Goal: Task Accomplishment & Management: Manage account settings

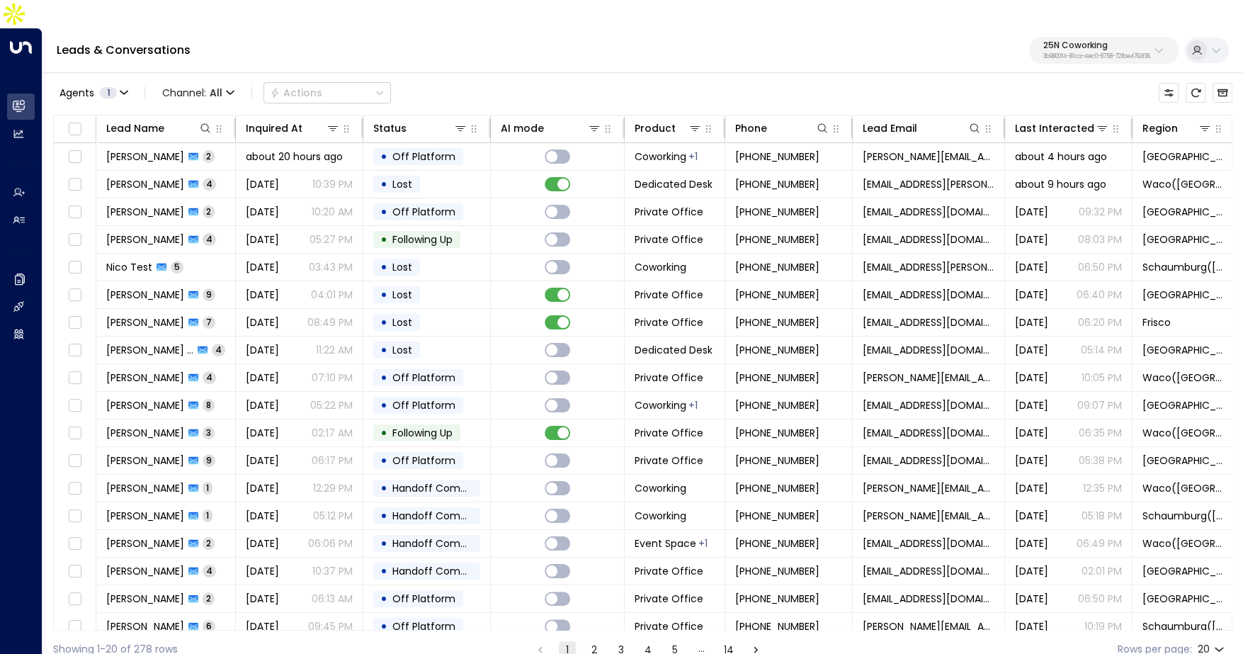
click at [1072, 41] on p "25N Coworking" at bounding box center [1096, 45] width 107 height 8
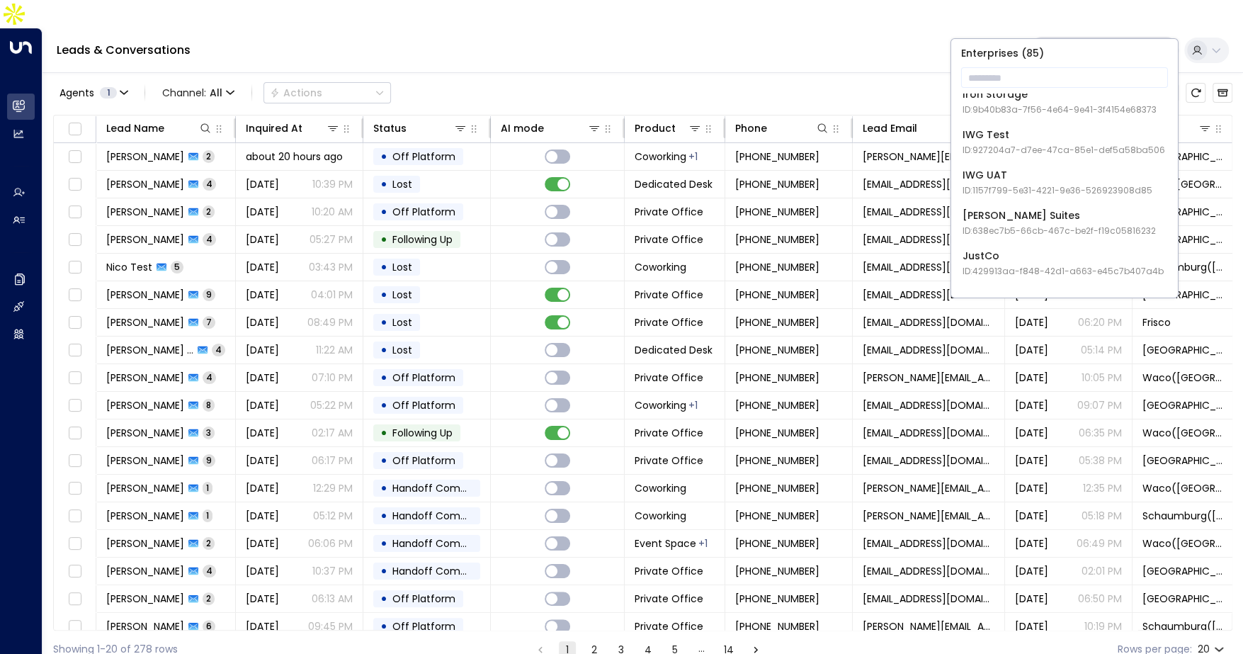
scroll to position [940, 0]
click at [1007, 86] on input "text" at bounding box center [1064, 77] width 207 height 26
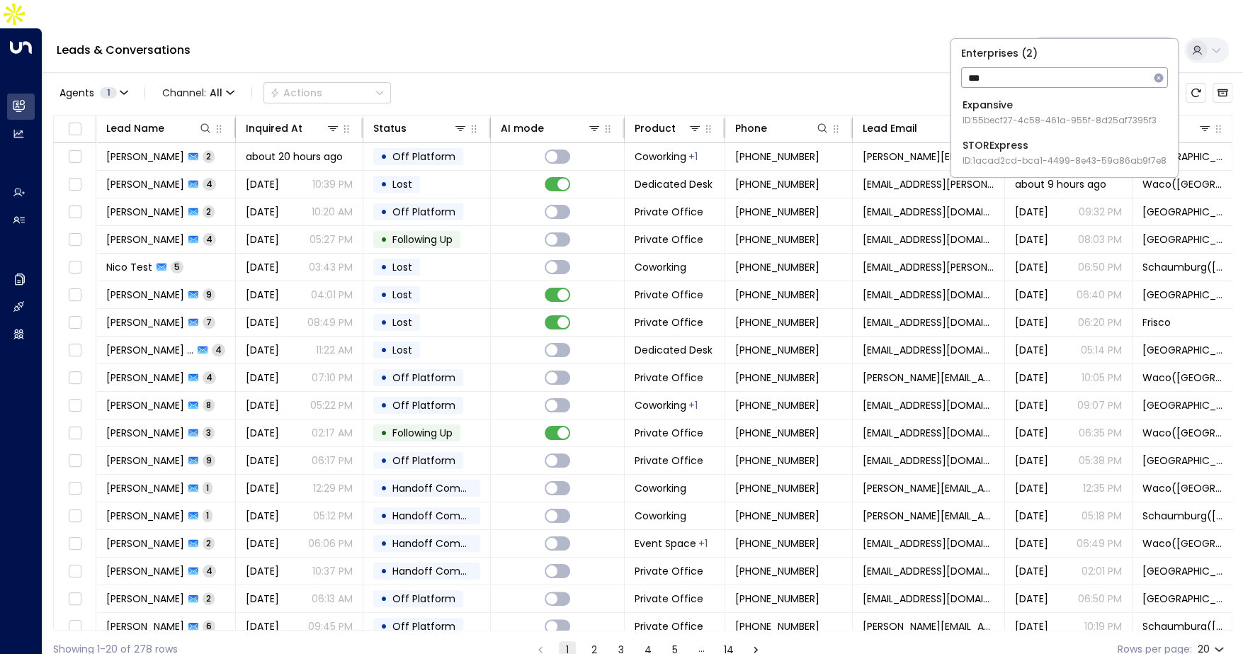
scroll to position [0, 0]
type input "*****"
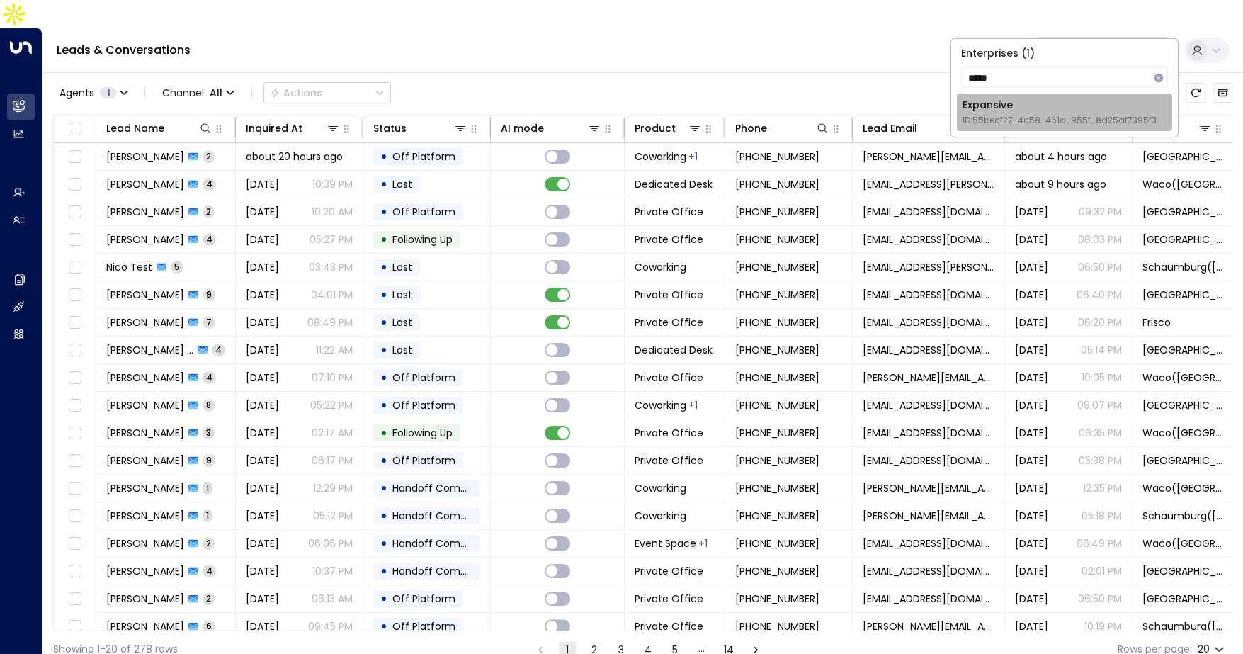
click at [992, 124] on span "ID: 55becf27-4c58-461a-955f-8d25af7395f3" at bounding box center [1059, 120] width 194 height 13
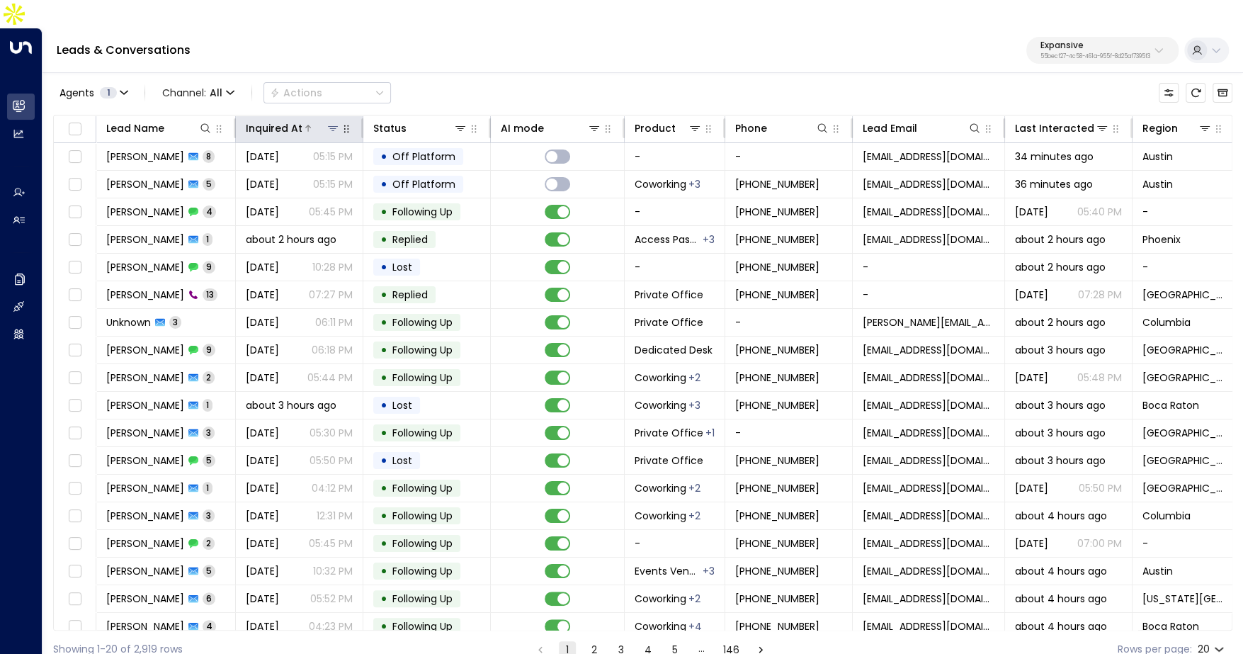
click at [302, 121] on div at bounding box center [321, 128] width 38 height 14
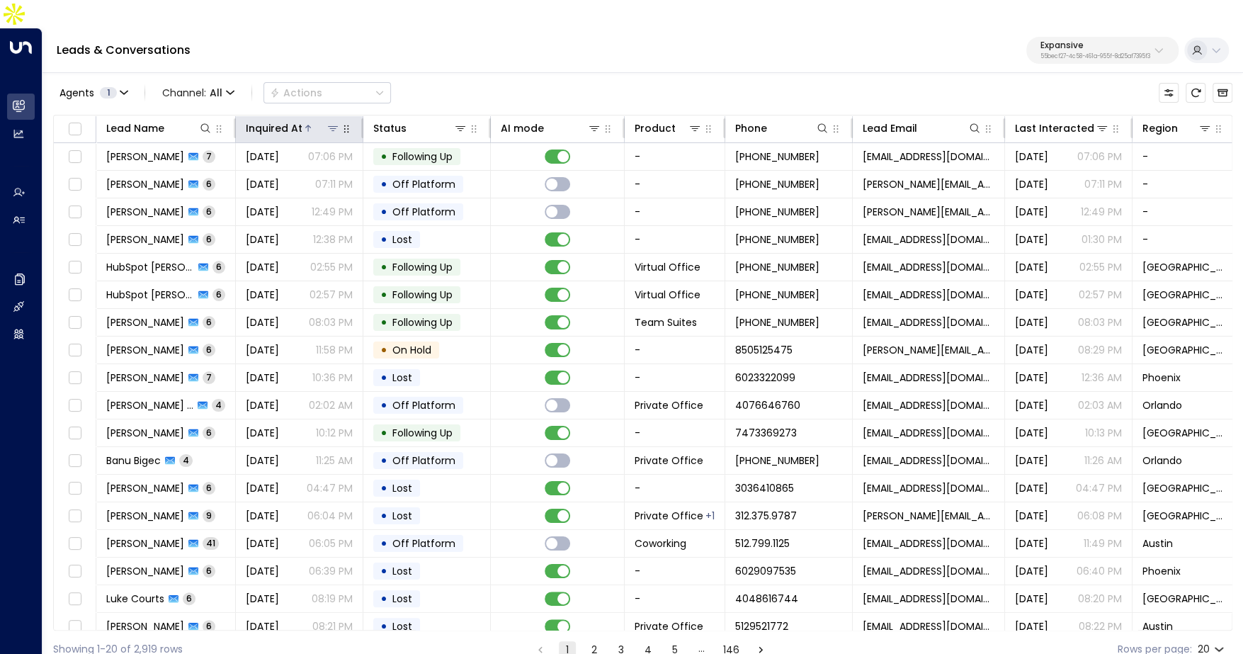
click at [302, 121] on div at bounding box center [321, 128] width 38 height 14
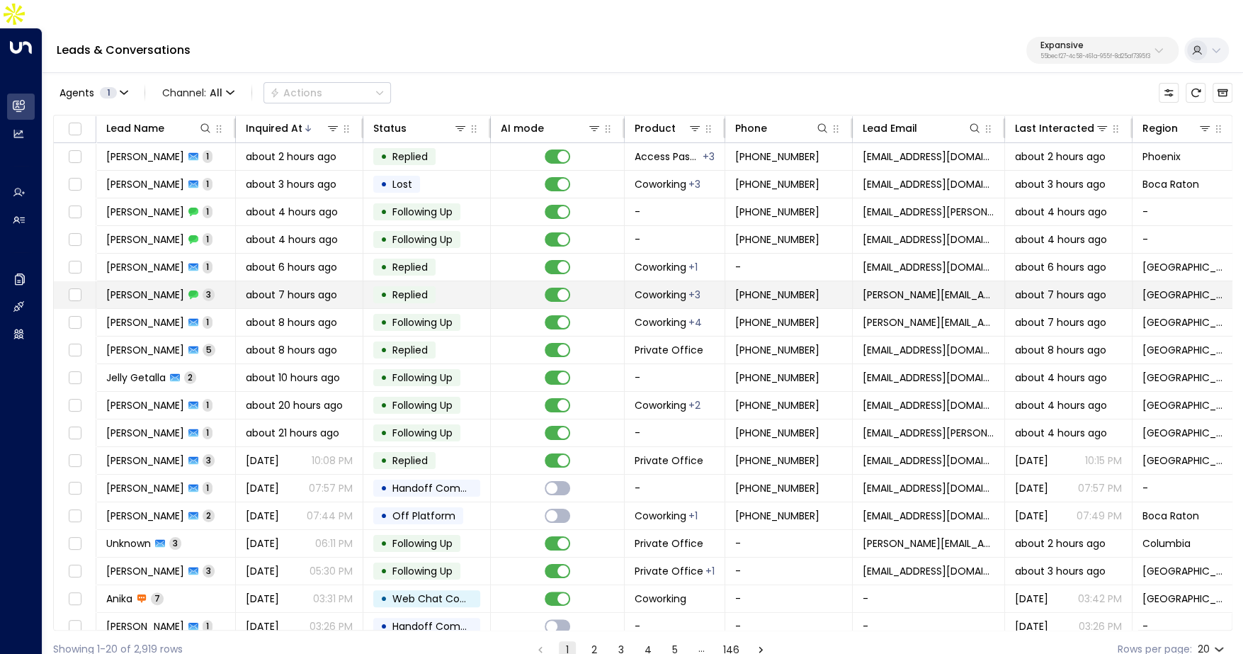
click at [203, 281] on td "Marcellus Deberry 3" at bounding box center [166, 294] width 140 height 27
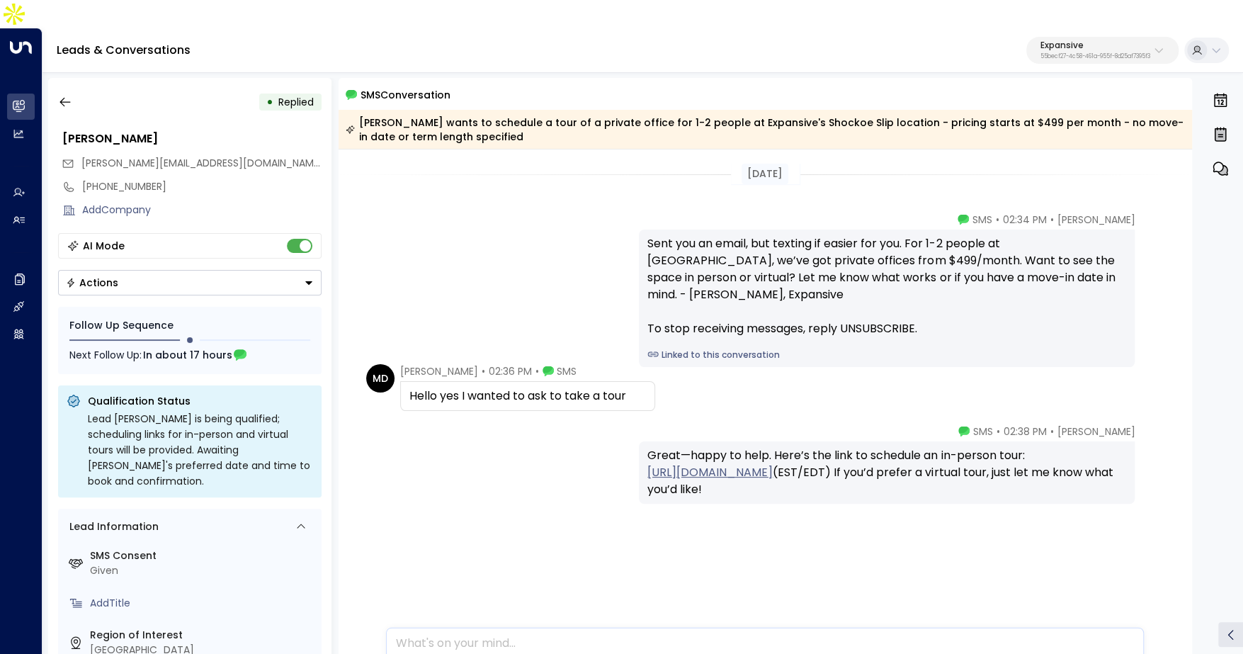
click at [698, 348] on link "Linked to this conversation" at bounding box center [886, 354] width 479 height 13
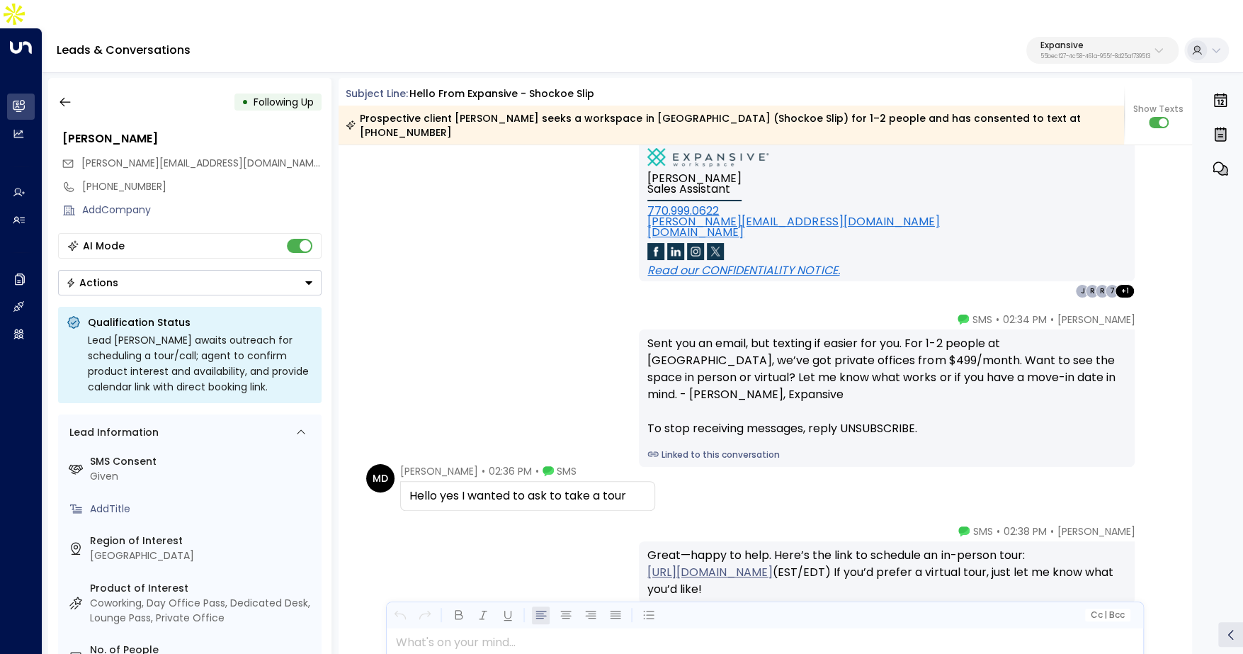
scroll to position [1135, 0]
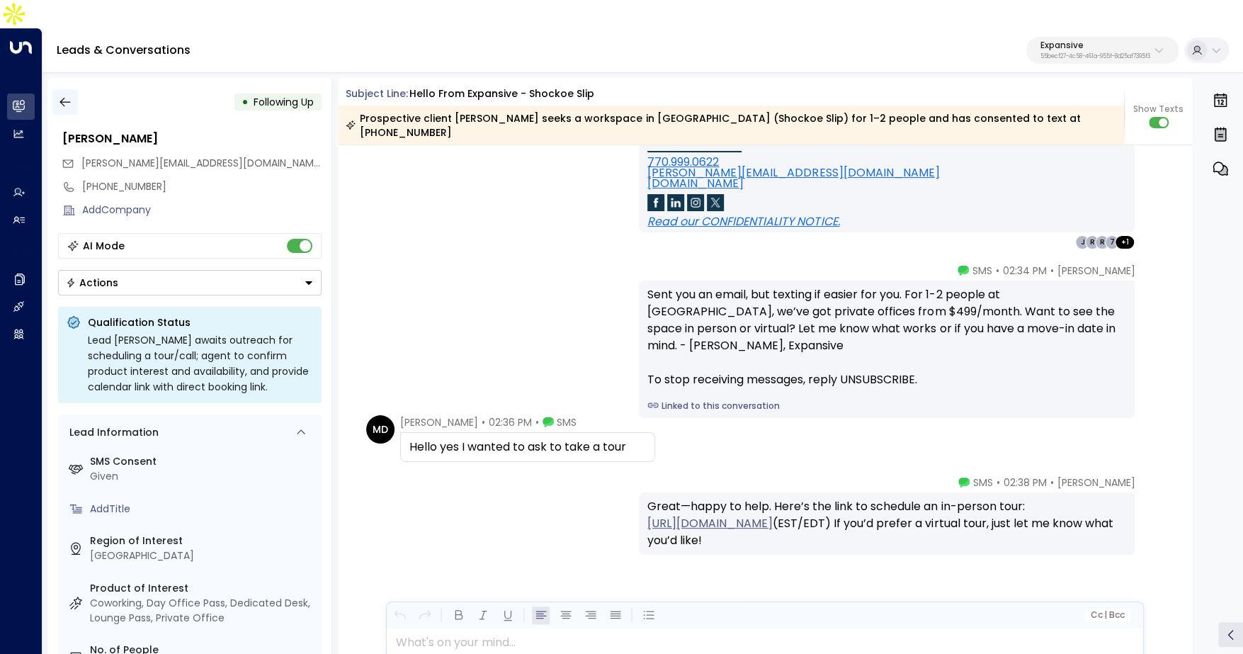
click at [61, 98] on icon "button" at bounding box center [64, 102] width 11 height 9
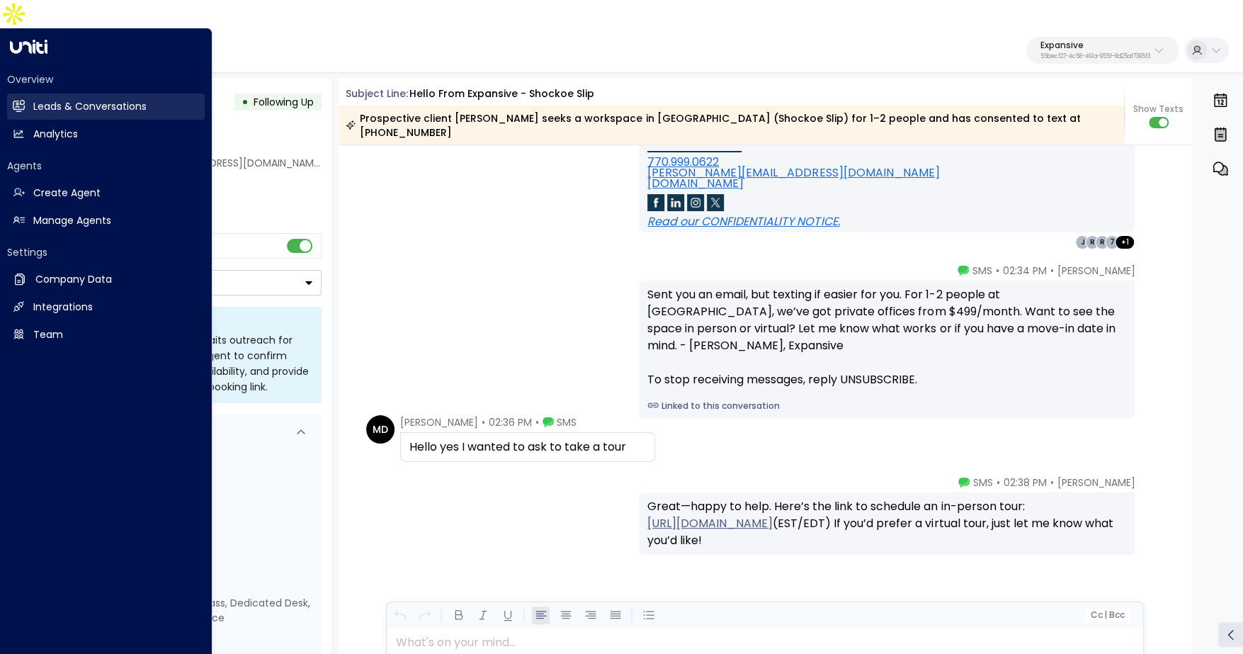
click at [28, 93] on link "Leads & Conversations Leads & Conversations" at bounding box center [106, 106] width 198 height 26
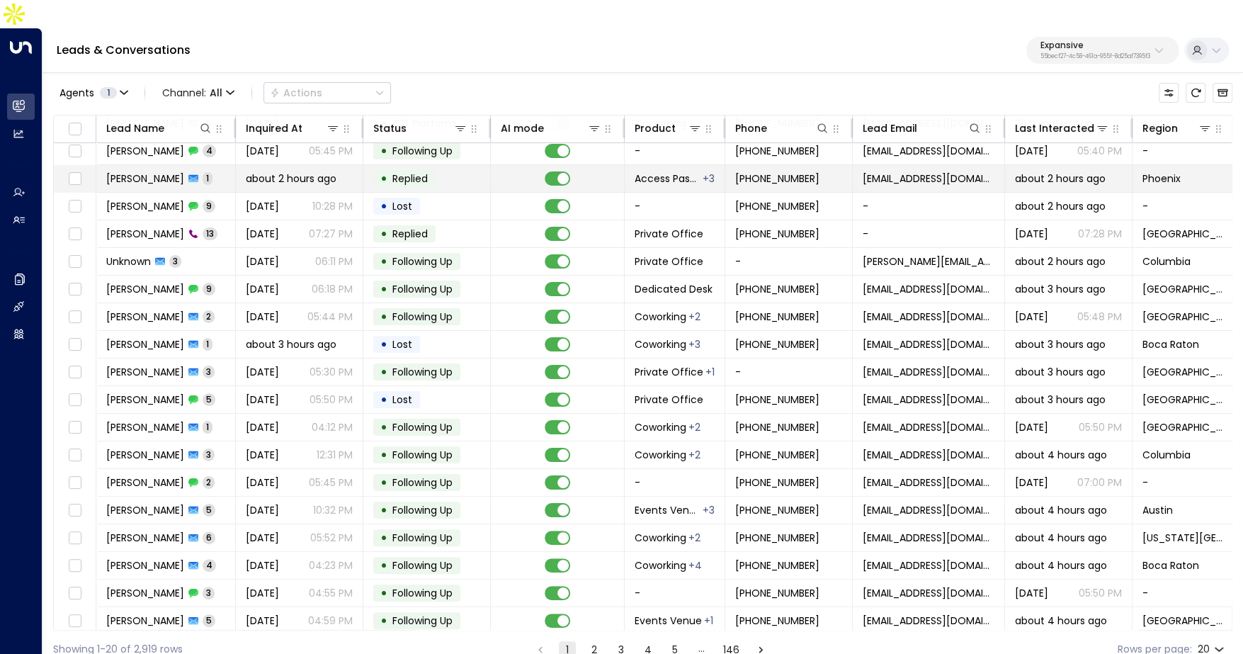
scroll to position [62, 0]
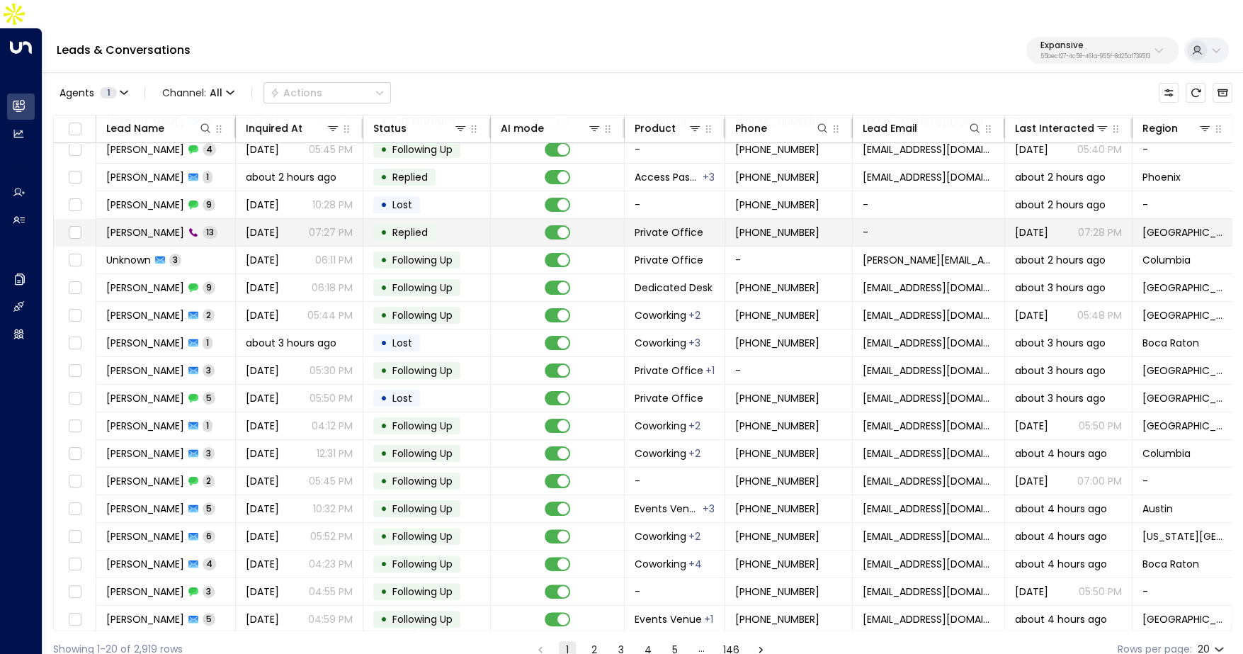
click at [347, 225] on p "07:27 PM" at bounding box center [331, 232] width 44 height 14
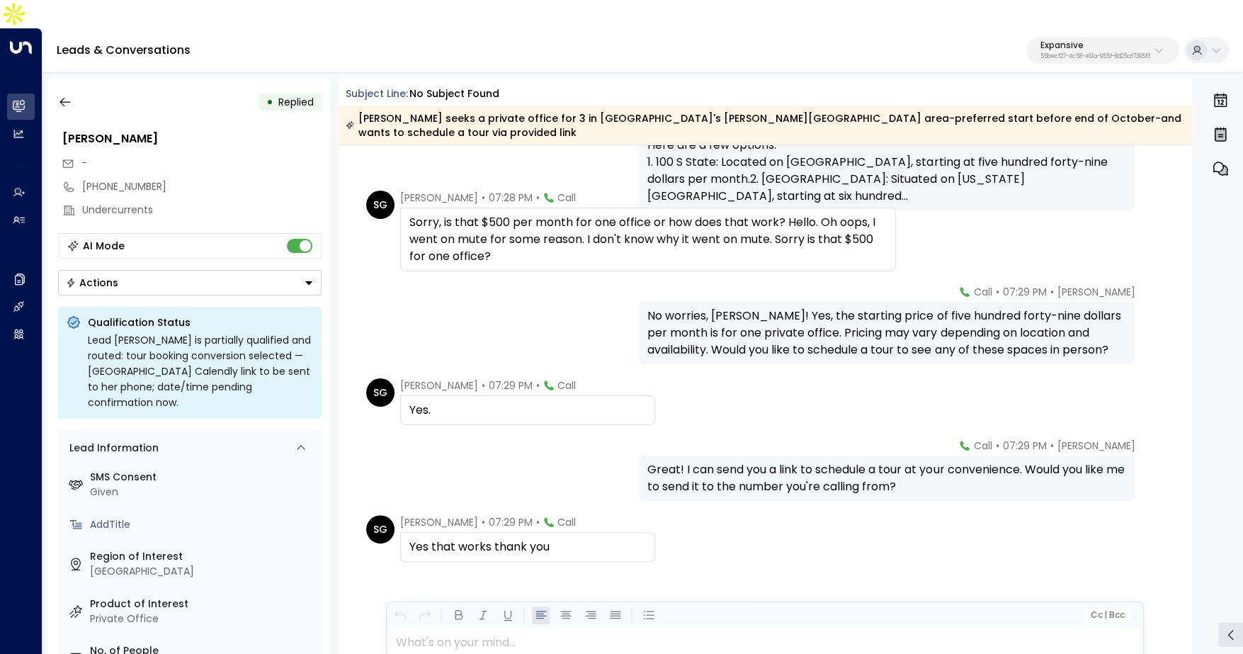
scroll to position [655, 0]
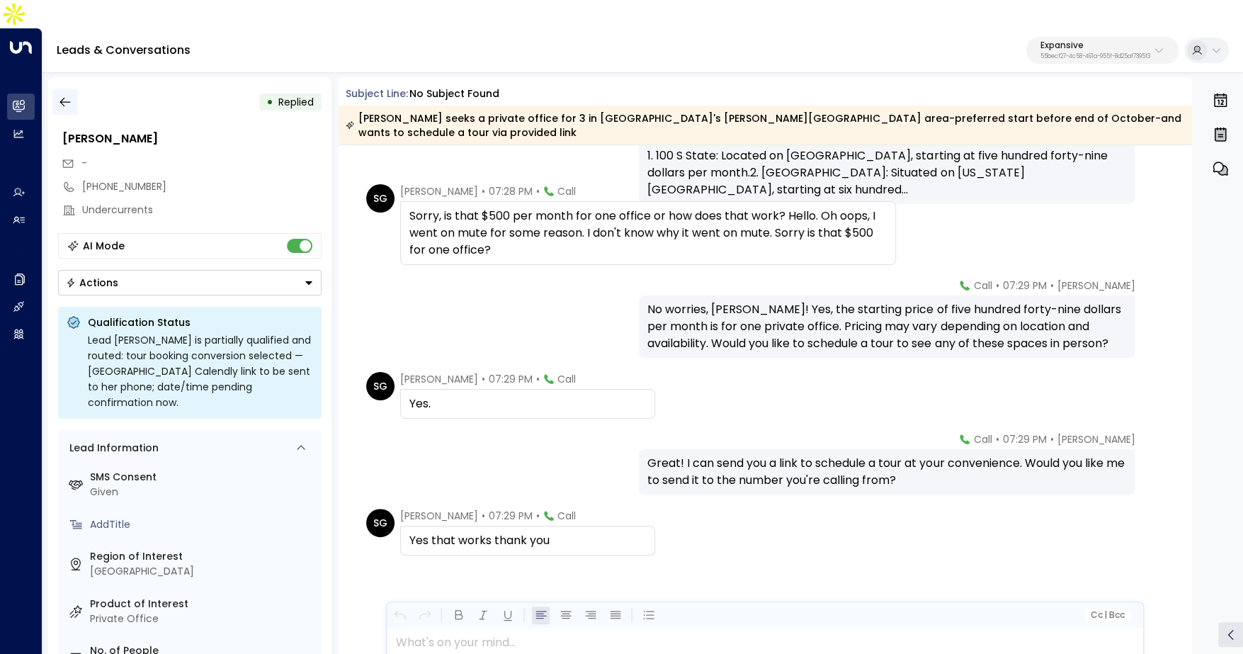
click at [76, 89] on button "button" at bounding box center [64, 101] width 25 height 25
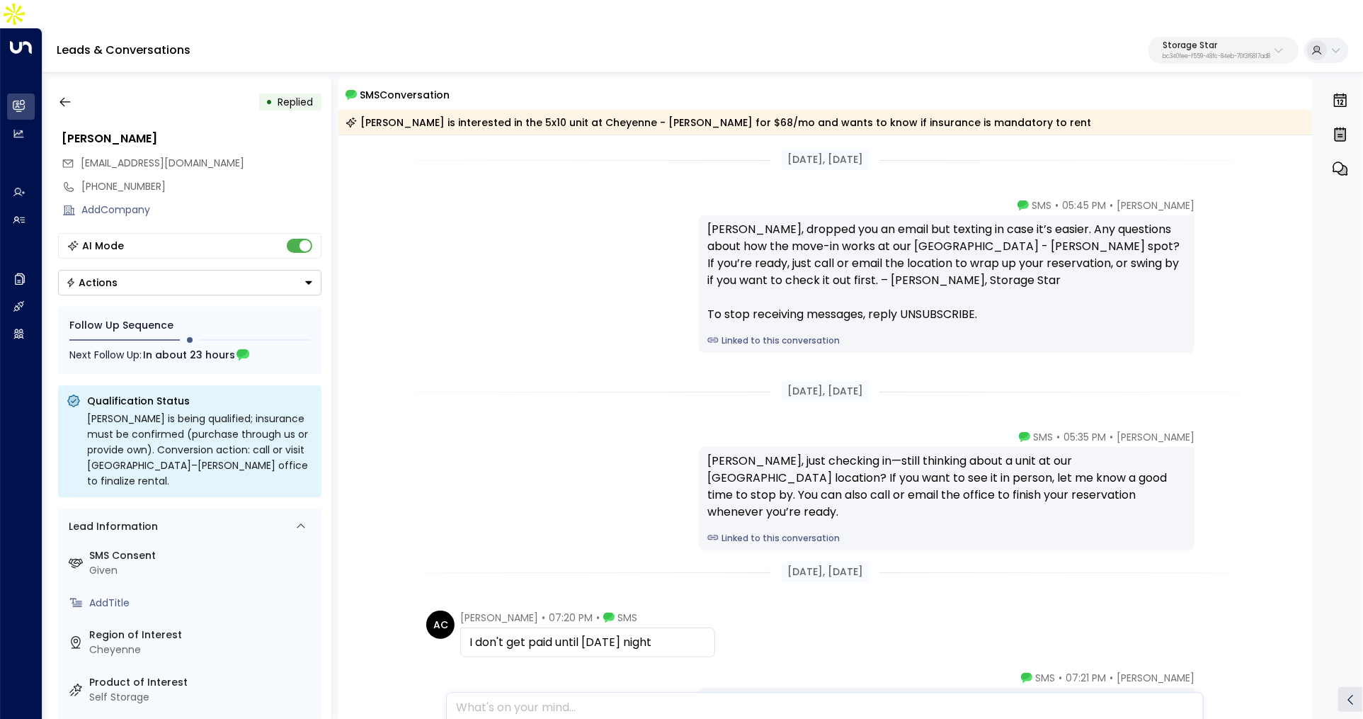
click at [1176, 54] on p "bc340fee-f559-48fc-84eb-70f3f6817ad8" at bounding box center [1217, 57] width 108 height 6
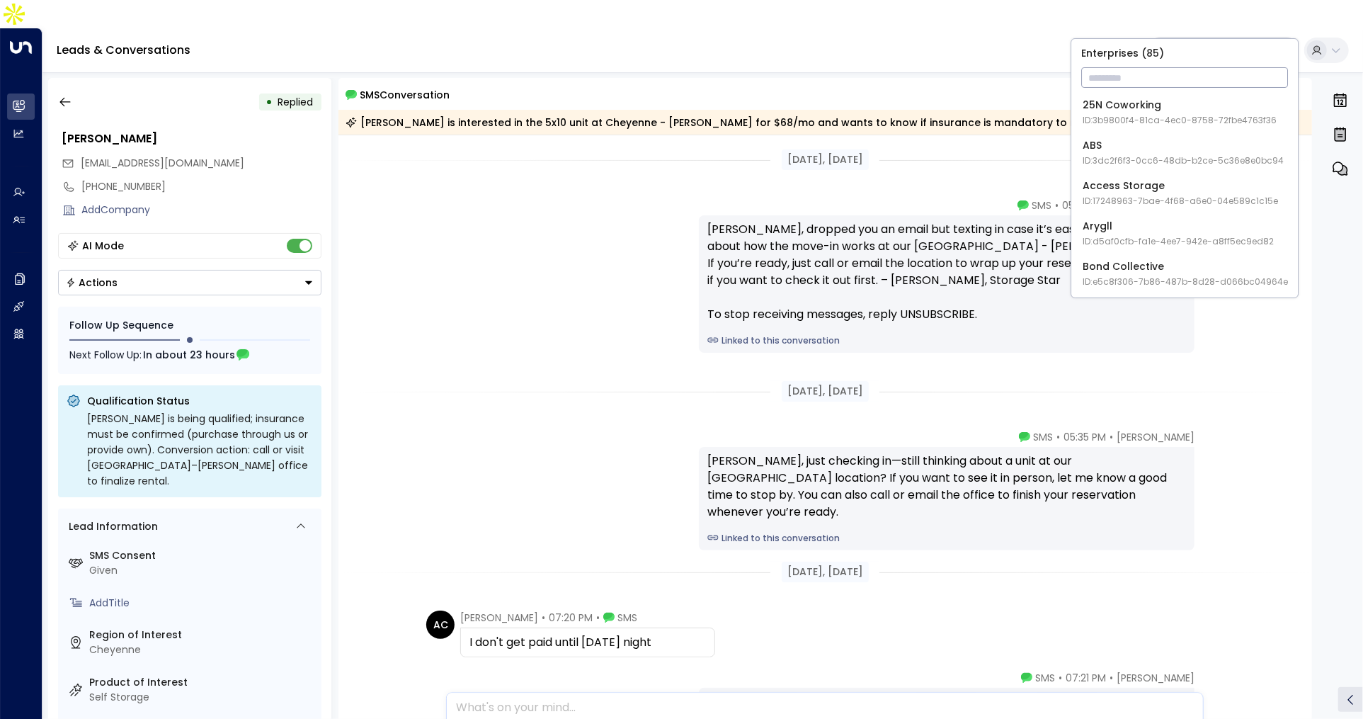
click at [1165, 81] on input "text" at bounding box center [1184, 77] width 207 height 26
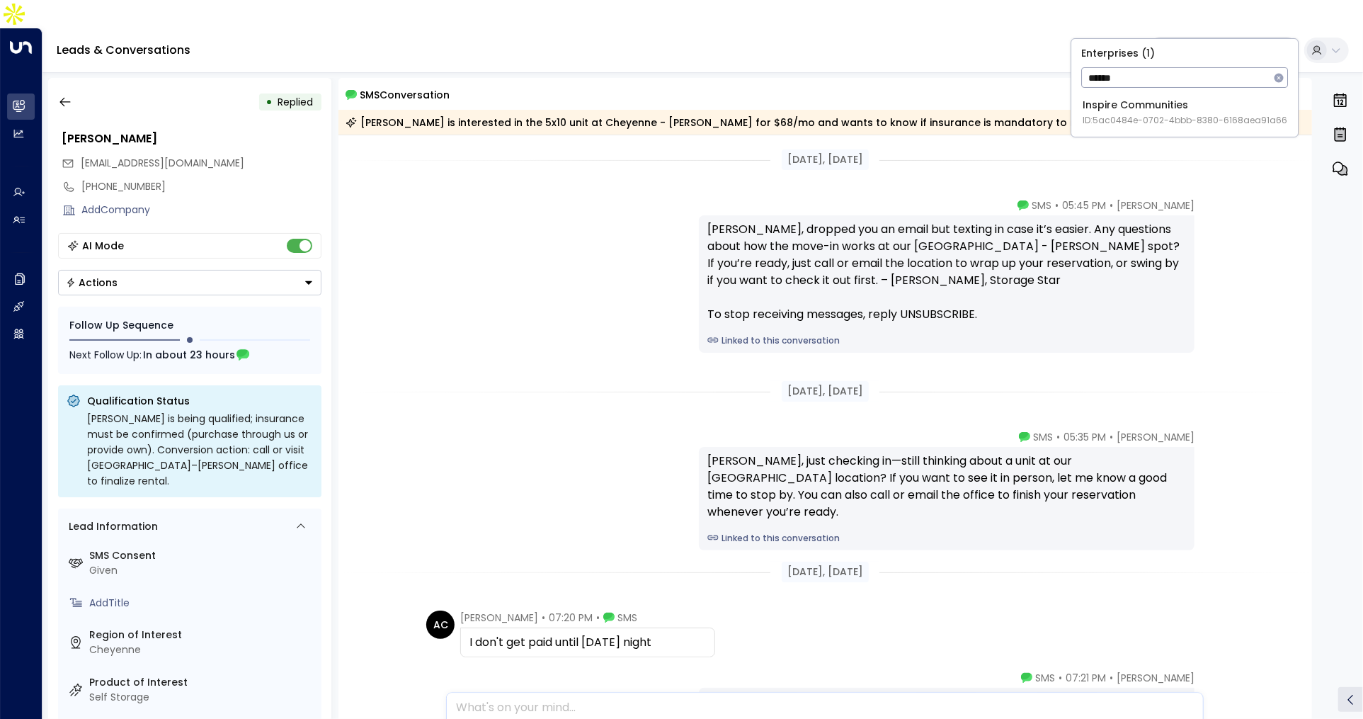
type input "******"
click at [1147, 120] on span "ID: 5ac0484e-0702-4bbb-8380-6168aea91a66" at bounding box center [1185, 120] width 205 height 13
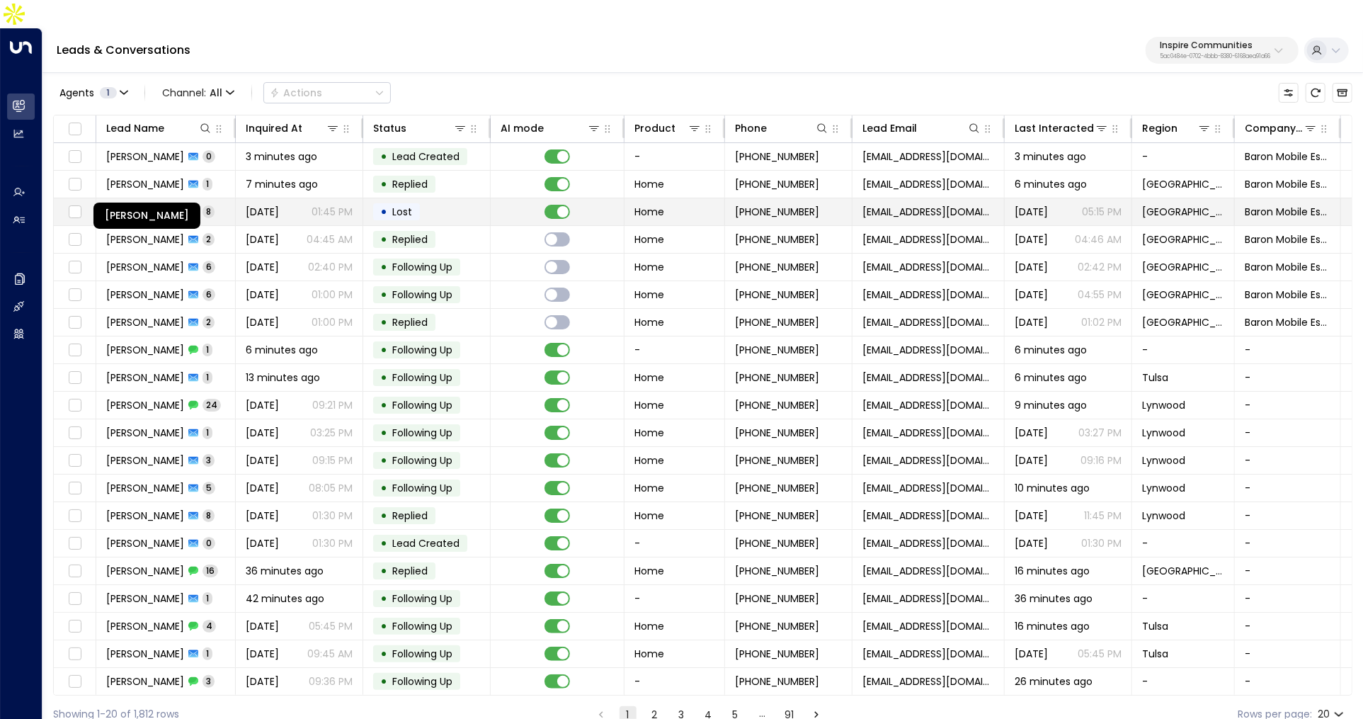
click at [162, 205] on span "Angela Fernandez" at bounding box center [145, 212] width 78 height 14
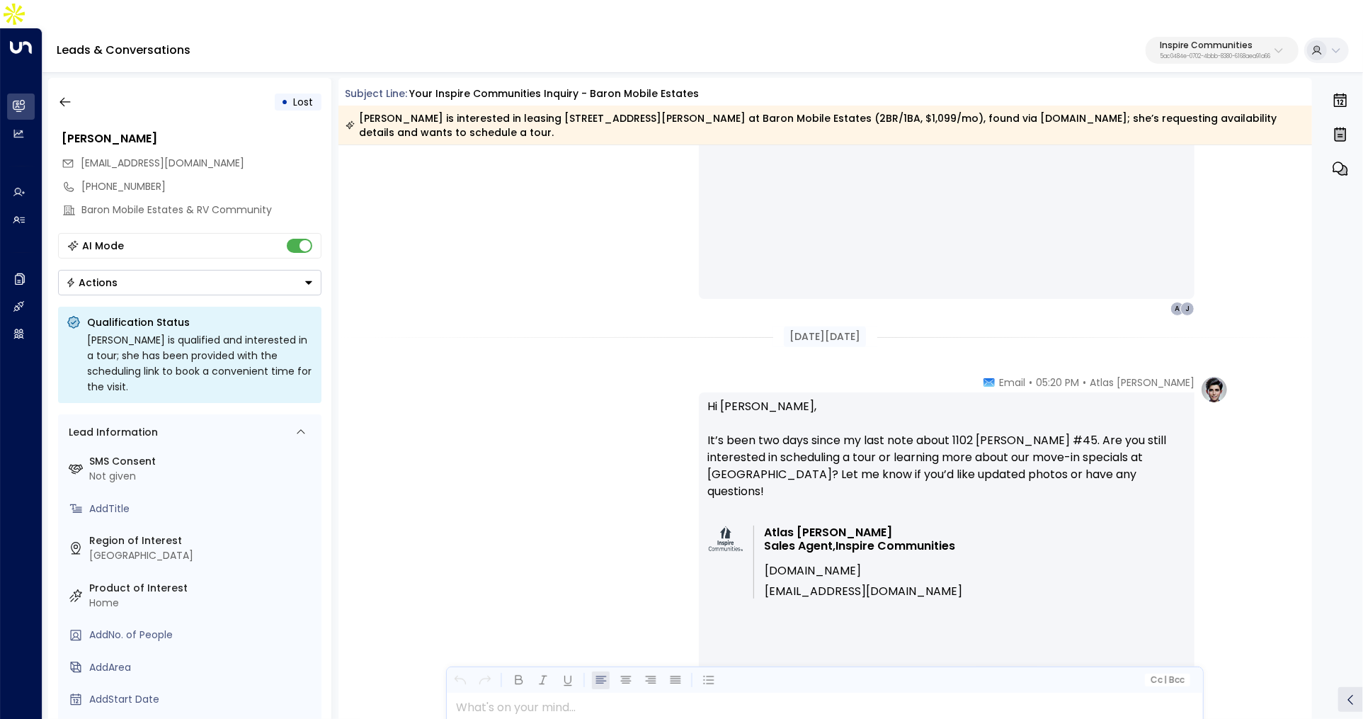
scroll to position [714, 0]
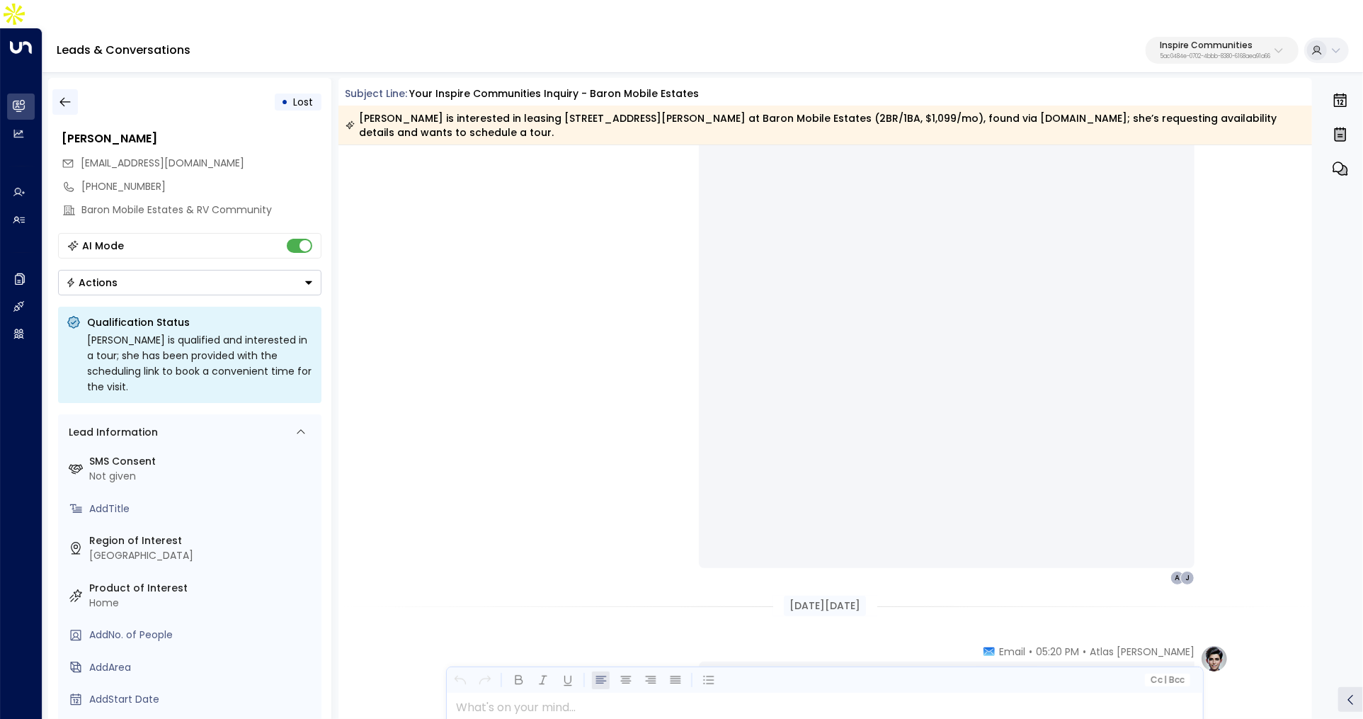
click at [64, 95] on icon "button" at bounding box center [65, 102] width 14 height 14
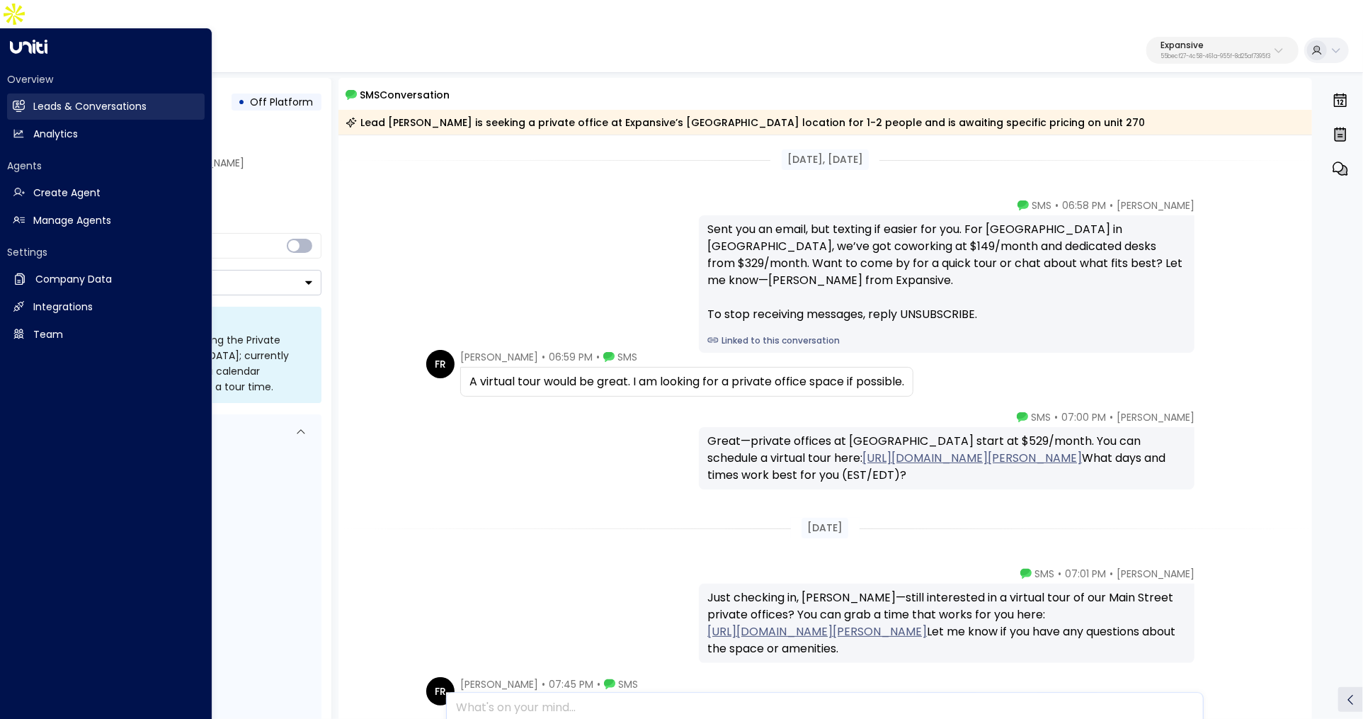
click at [25, 93] on link "Leads & Conversations Leads & Conversations" at bounding box center [106, 106] width 198 height 26
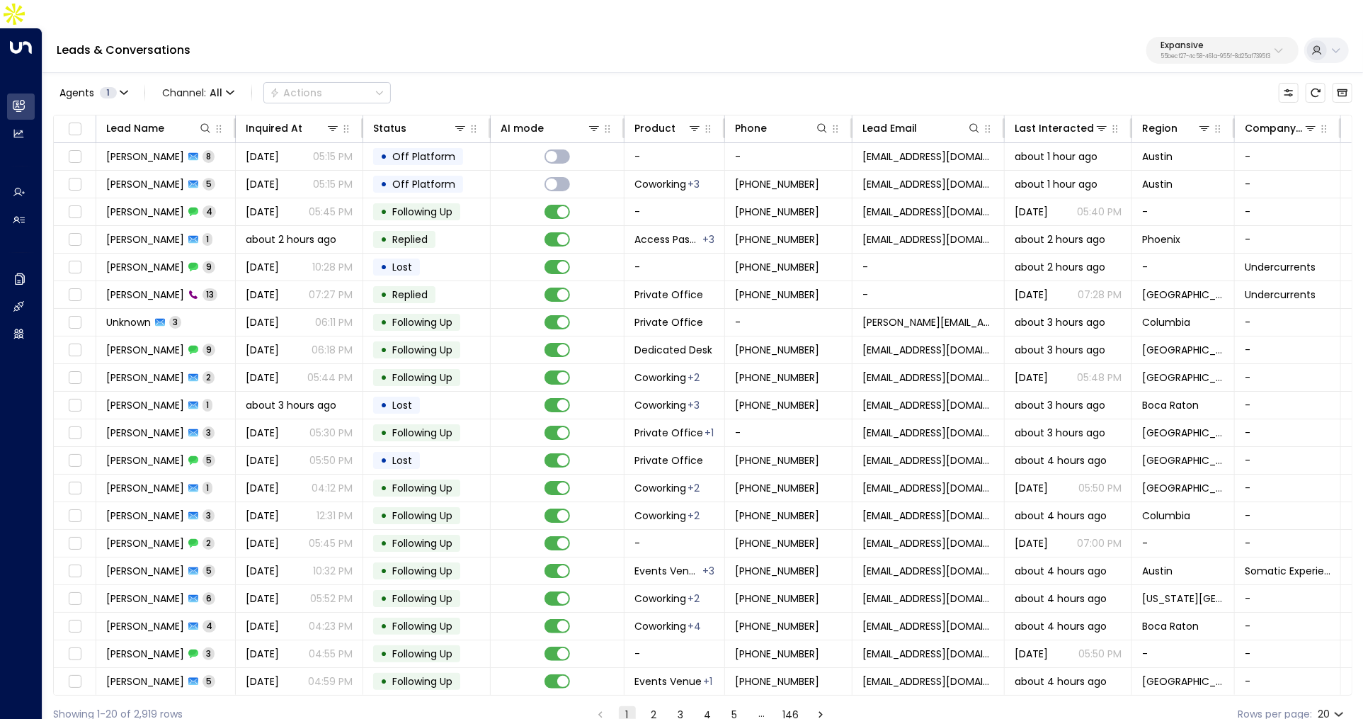
click at [1201, 41] on div "Expansive 55becf27-4c58-461a-955f-8d25af7395f3" at bounding box center [1216, 50] width 110 height 18
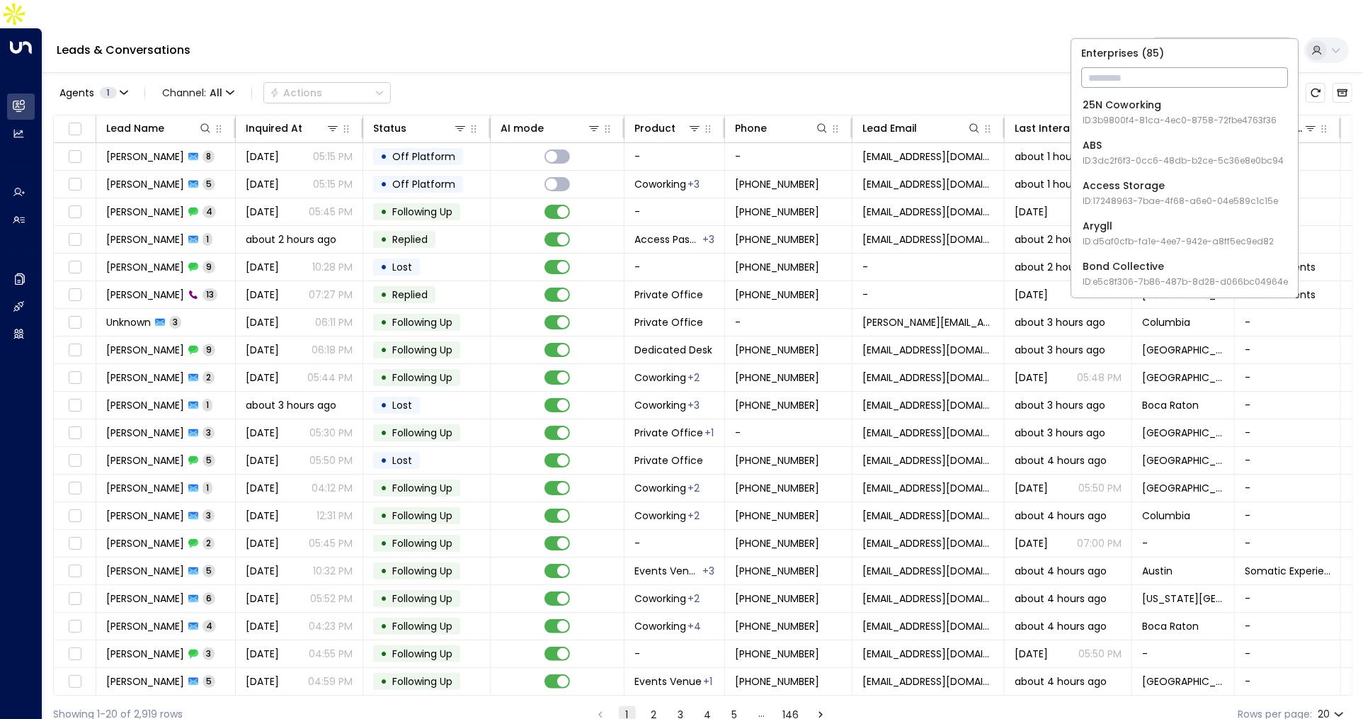
click at [1165, 80] on input "text" at bounding box center [1184, 77] width 207 height 26
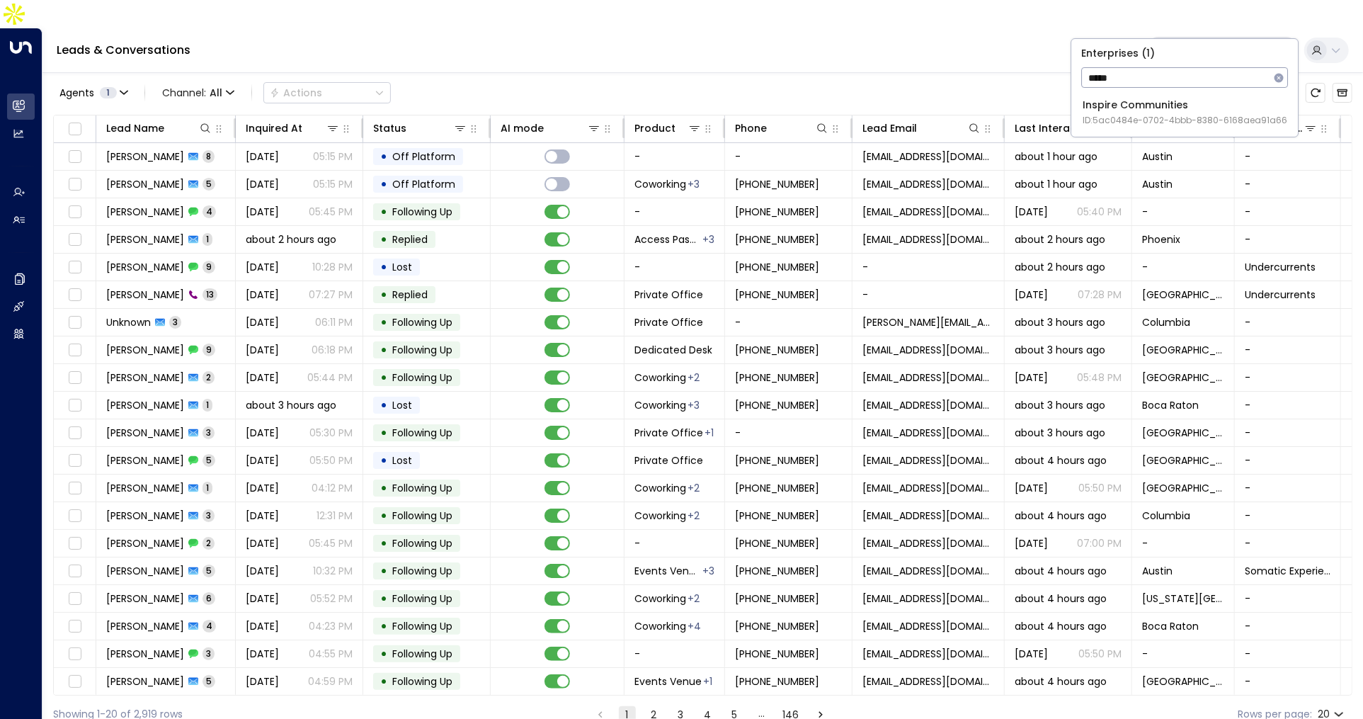
type input "*****"
click at [1149, 115] on span "ID: 5ac0484e-0702-4bbb-8380-6168aea91a66" at bounding box center [1185, 120] width 205 height 13
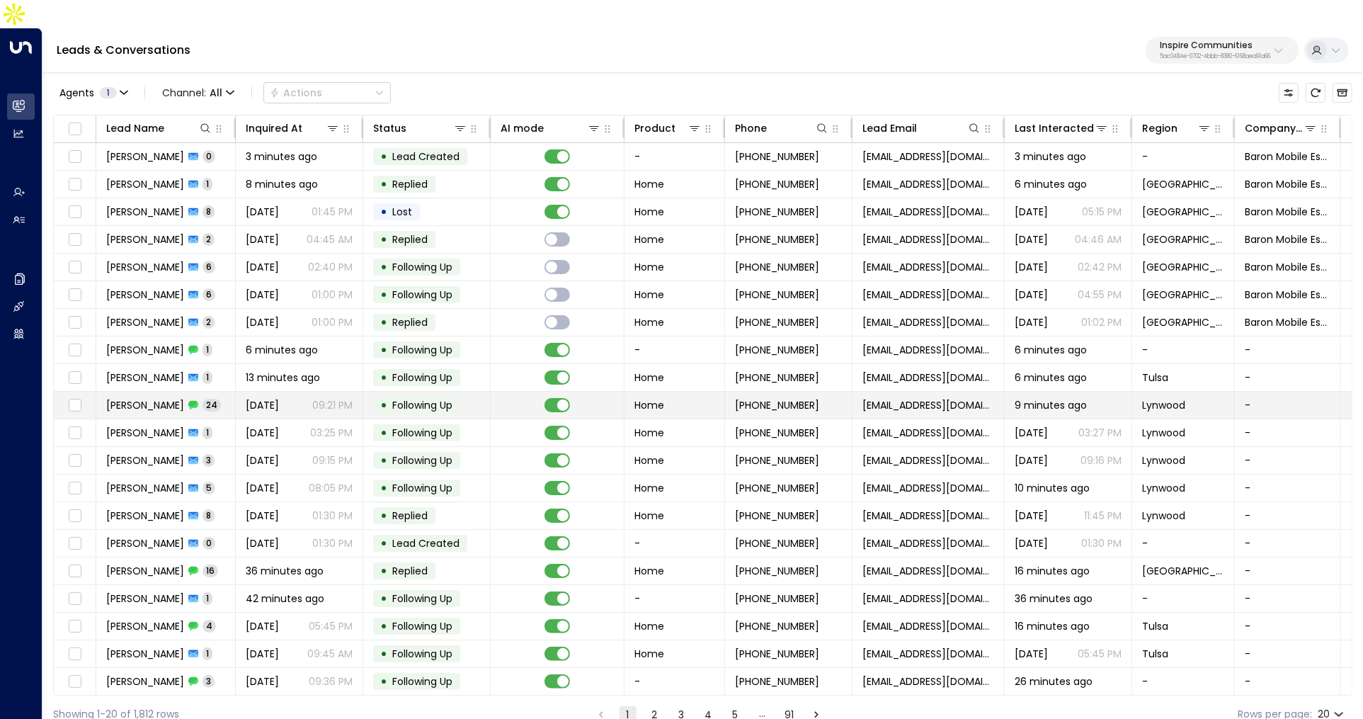
click at [188, 401] on icon at bounding box center [193, 405] width 10 height 8
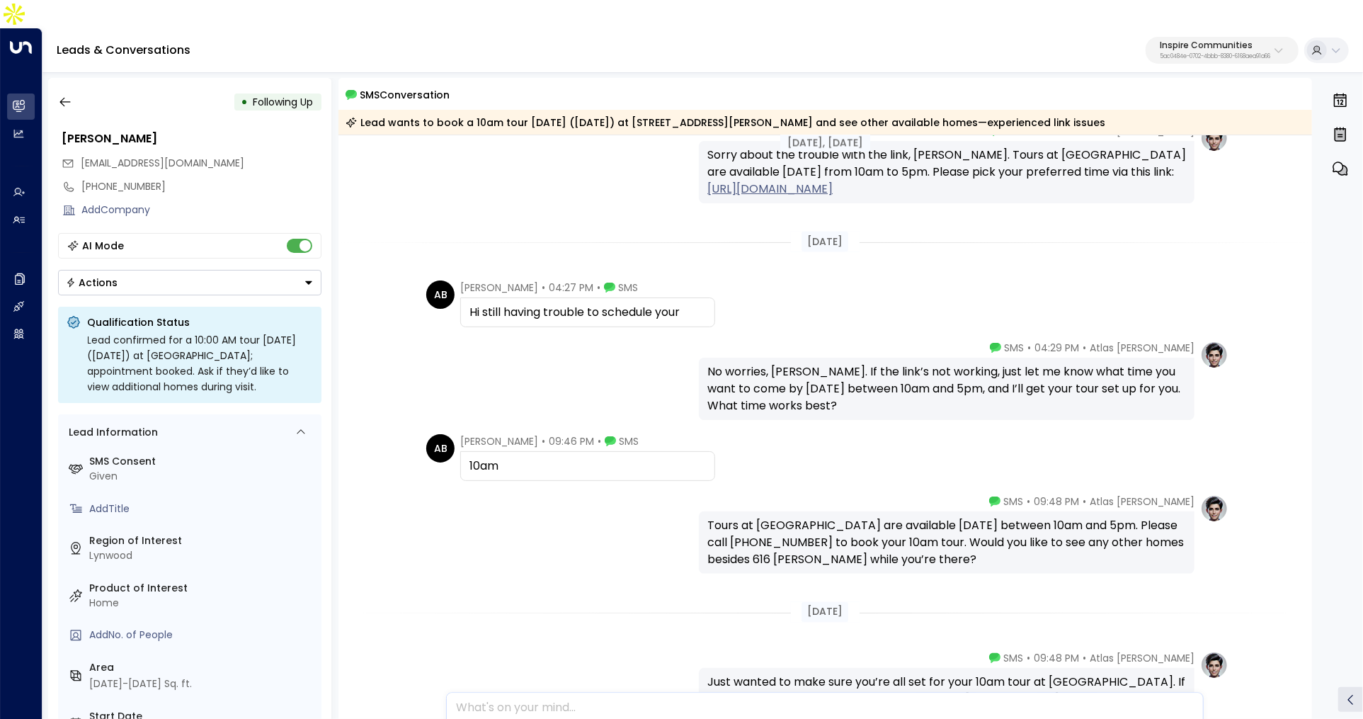
scroll to position [1991, 0]
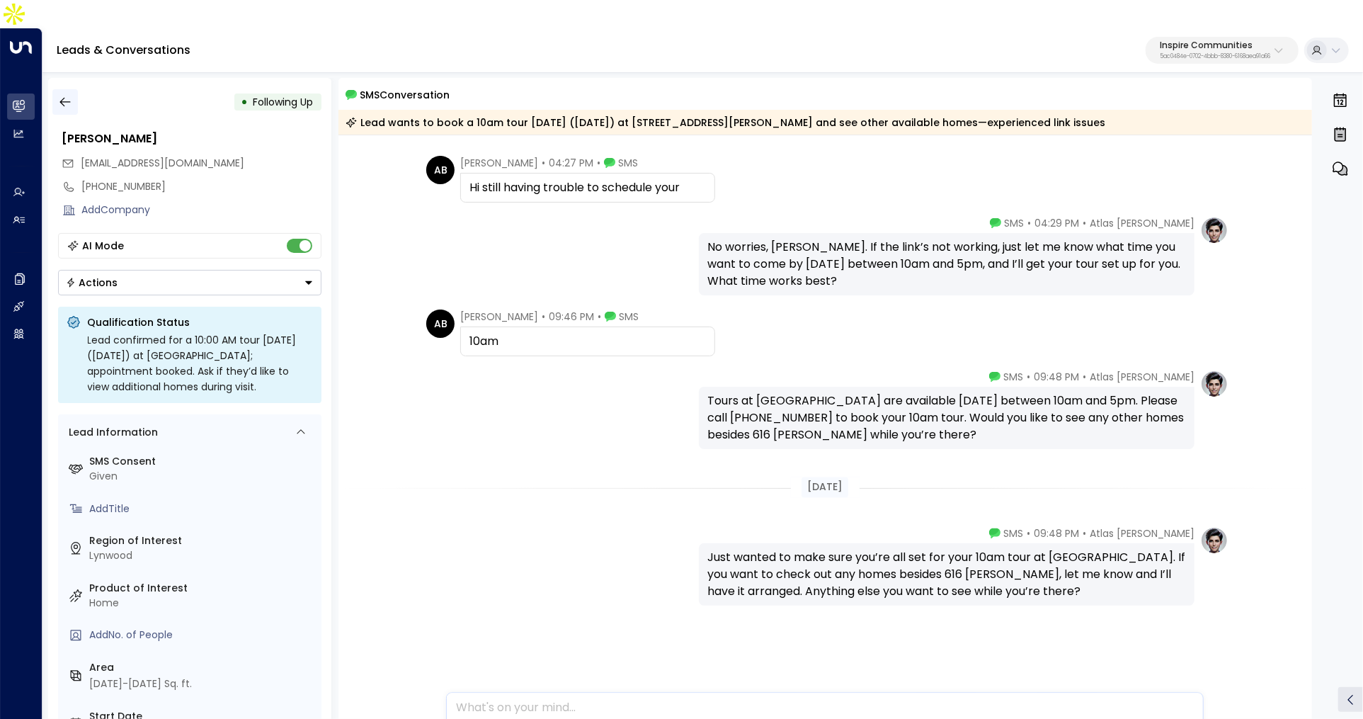
click at [64, 95] on icon "button" at bounding box center [65, 102] width 14 height 14
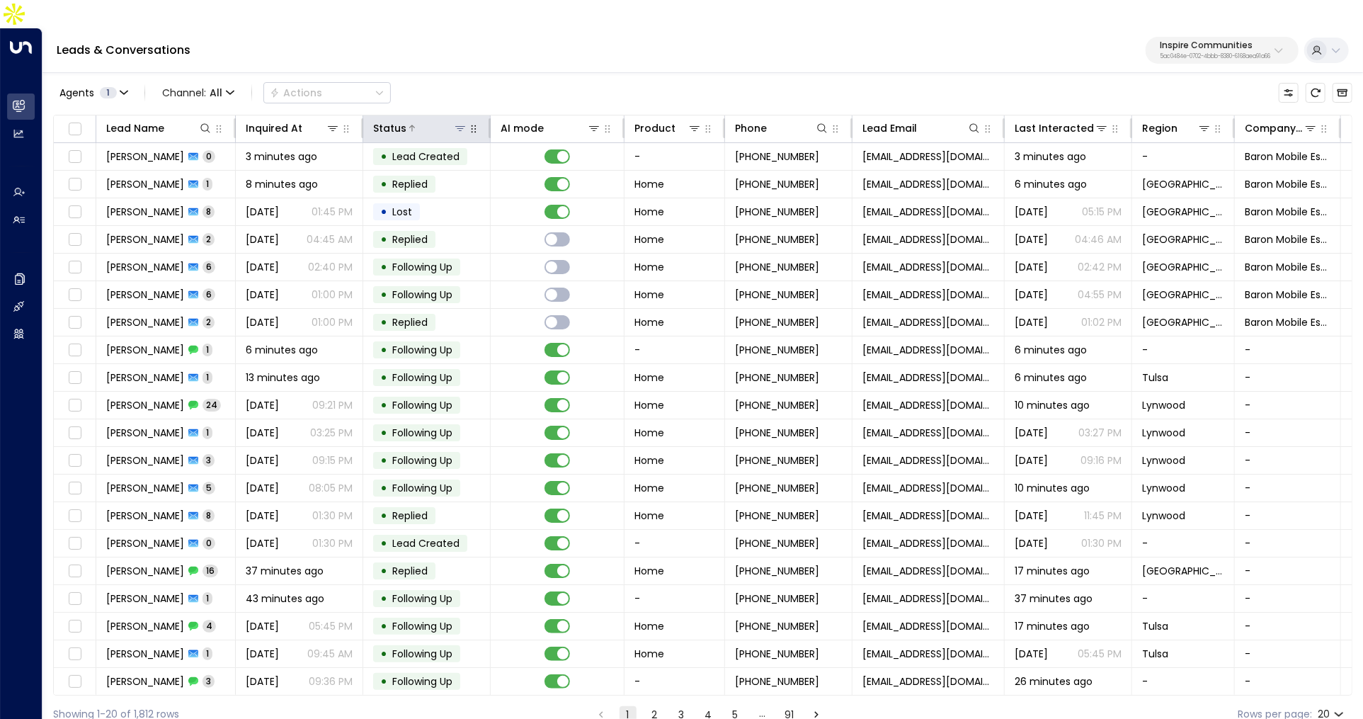
click at [465, 123] on icon at bounding box center [460, 128] width 11 height 11
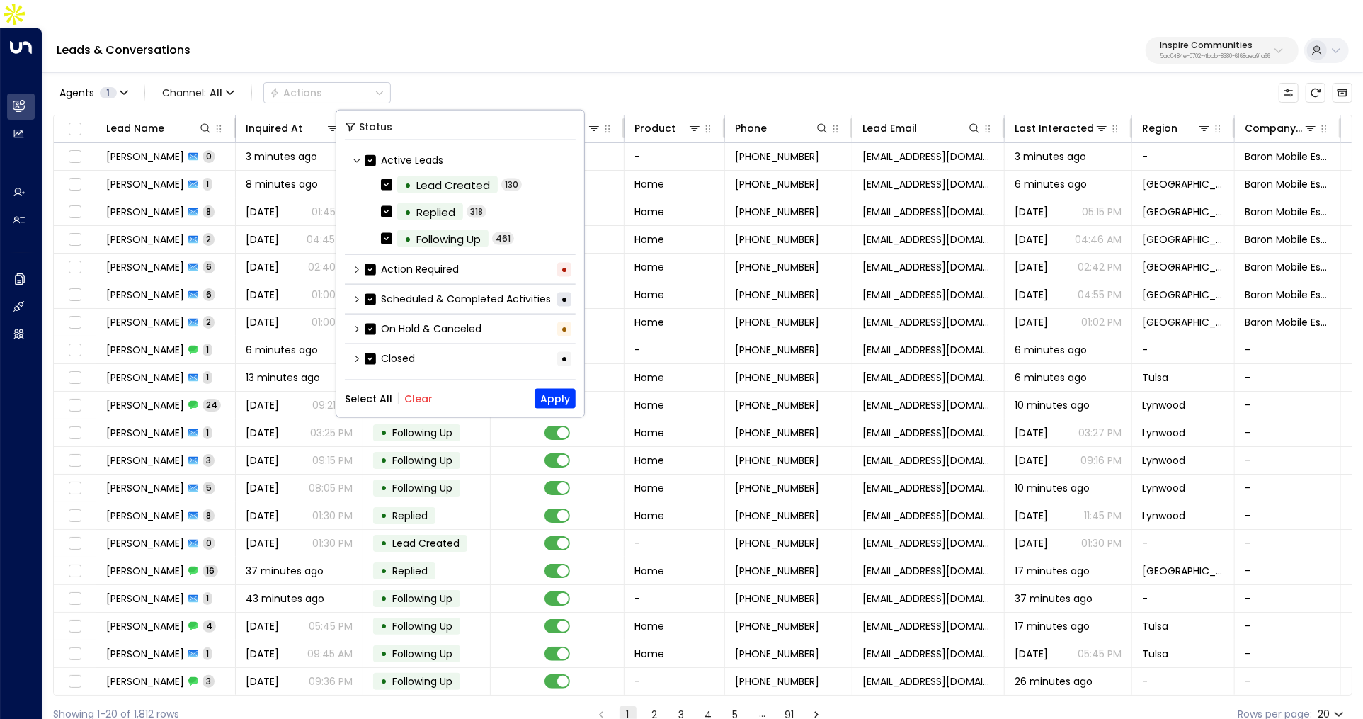
click at [358, 305] on div "Scheduled & Completed Activities •" at bounding box center [460, 299] width 231 height 23
click at [358, 301] on icon at bounding box center [357, 299] width 8 height 8
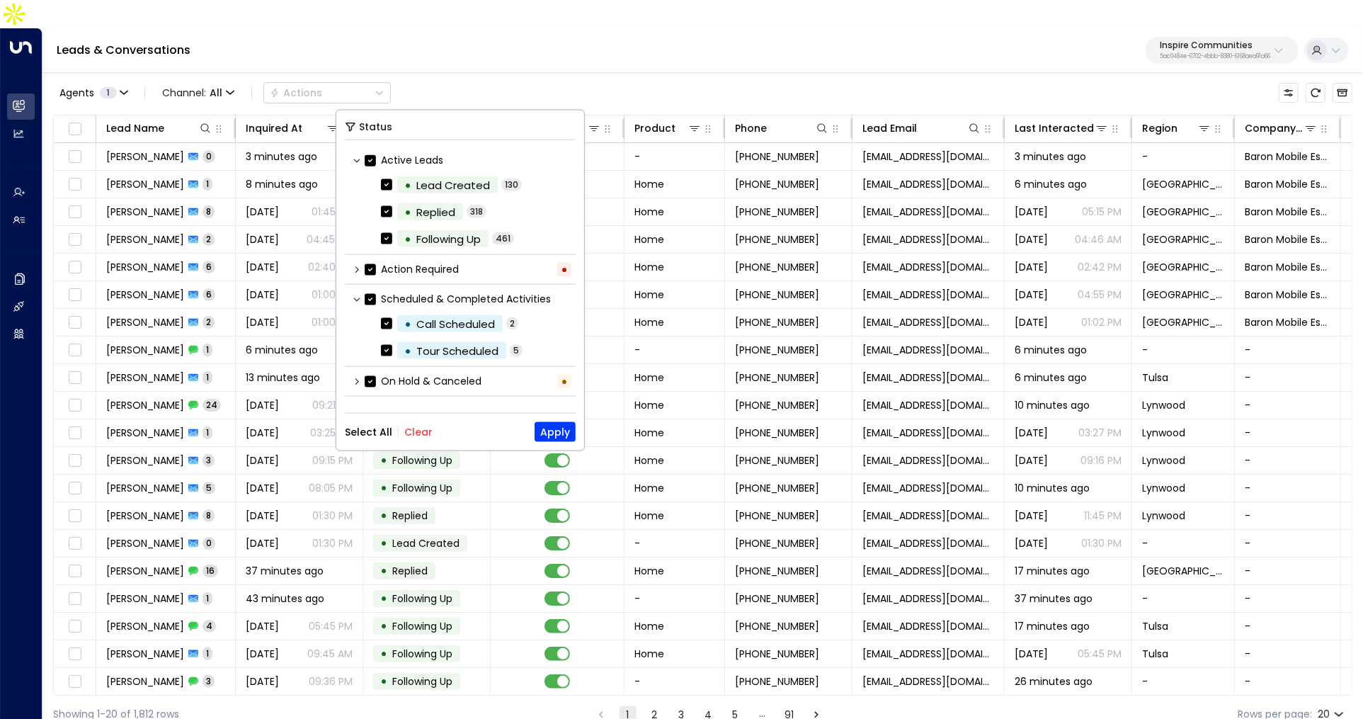
click at [414, 428] on button "Clear" at bounding box center [418, 431] width 28 height 11
click at [550, 428] on button "Apply" at bounding box center [555, 432] width 41 height 20
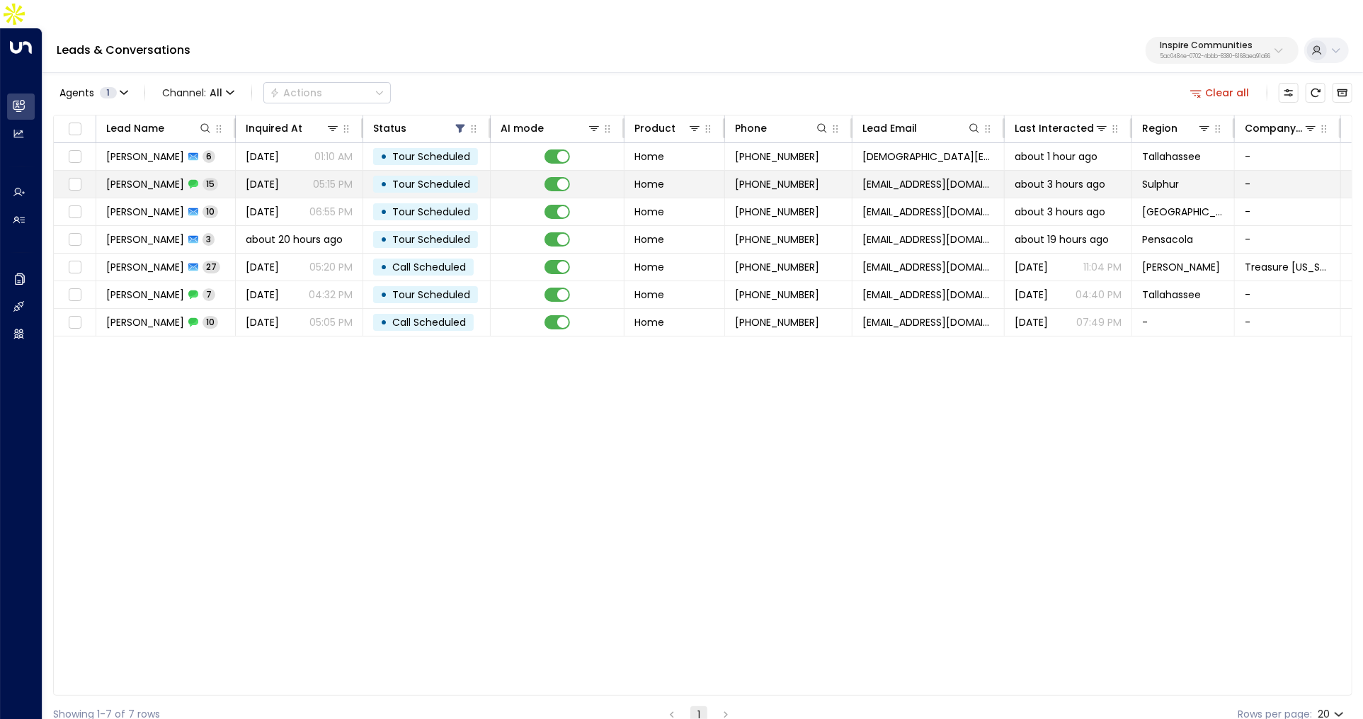
click at [271, 177] on span "Aug 14, 2025" at bounding box center [262, 184] width 33 height 14
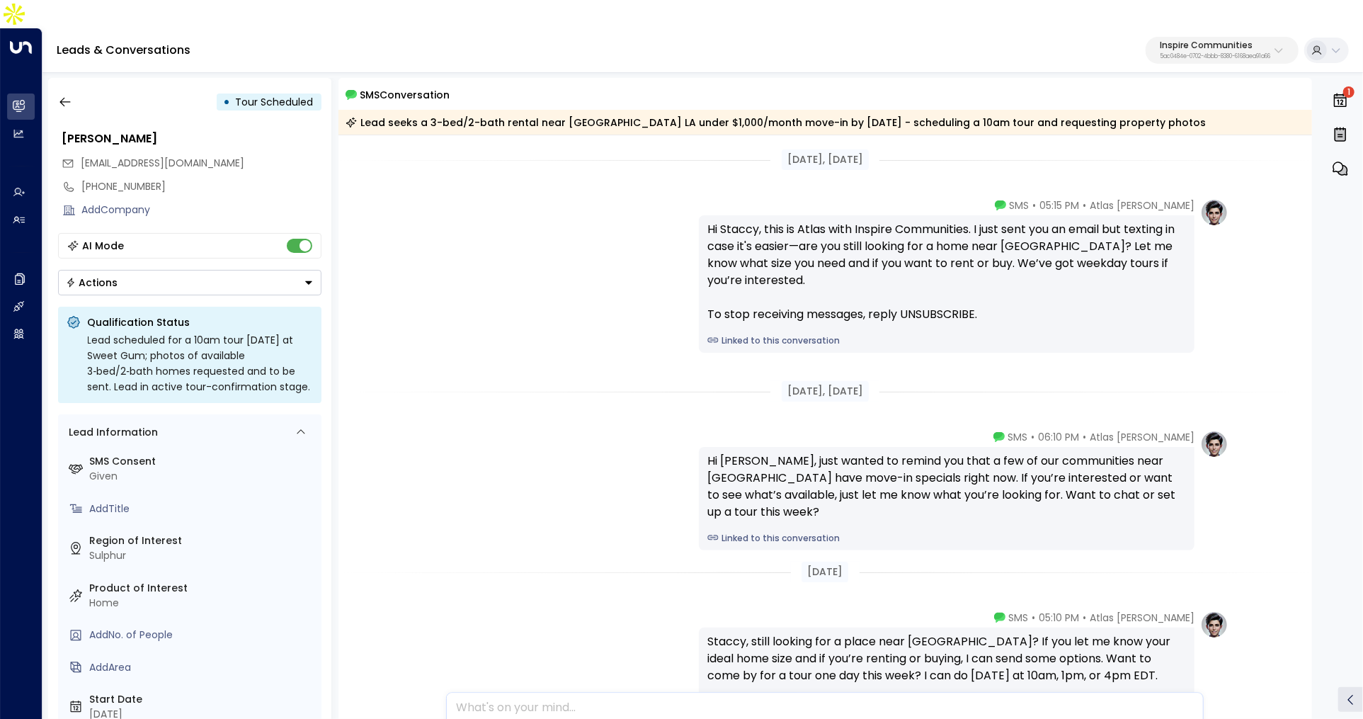
click at [737, 334] on link "Linked to this conversation" at bounding box center [946, 340] width 479 height 13
click at [58, 95] on icon "button" at bounding box center [65, 102] width 14 height 14
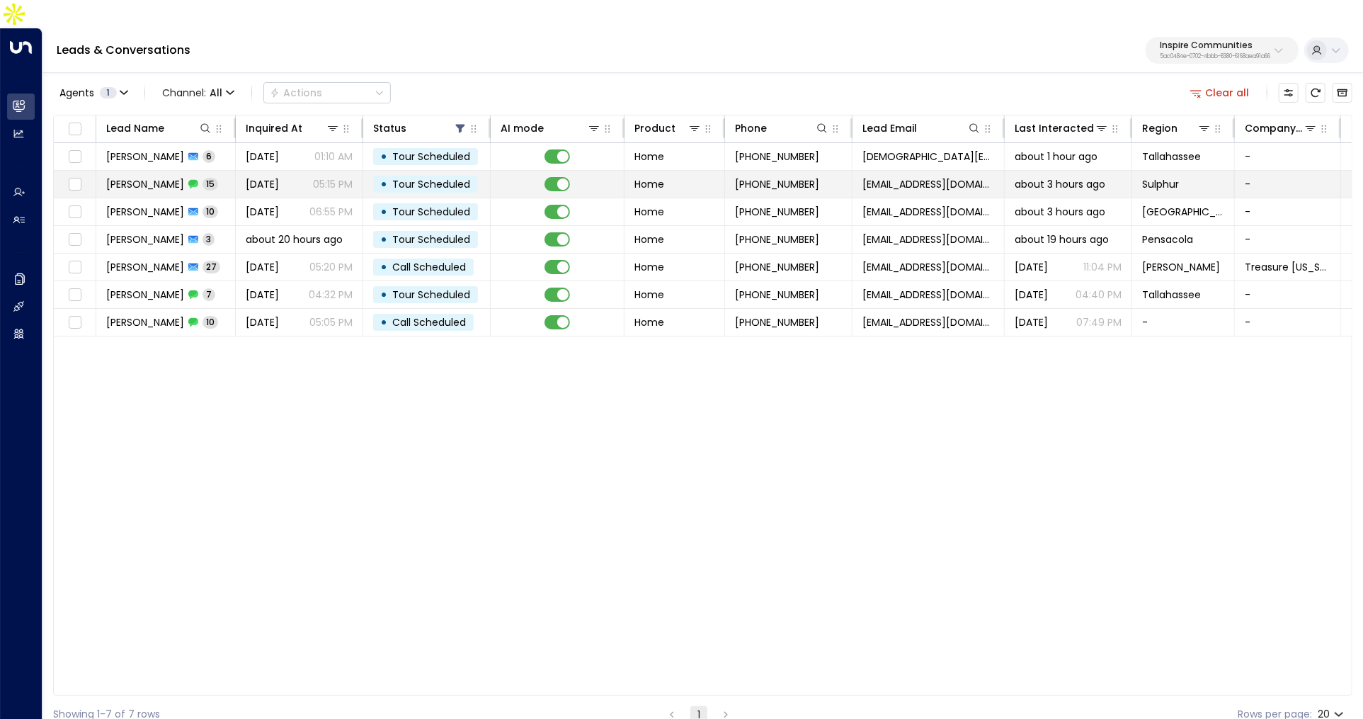
click at [161, 177] on span "[PERSON_NAME]" at bounding box center [145, 184] width 78 height 14
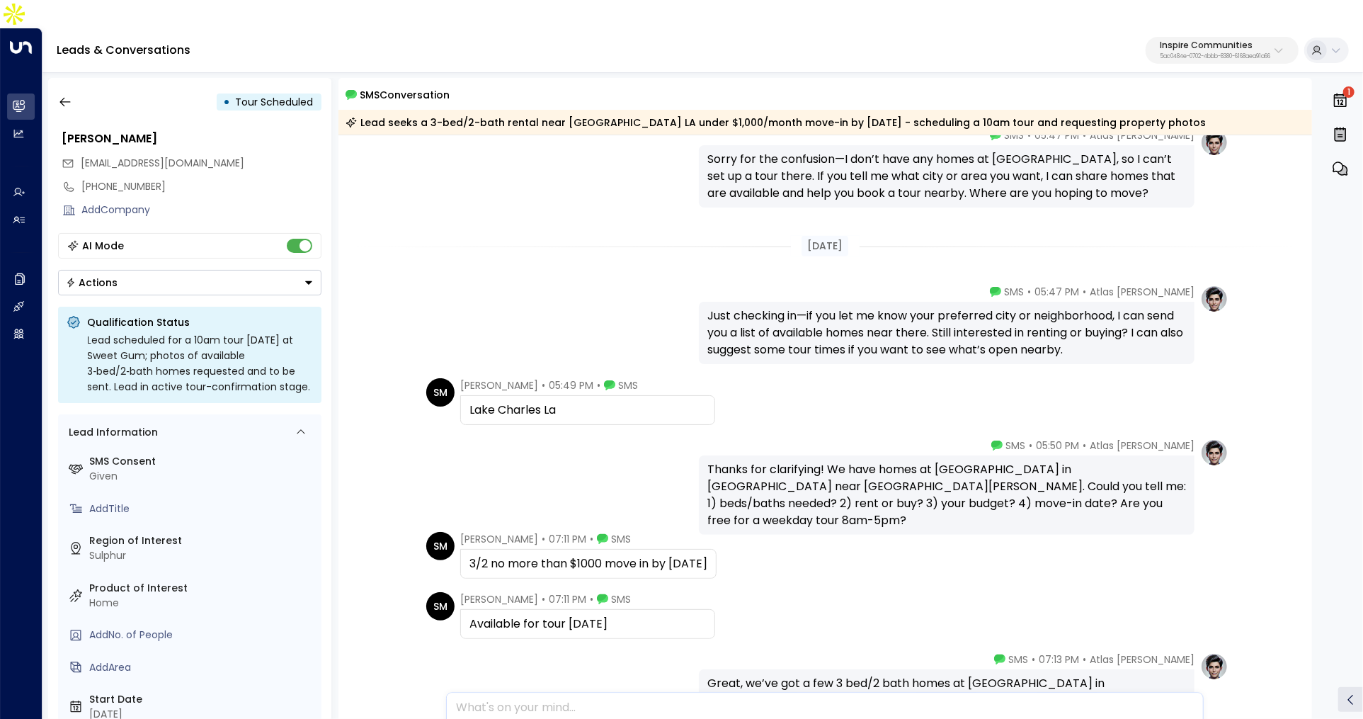
scroll to position [1110, 0]
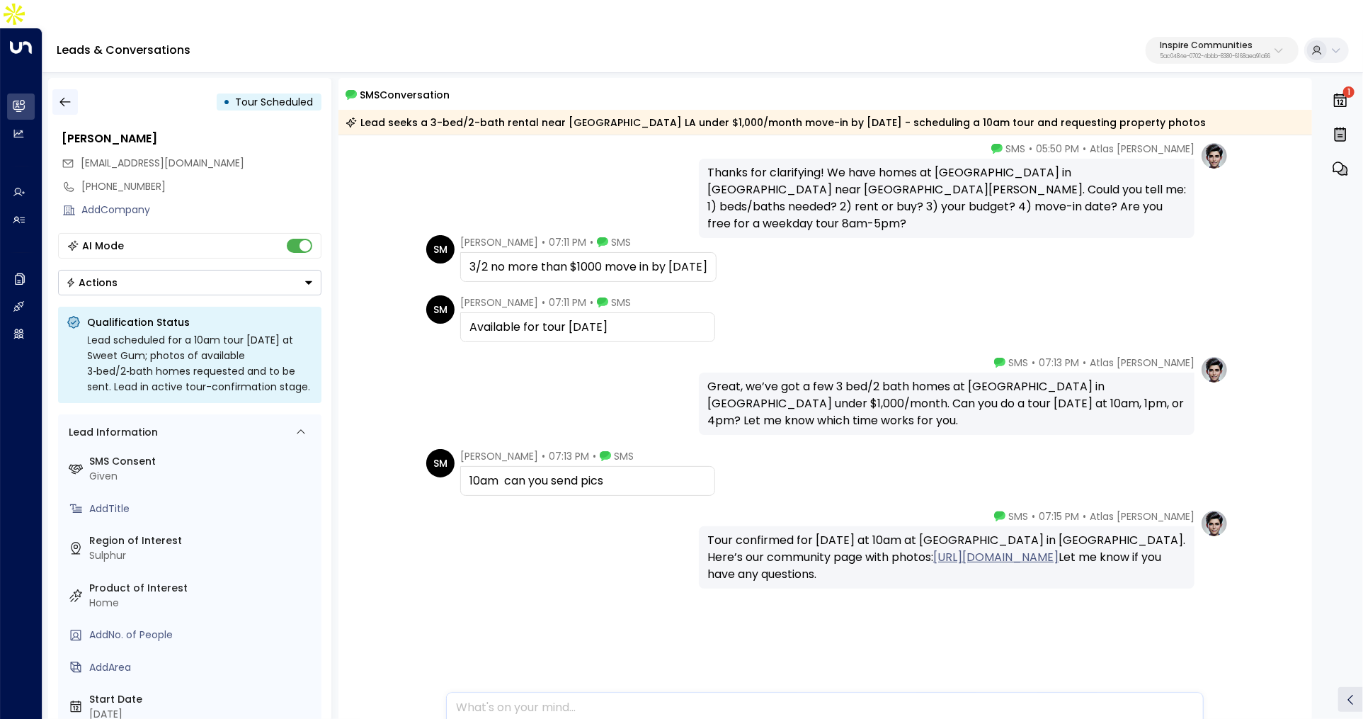
click at [60, 95] on icon "button" at bounding box center [65, 102] width 14 height 14
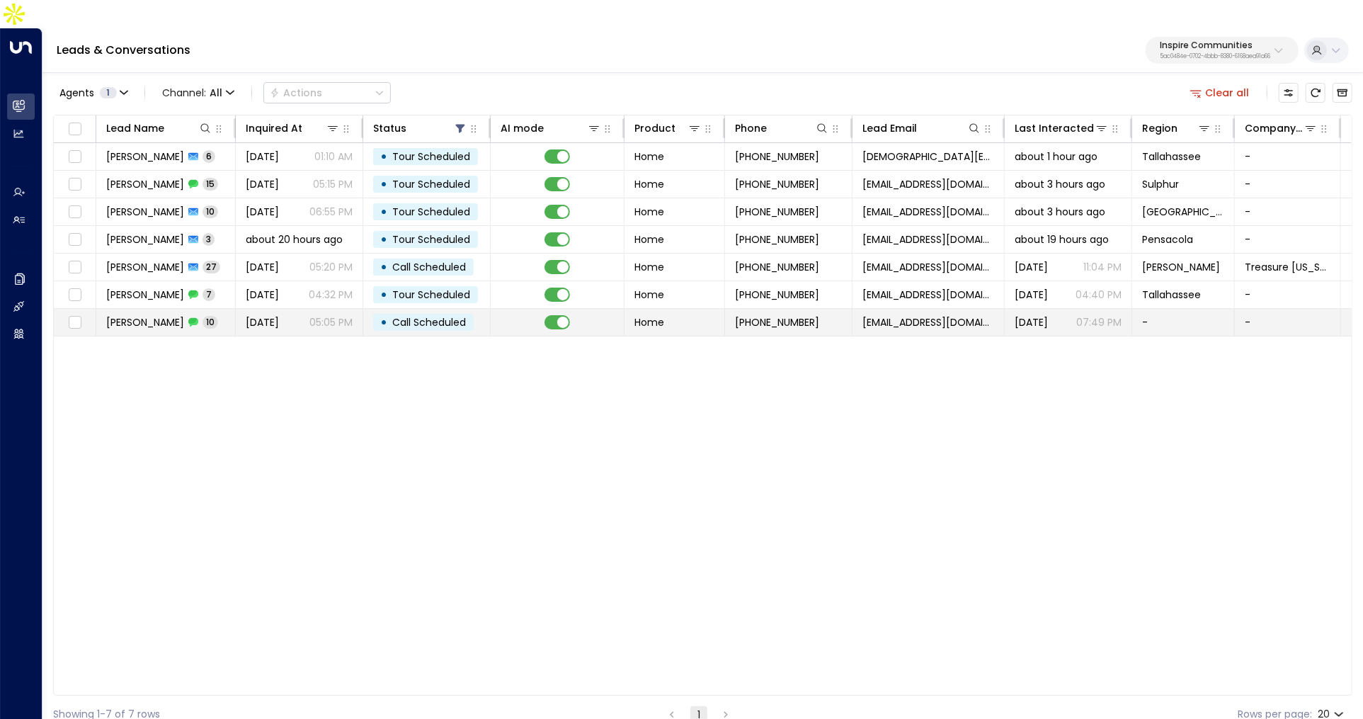
click at [147, 315] on span "Tim Williams" at bounding box center [145, 322] width 78 height 14
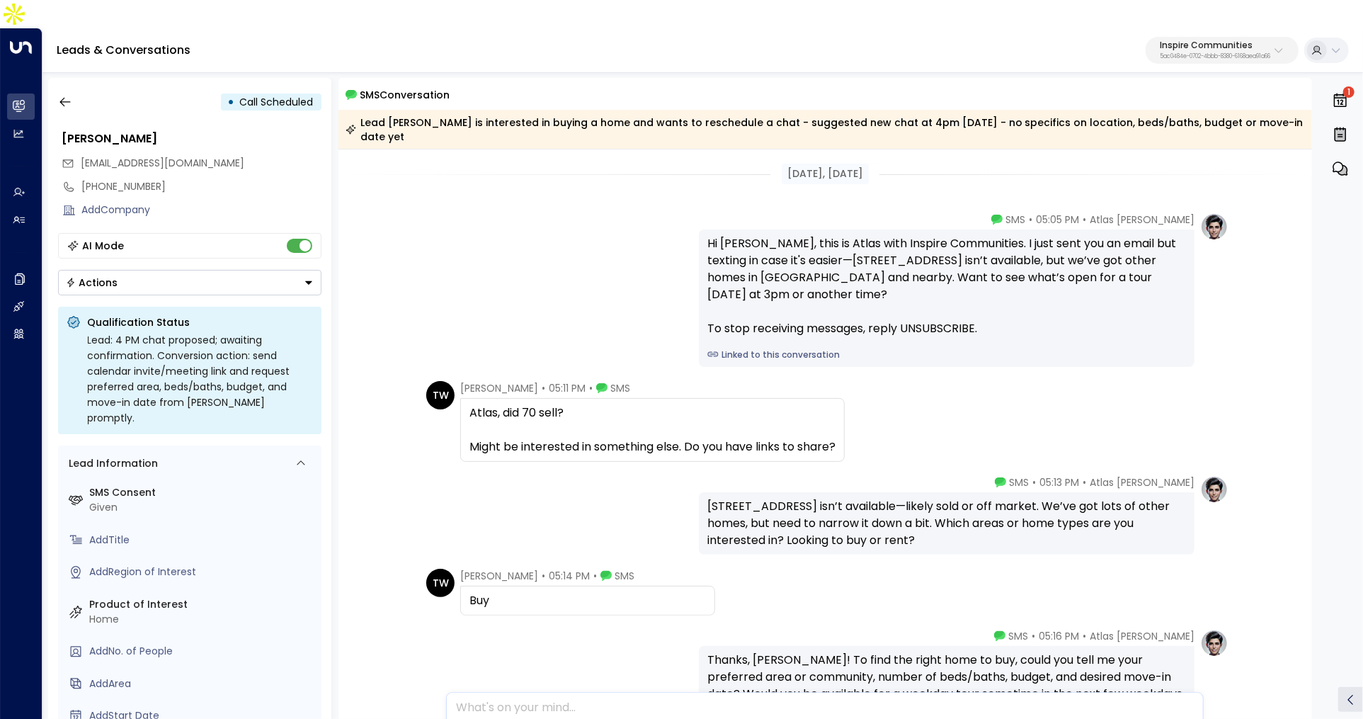
click at [751, 348] on link "Linked to this conversation" at bounding box center [946, 354] width 479 height 13
click at [67, 95] on icon "button" at bounding box center [65, 102] width 14 height 14
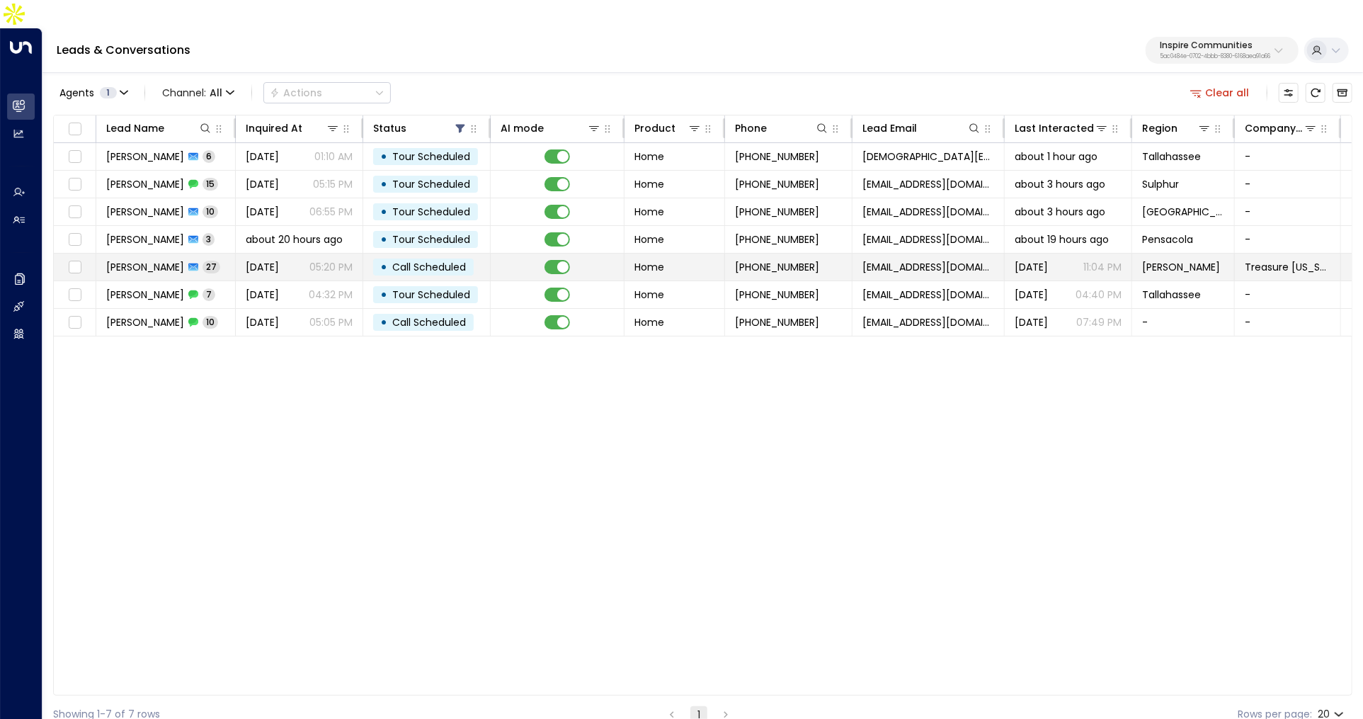
click at [188, 263] on icon at bounding box center [193, 267] width 10 height 8
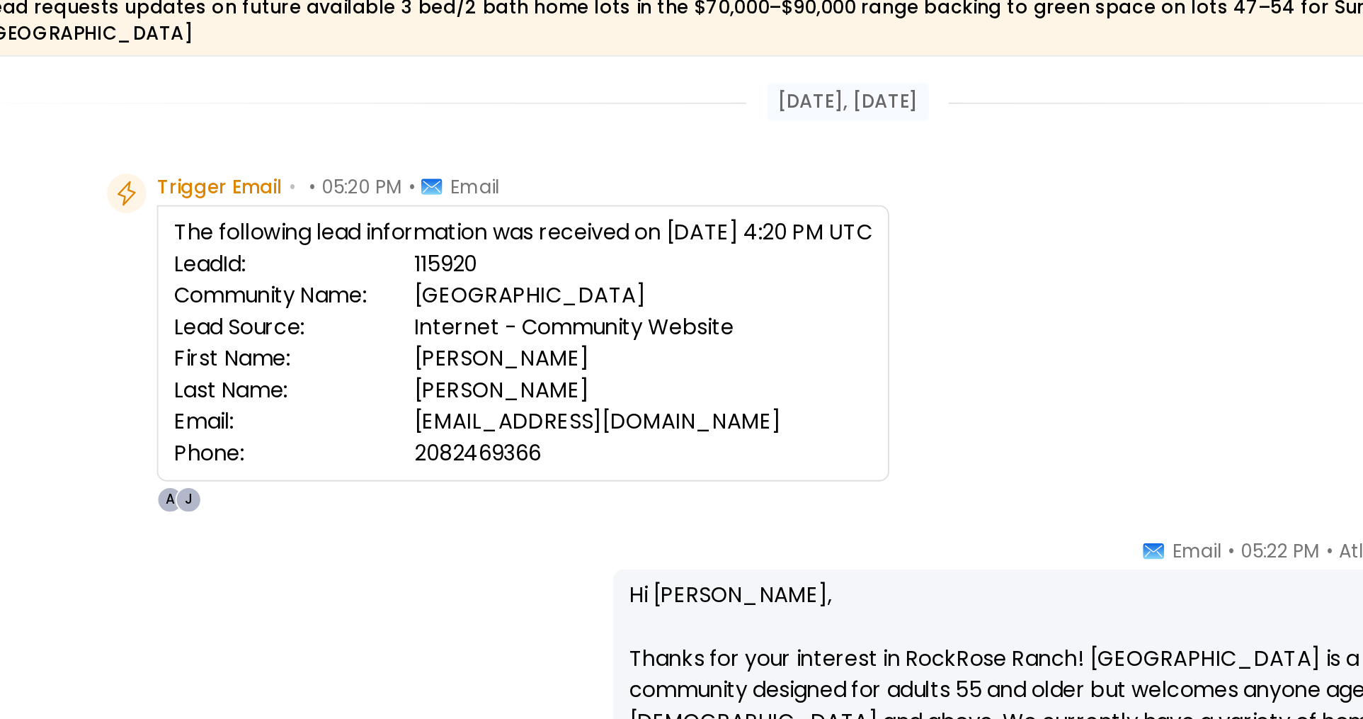
click at [673, 283] on td "Internet - Community Website" at bounding box center [715, 291] width 247 height 17
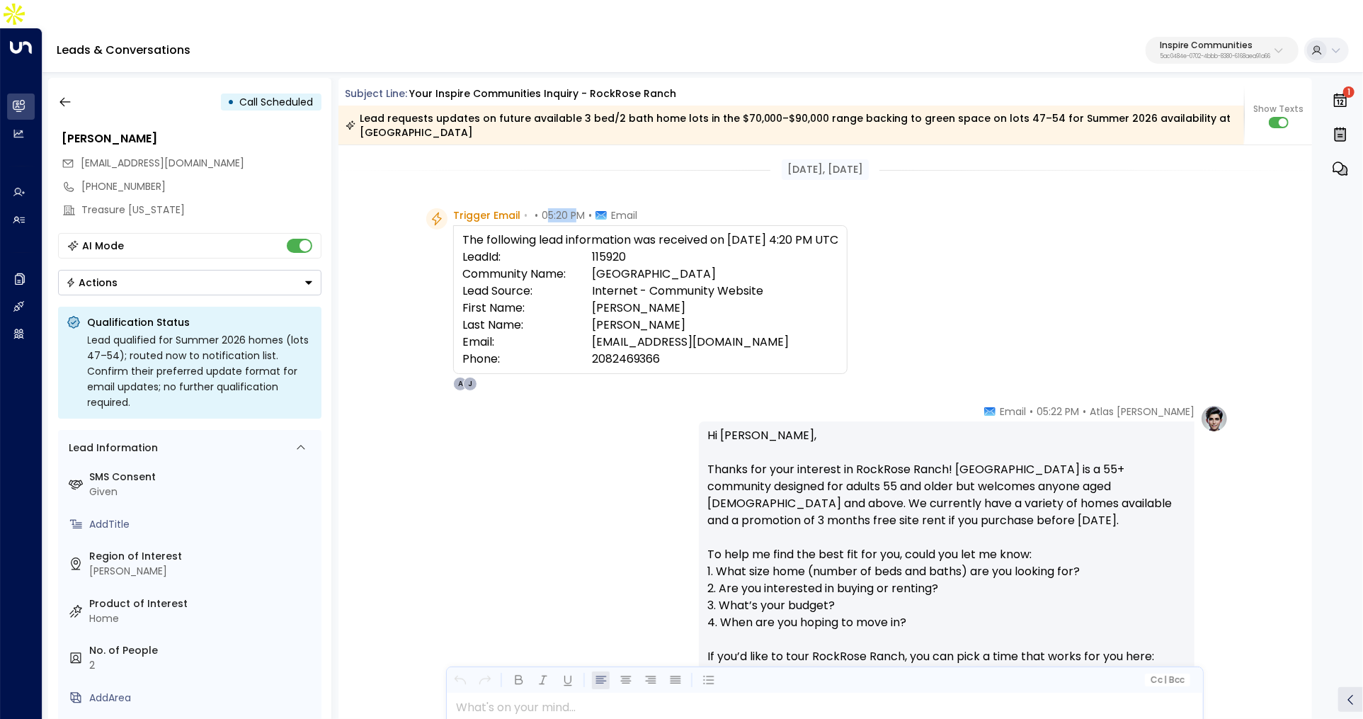
drag, startPoint x: 544, startPoint y: 188, endPoint x: 577, endPoint y: 188, distance: 33.3
click at [577, 208] on span "05:20 PM" at bounding box center [563, 215] width 43 height 14
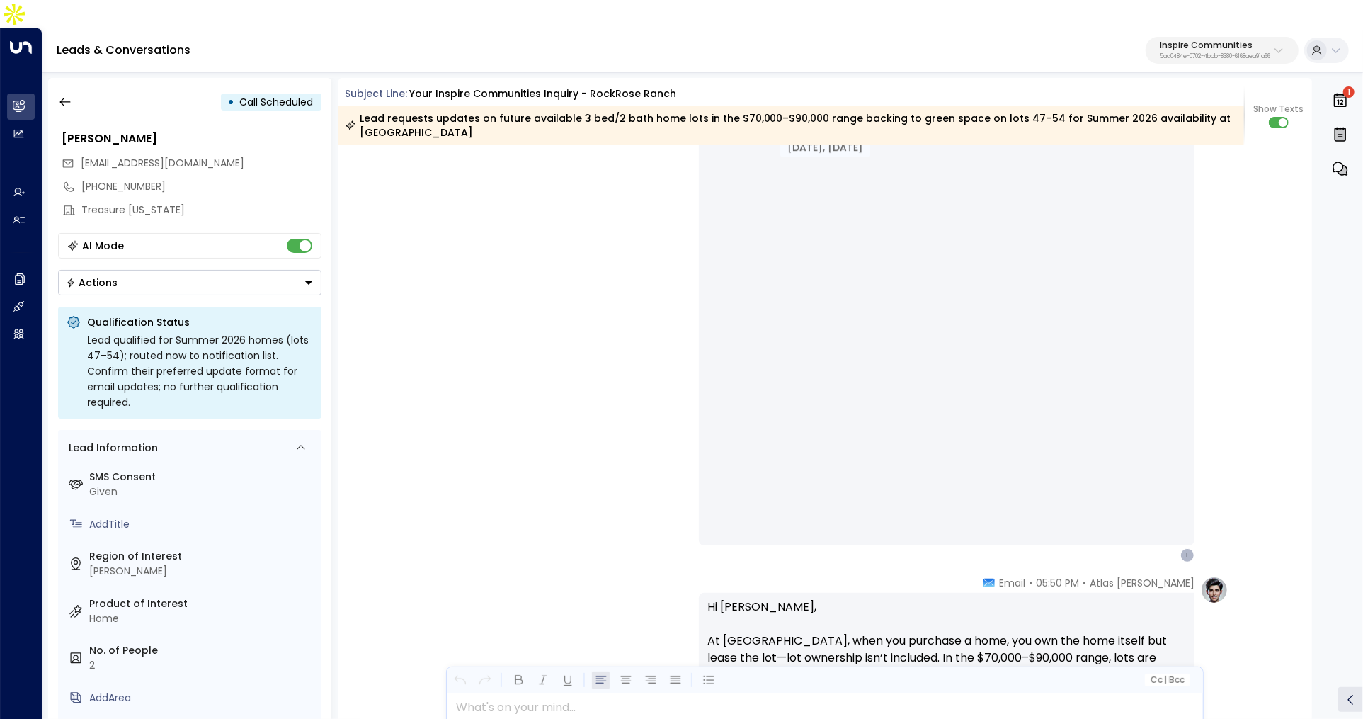
scroll to position [7489, 0]
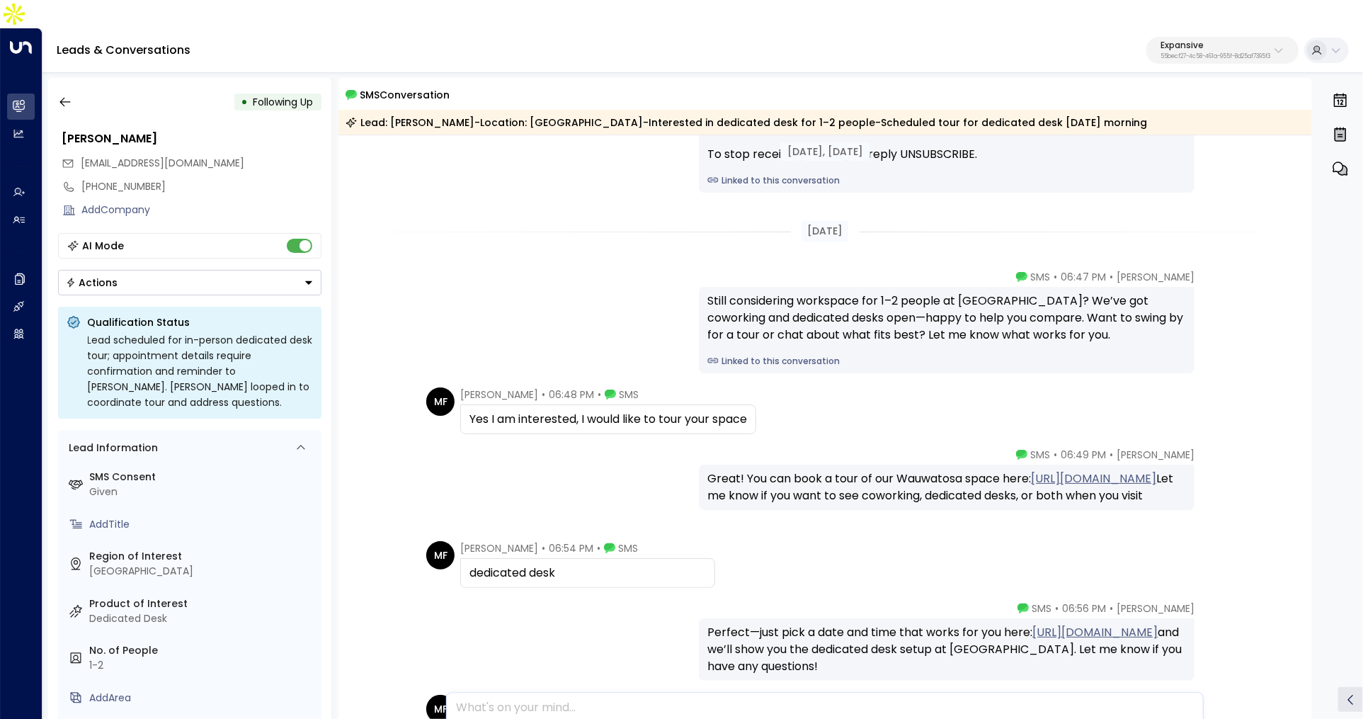
scroll to position [167, 0]
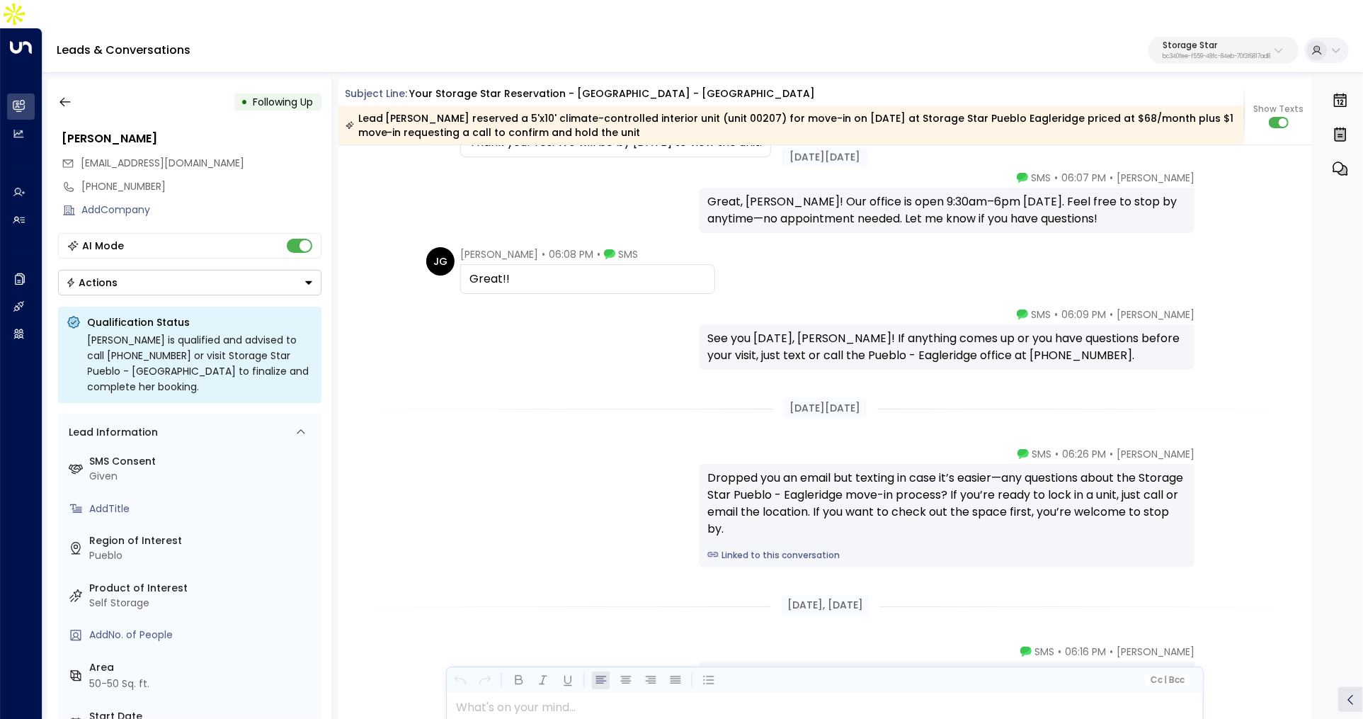
scroll to position [1854, 0]
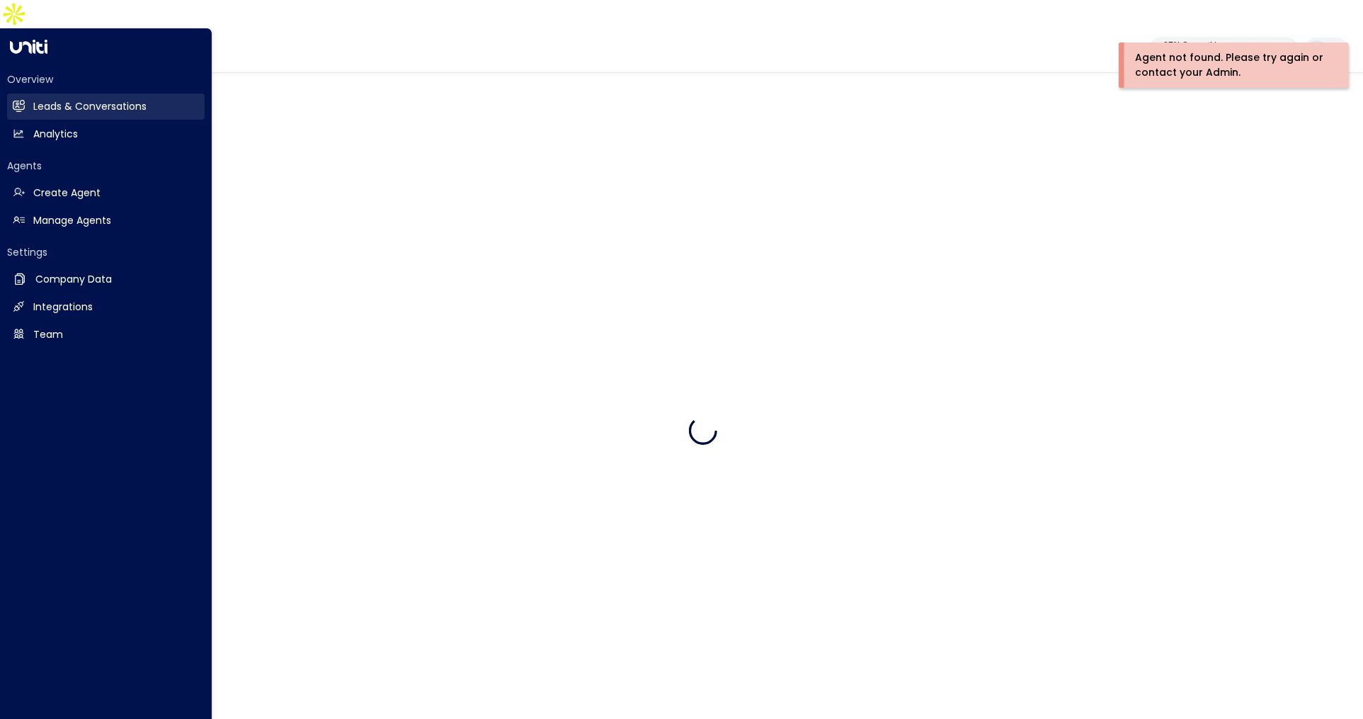
click at [35, 99] on h2 "Leads & Conversations" at bounding box center [89, 106] width 113 height 15
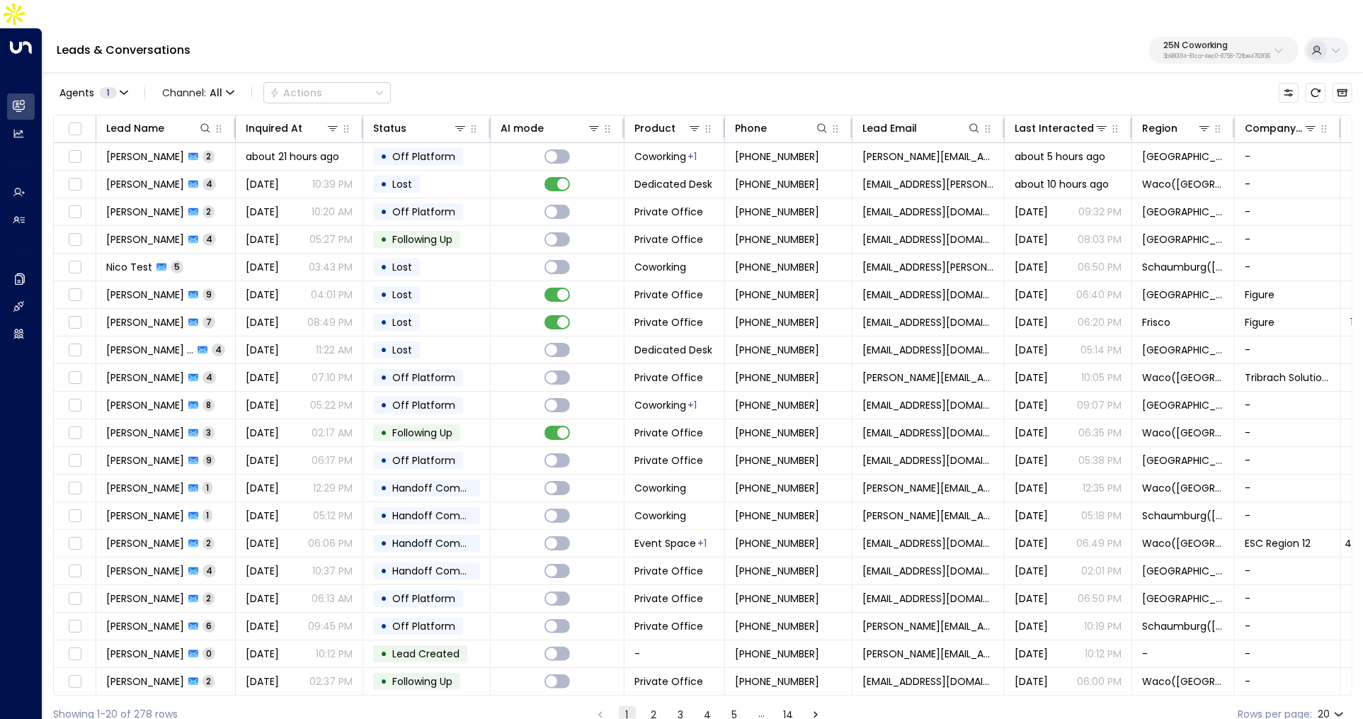
click at [1207, 41] on div "25N Coworking 3b9800f4-81ca-4ec0-8758-72fbe4763f36" at bounding box center [1217, 50] width 107 height 18
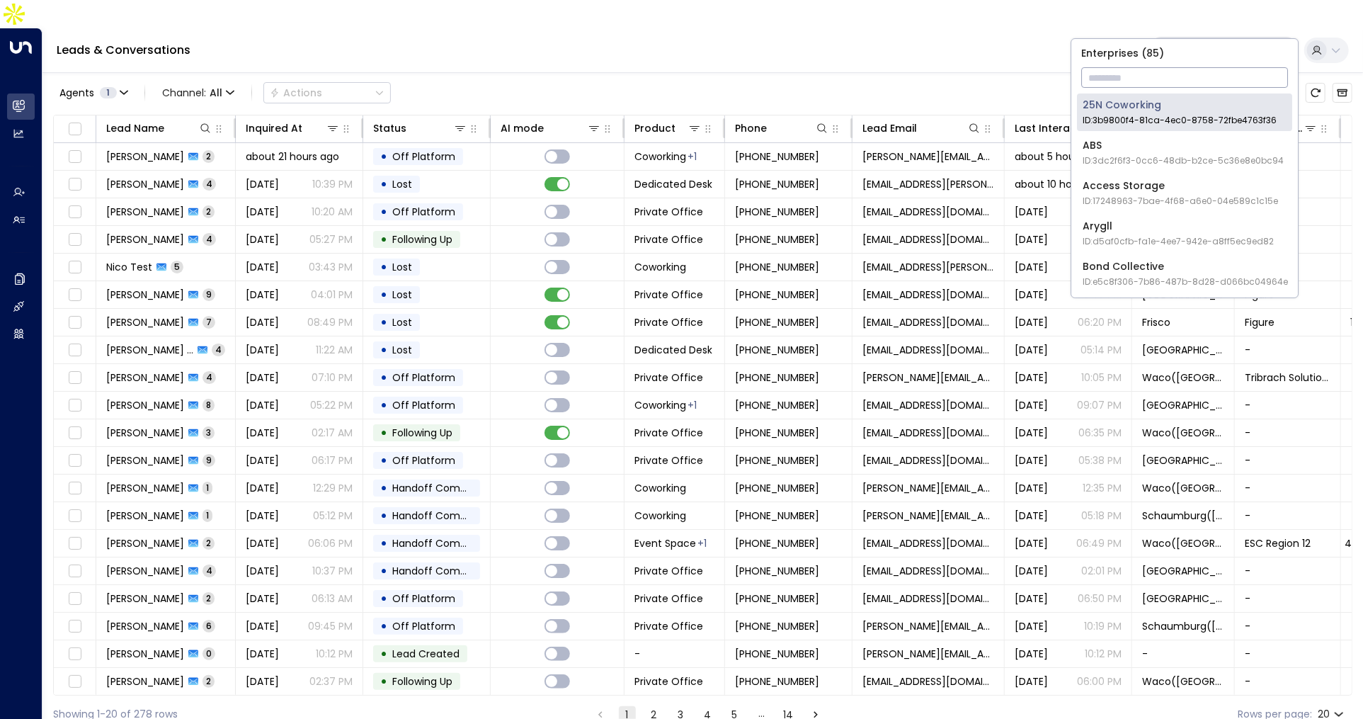
click at [1185, 72] on input "text" at bounding box center [1184, 77] width 207 height 26
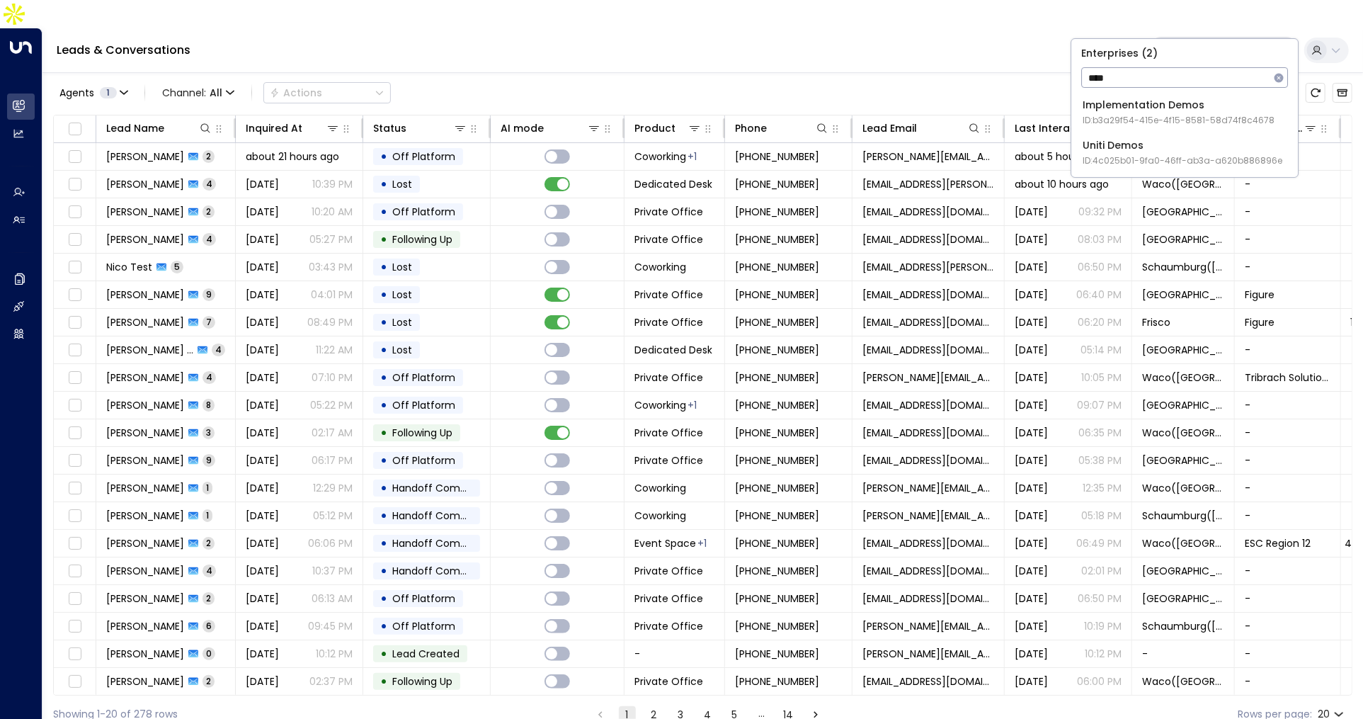
type input "****"
click at [1164, 159] on span "ID: 4c025b01-9fa0-46ff-ab3a-a620b886896e" at bounding box center [1183, 160] width 200 height 13
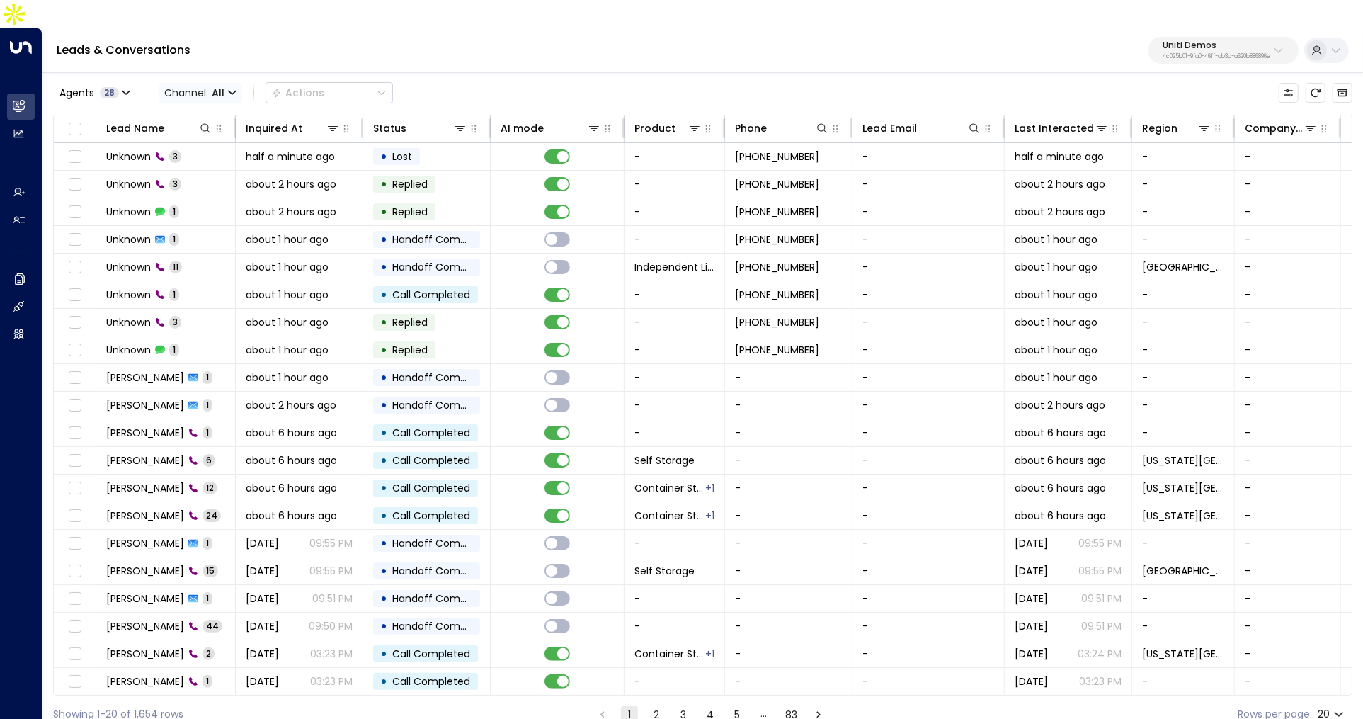
click at [226, 83] on span "Channel: All" at bounding box center [201, 93] width 84 height 20
click at [210, 200] on p "Voice" at bounding box center [208, 198] width 68 height 15
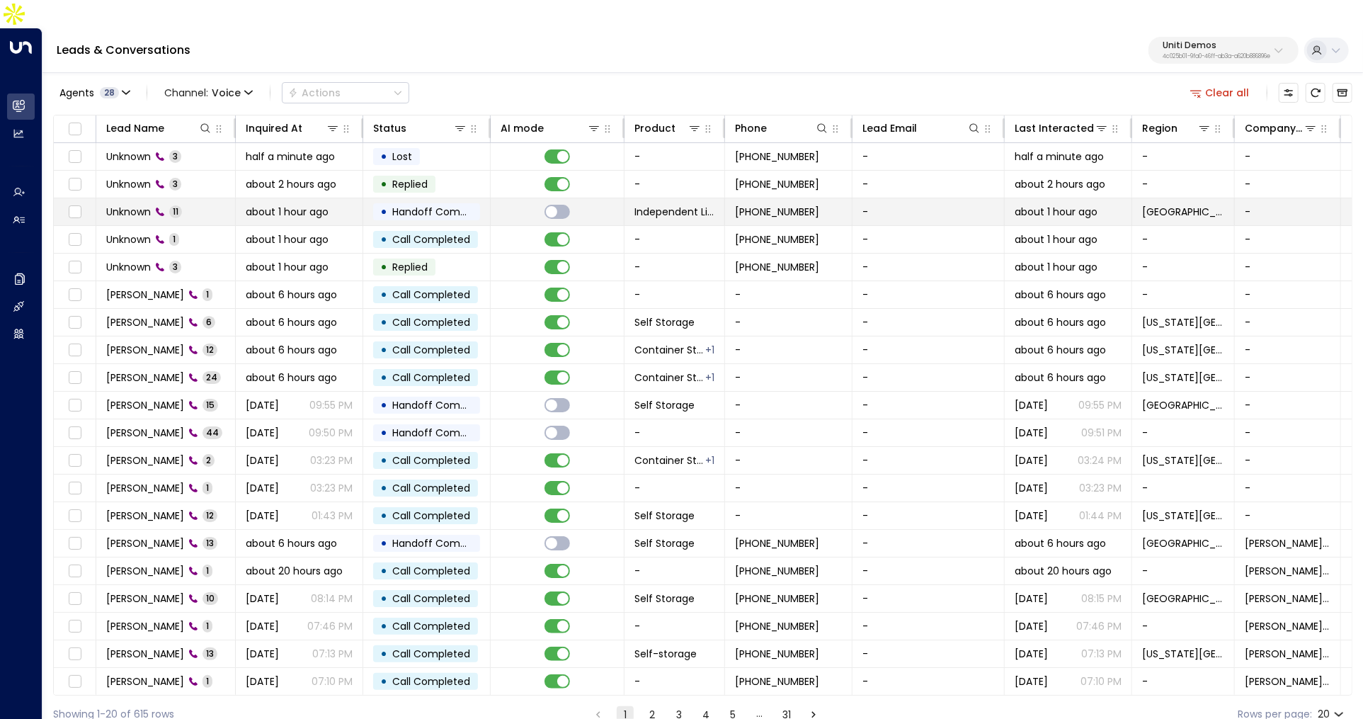
click at [237, 198] on td "about 1 hour ago" at bounding box center [299, 211] width 127 height 27
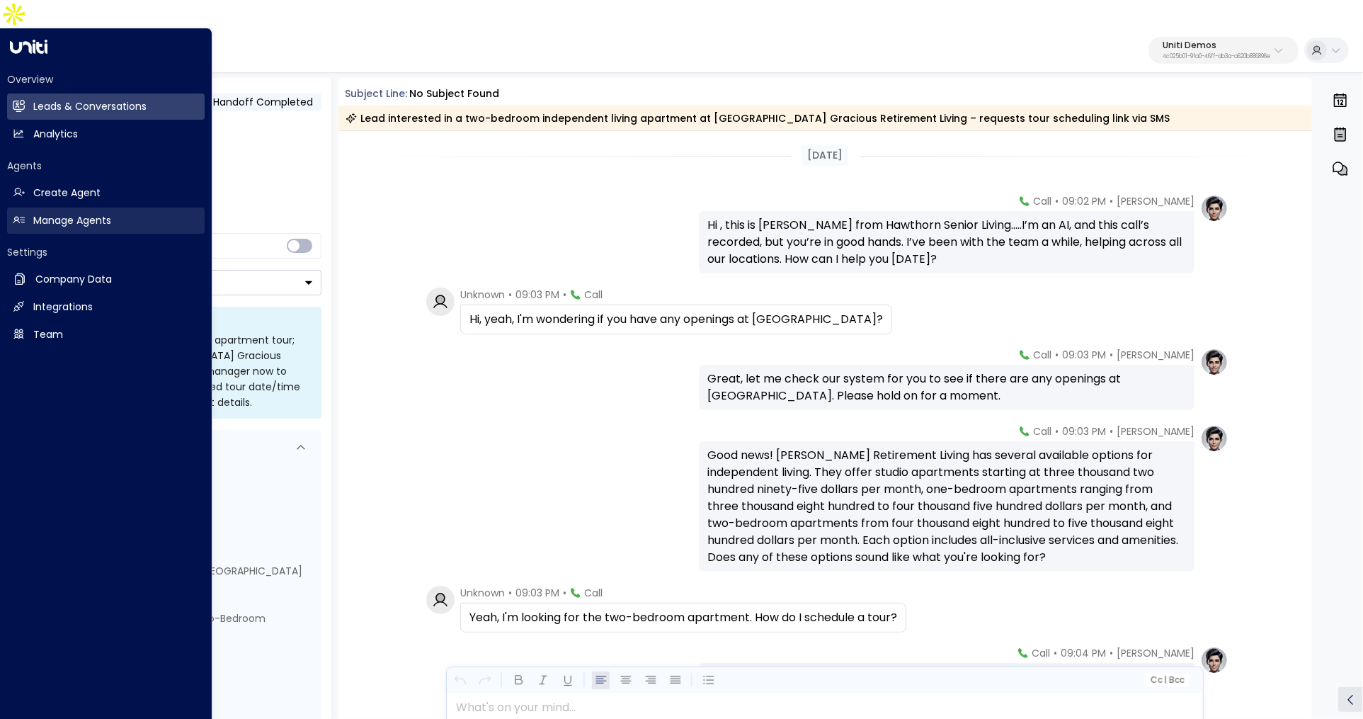
click at [81, 213] on h2 "Manage Agents" at bounding box center [72, 220] width 78 height 15
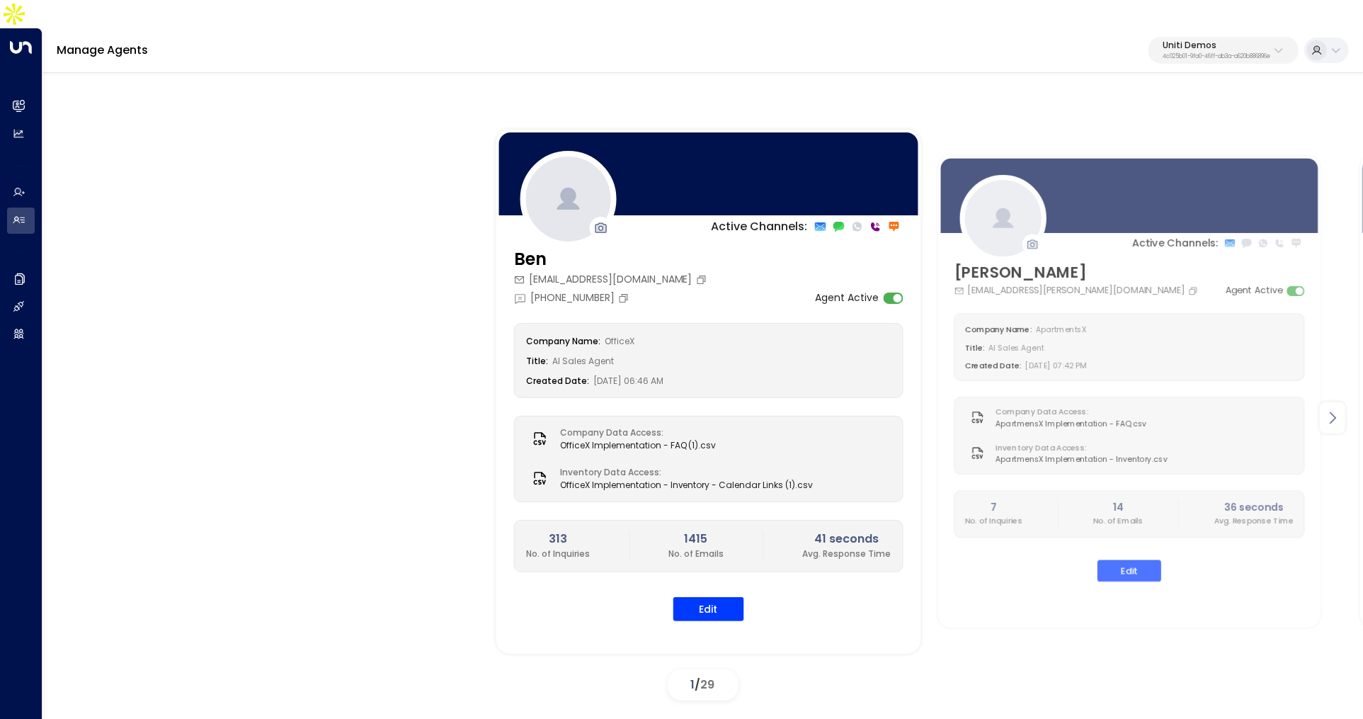
click at [1334, 412] on icon at bounding box center [1333, 418] width 6 height 12
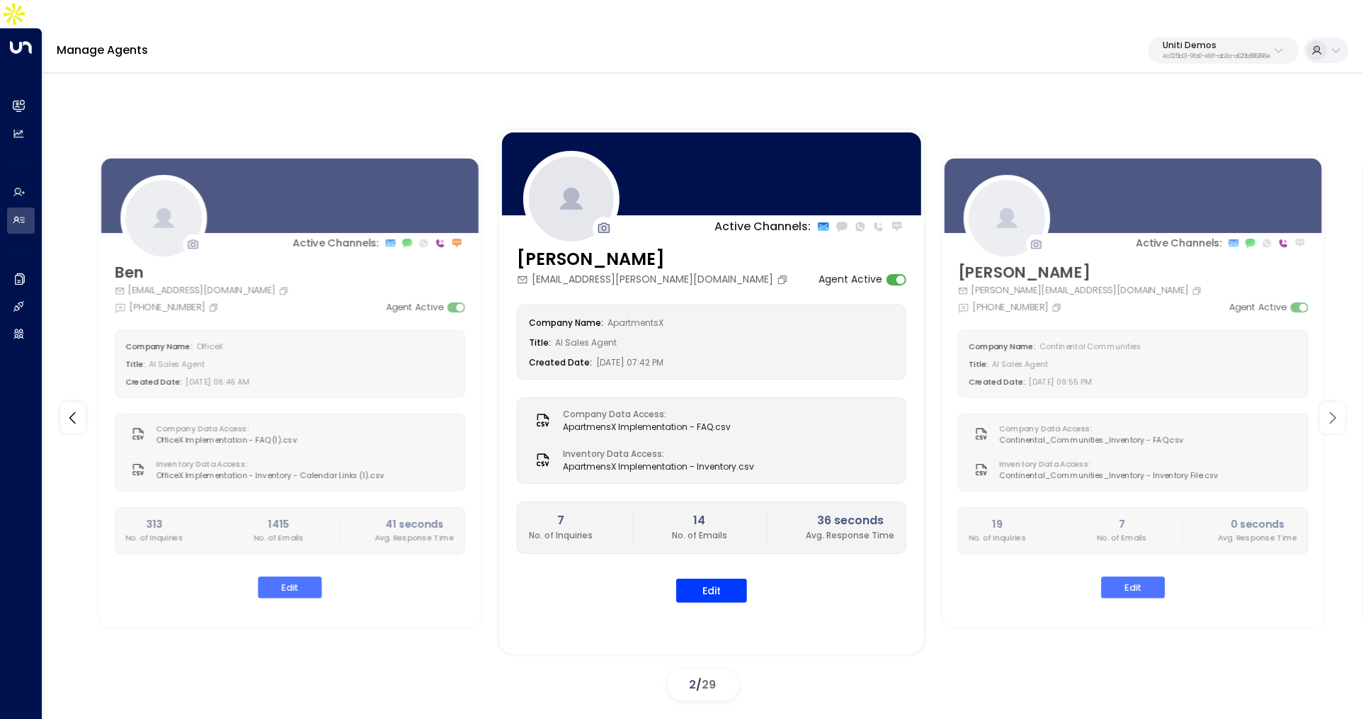
click at [1334, 409] on icon at bounding box center [1332, 417] width 17 height 17
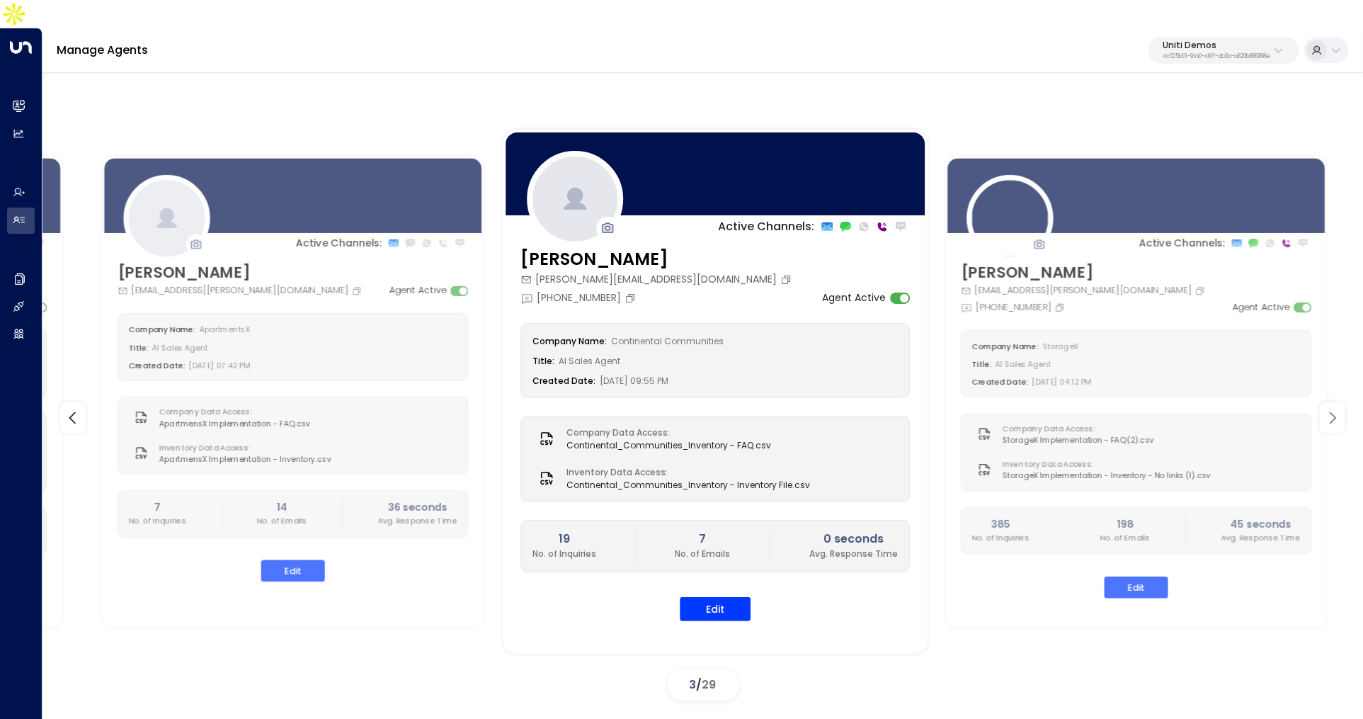
click at [1334, 409] on icon at bounding box center [1332, 417] width 17 height 17
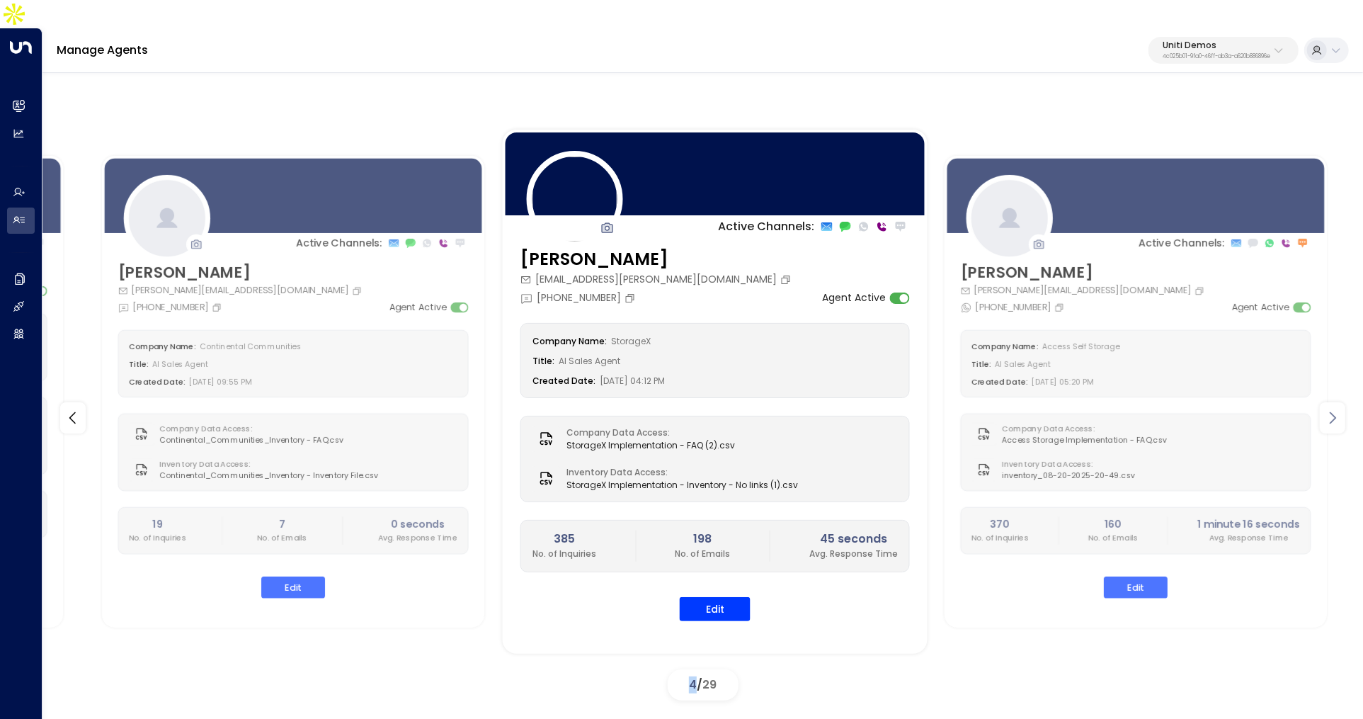
click at [1334, 409] on icon at bounding box center [1332, 417] width 17 height 17
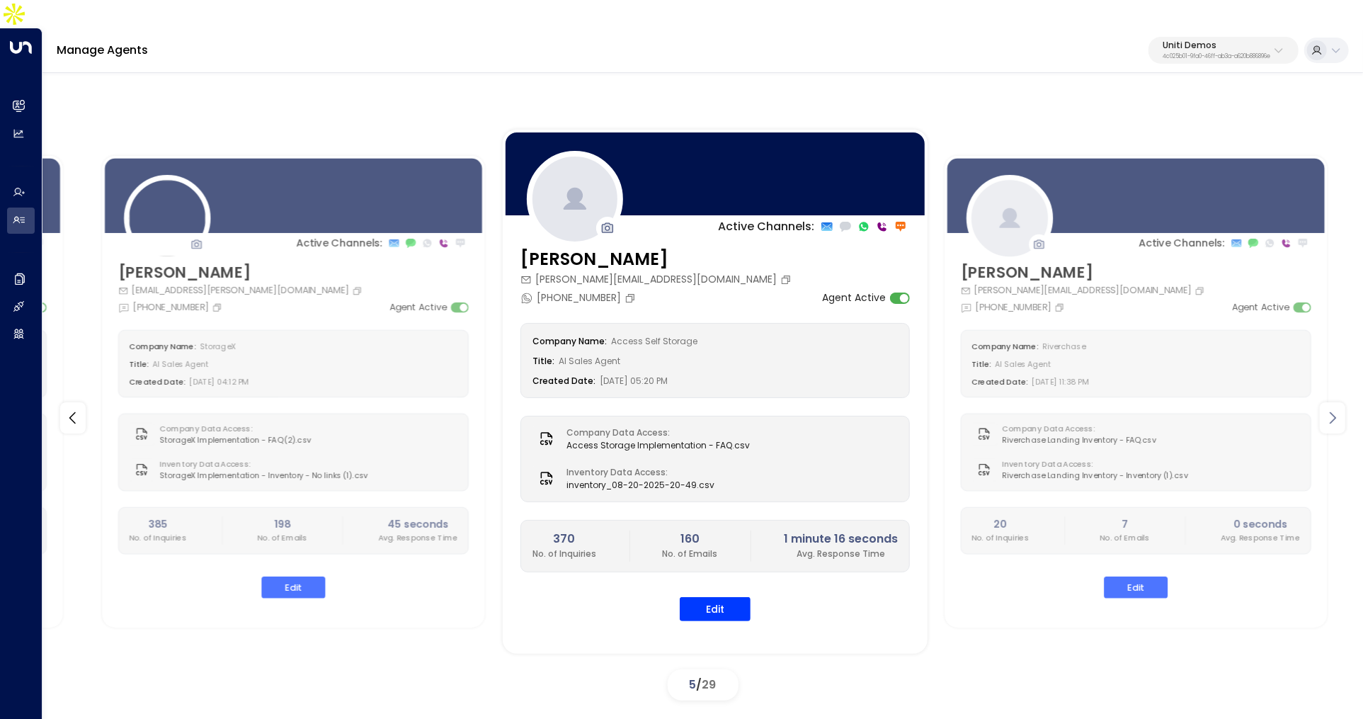
click at [1335, 412] on icon at bounding box center [1333, 418] width 6 height 12
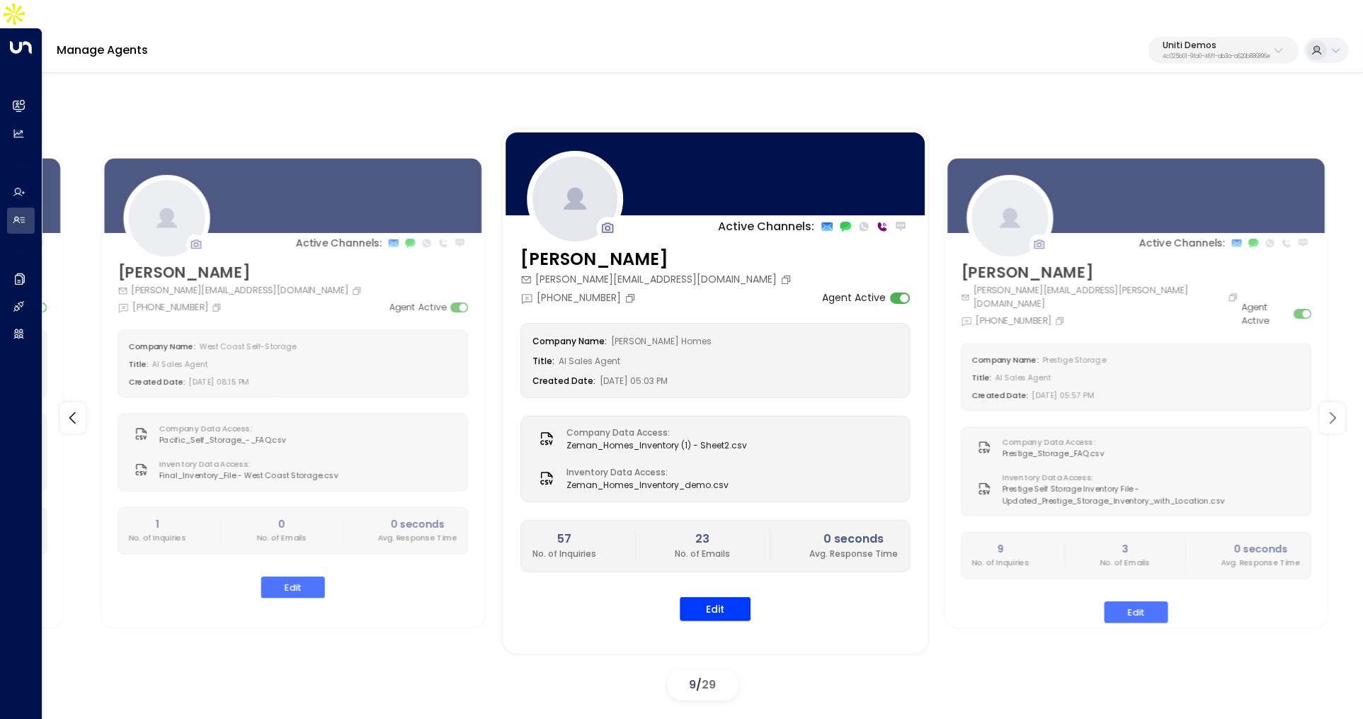
click at [1335, 412] on icon at bounding box center [1333, 418] width 6 height 12
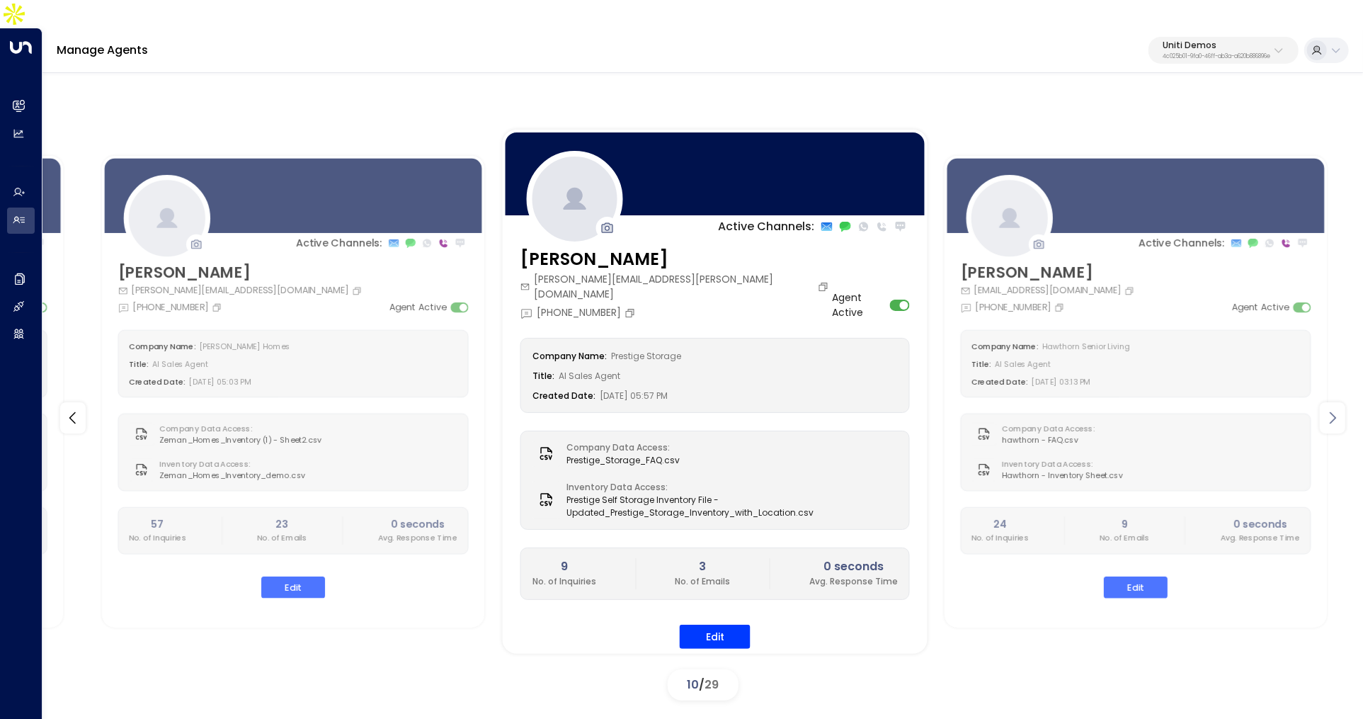
click at [1335, 412] on icon at bounding box center [1333, 418] width 6 height 12
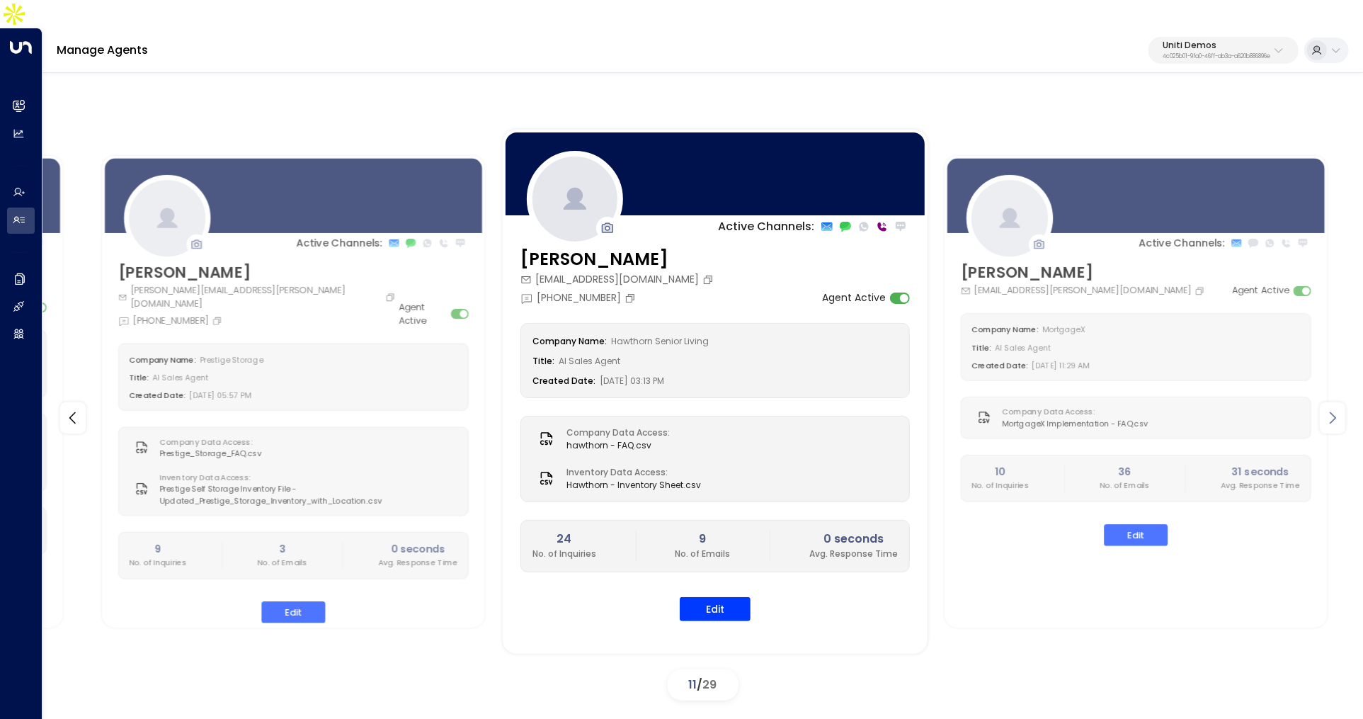
click at [1335, 412] on icon at bounding box center [1333, 418] width 6 height 12
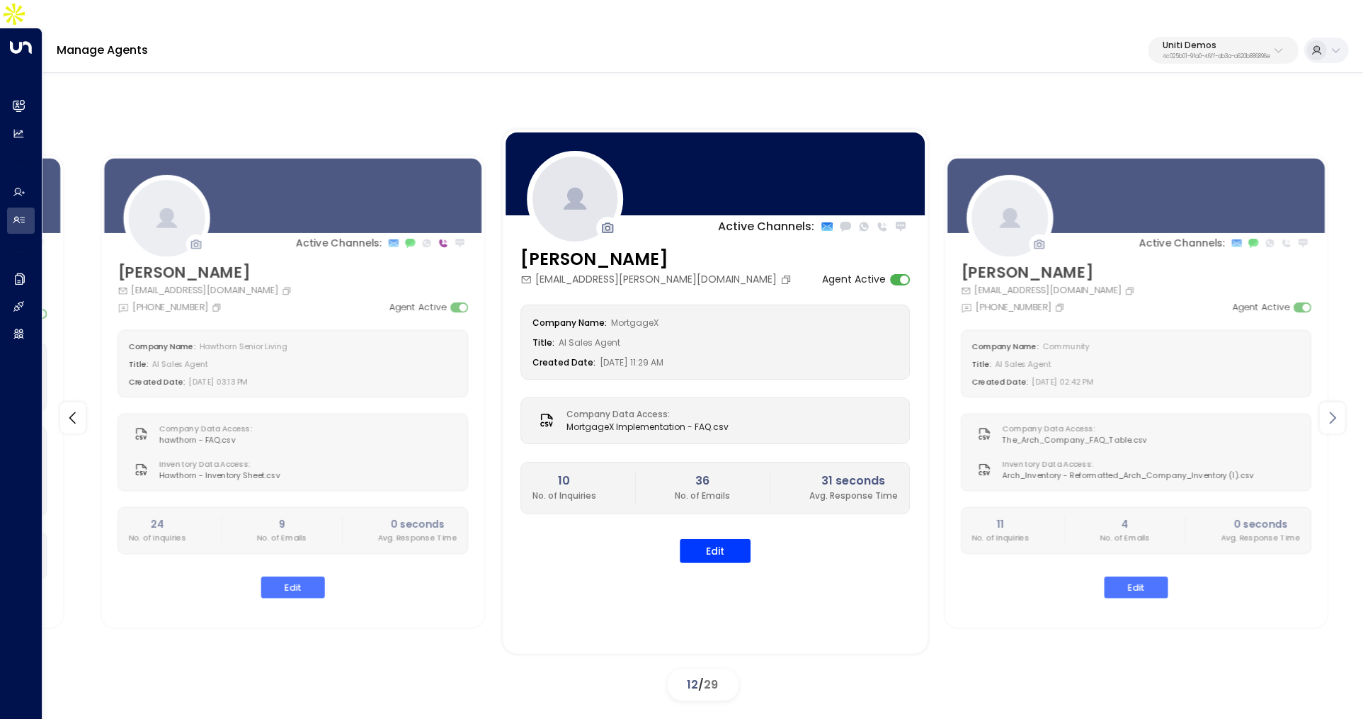
click at [1335, 412] on icon at bounding box center [1333, 418] width 6 height 12
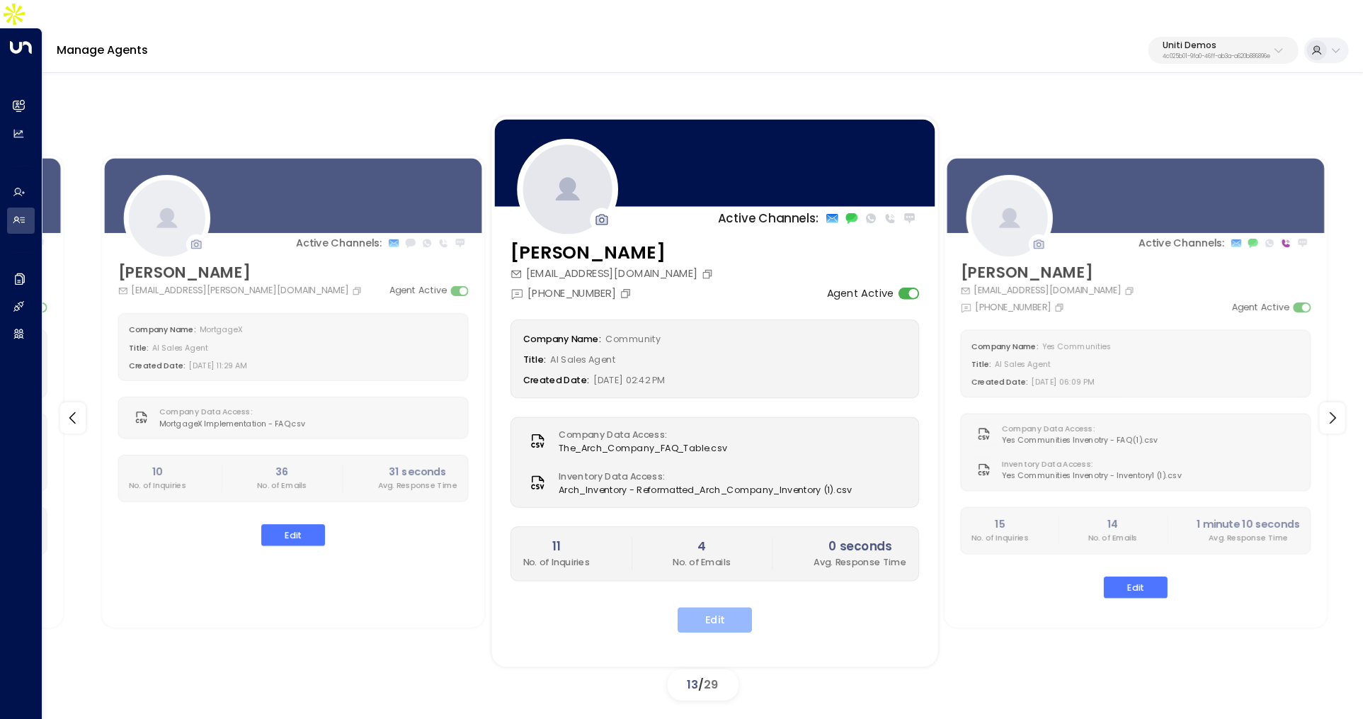
click at [719, 608] on button "Edit" at bounding box center [715, 620] width 74 height 25
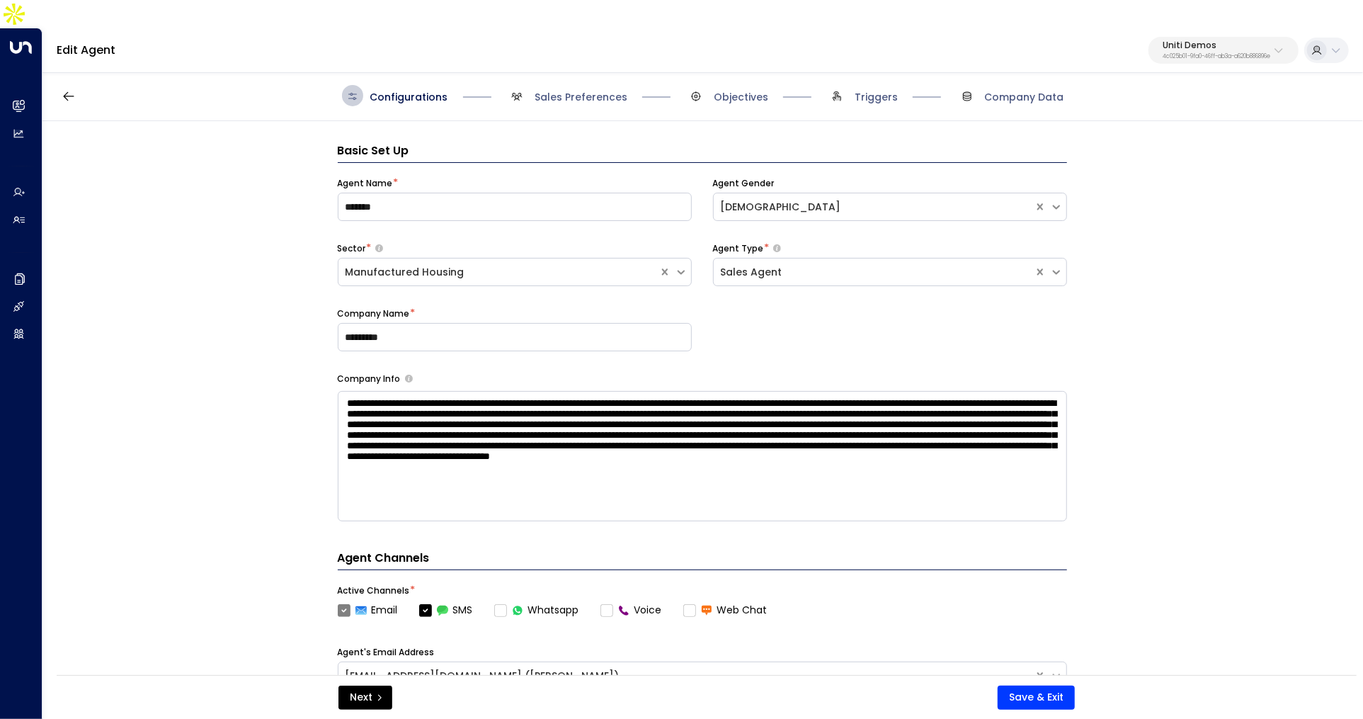
scroll to position [21, 0]
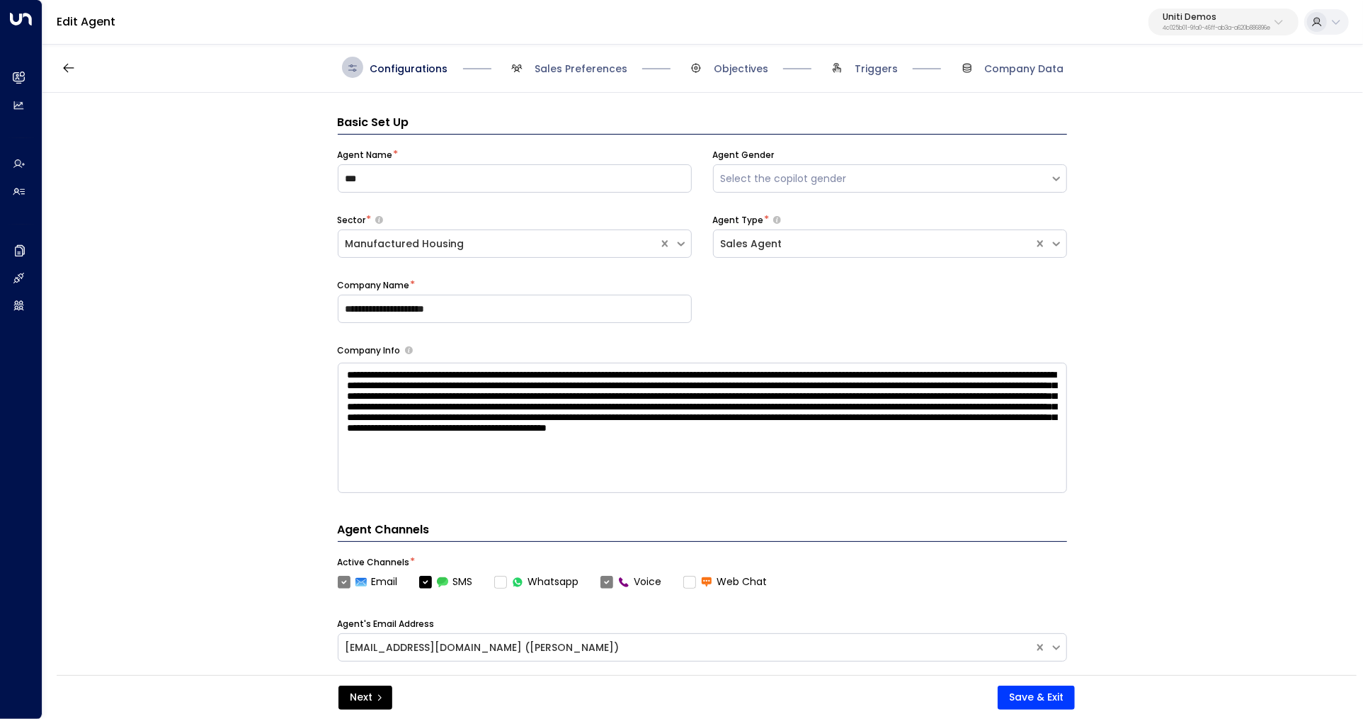
scroll to position [21, 0]
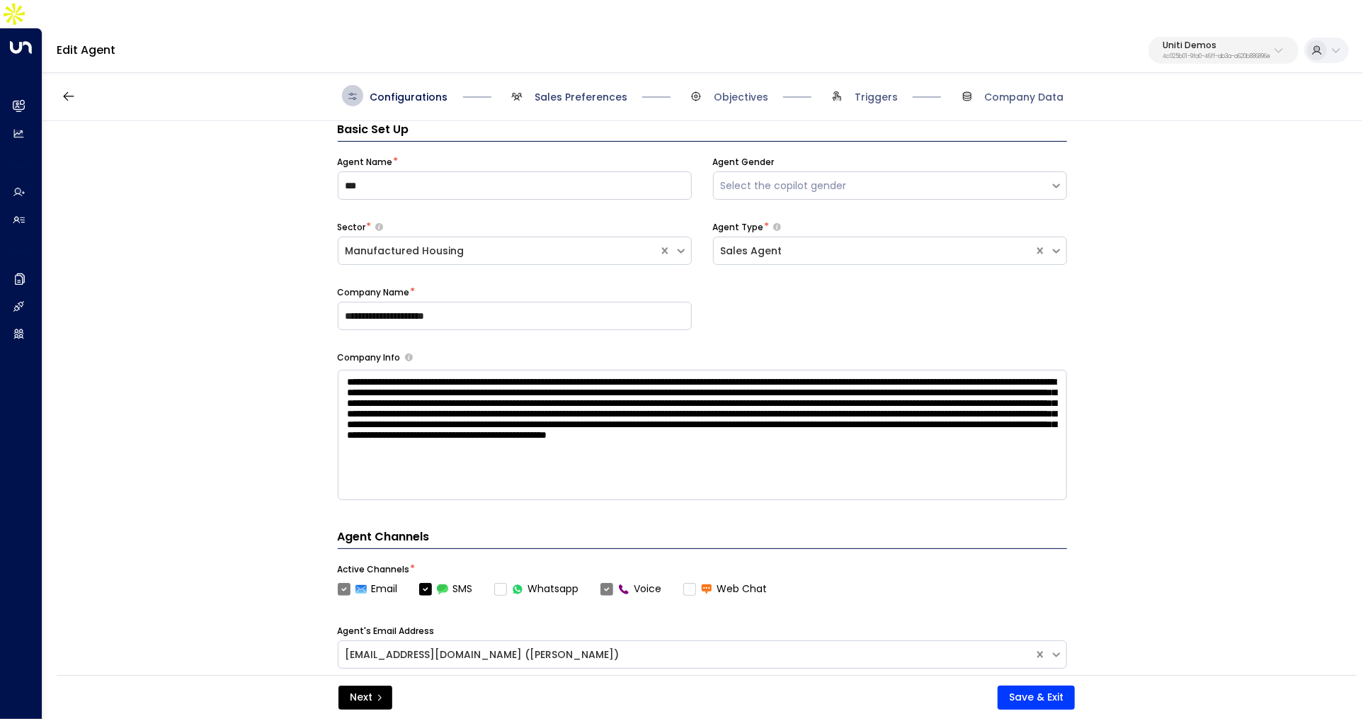
click at [550, 90] on span "Sales Preferences" at bounding box center [581, 97] width 93 height 14
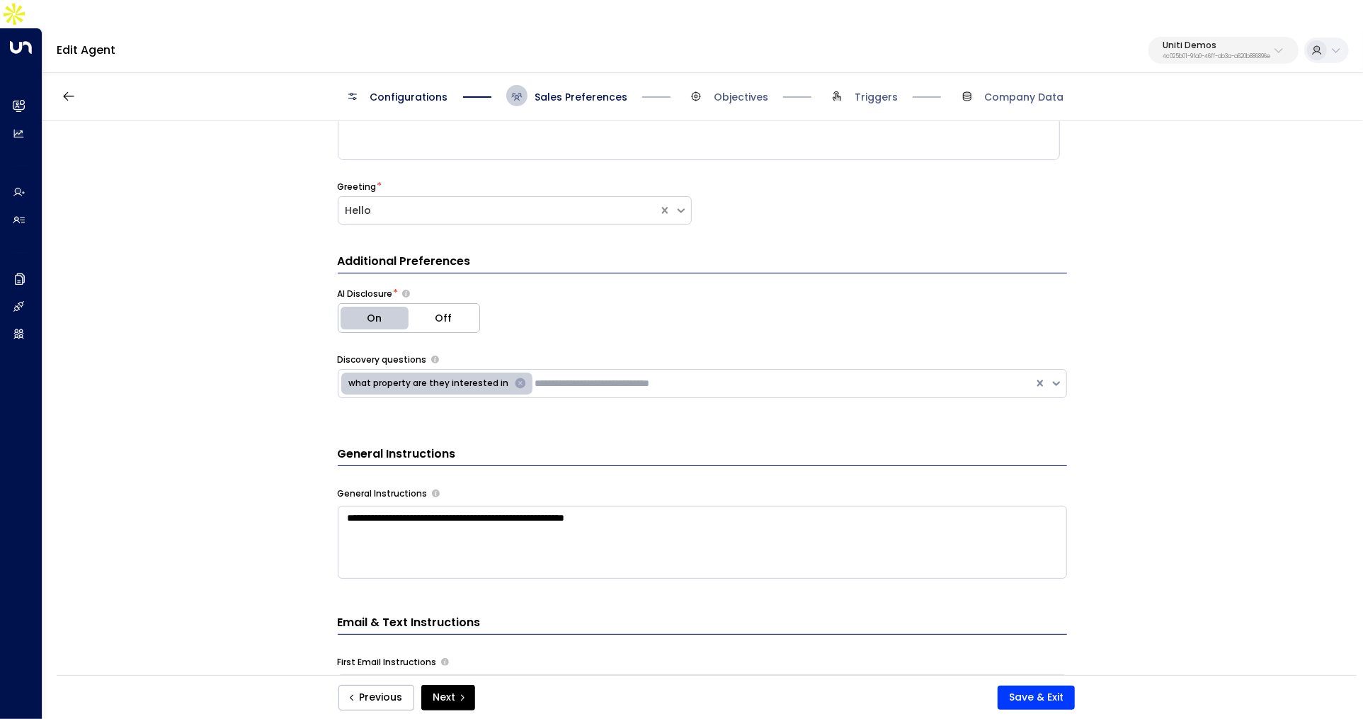
scroll to position [199, 0]
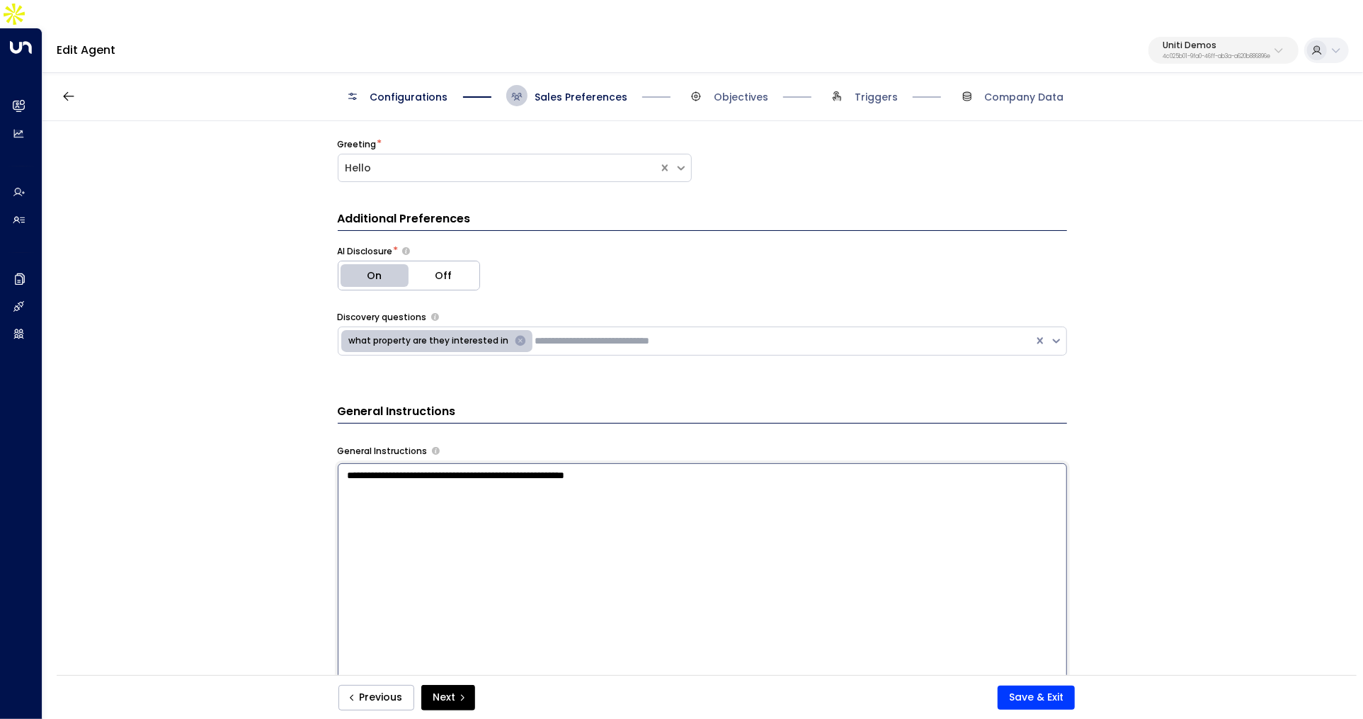
drag, startPoint x: 693, startPoint y: 455, endPoint x: 359, endPoint y: 436, distance: 334.1
click at [359, 463] on textarea "**********" at bounding box center [702, 648] width 729 height 370
click at [448, 483] on textarea "**********" at bounding box center [702, 648] width 729 height 370
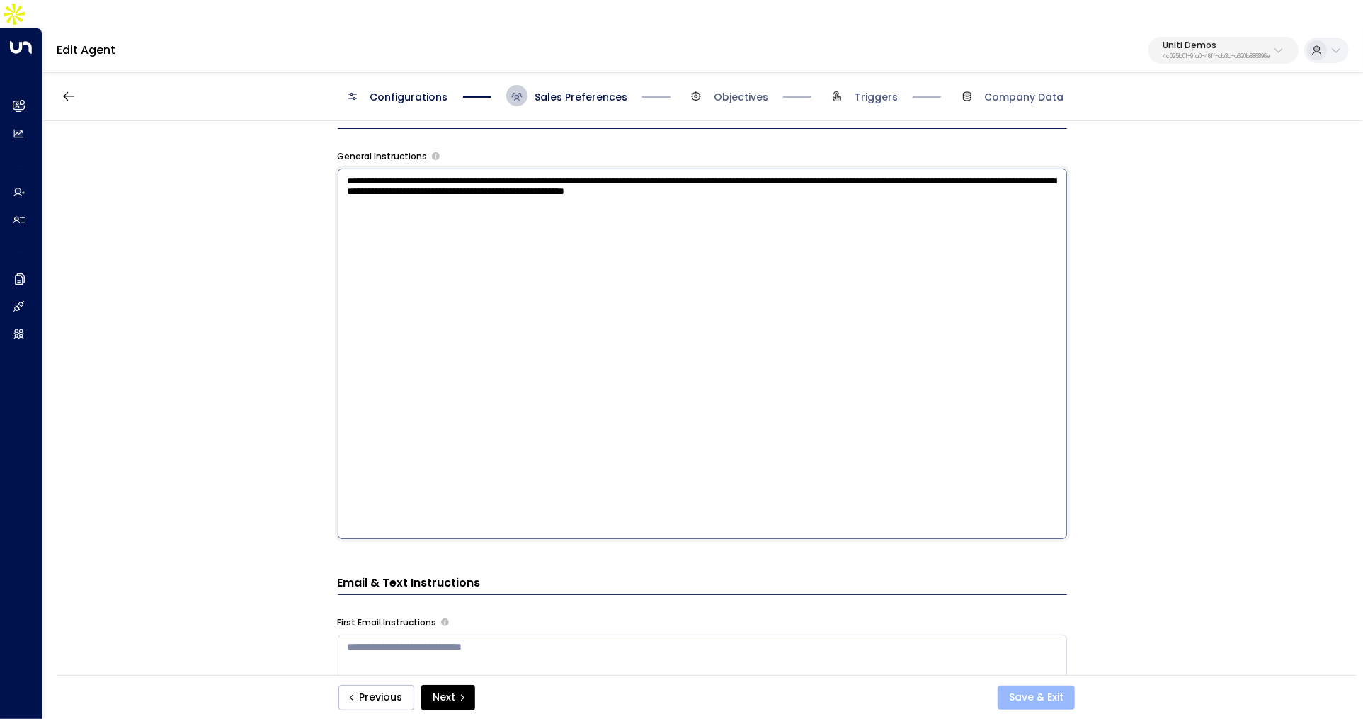
type textarea "**********"
click at [1034, 691] on button "Save & Exit" at bounding box center [1036, 698] width 77 height 24
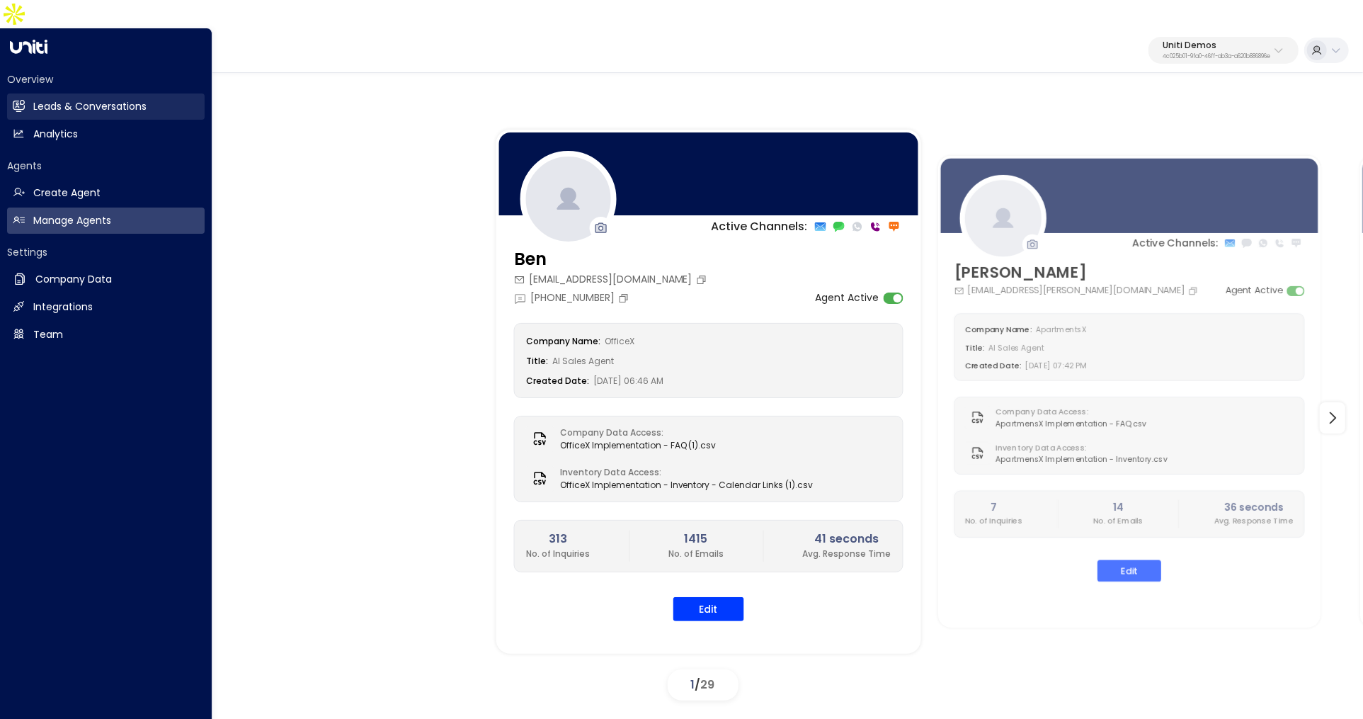
click at [40, 99] on h2 "Leads & Conversations" at bounding box center [89, 106] width 113 height 15
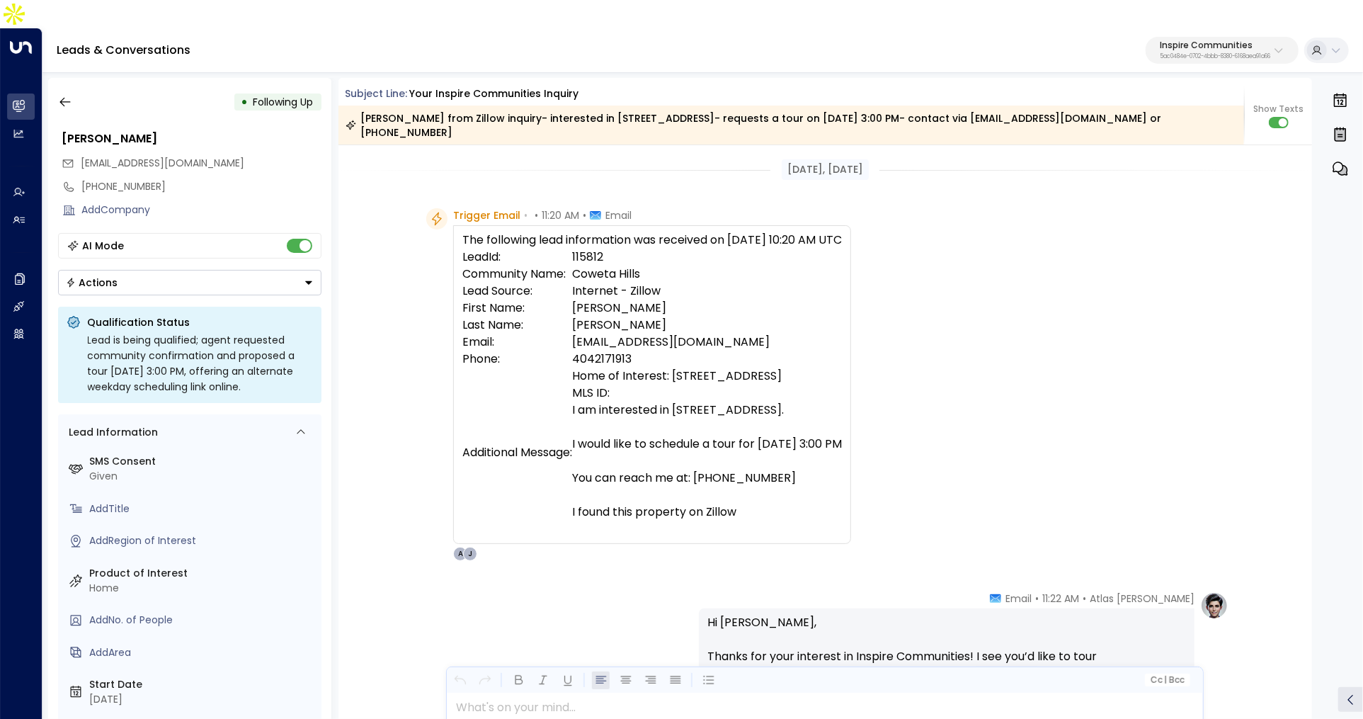
click at [594, 266] on td "Coweta Hills" at bounding box center [707, 274] width 270 height 17
click at [594, 283] on td "Internet - Zillow" at bounding box center [707, 291] width 270 height 17
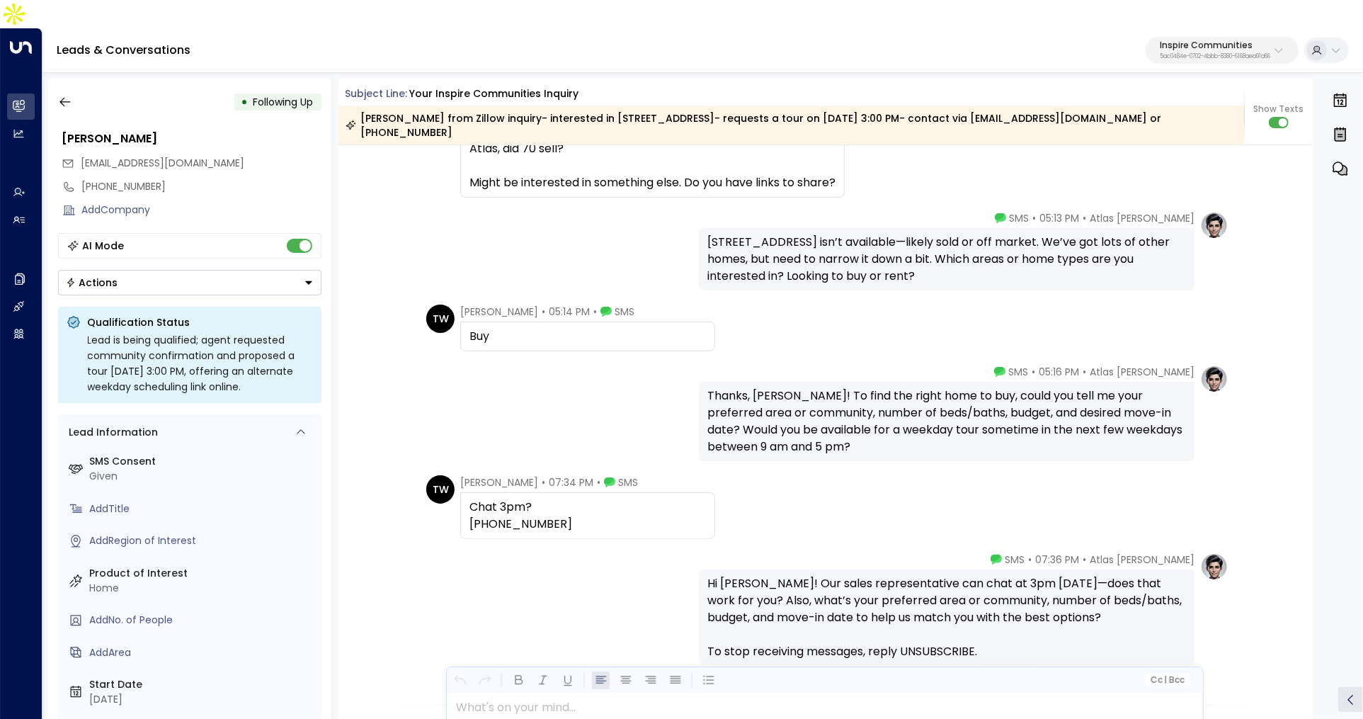
scroll to position [1487, 0]
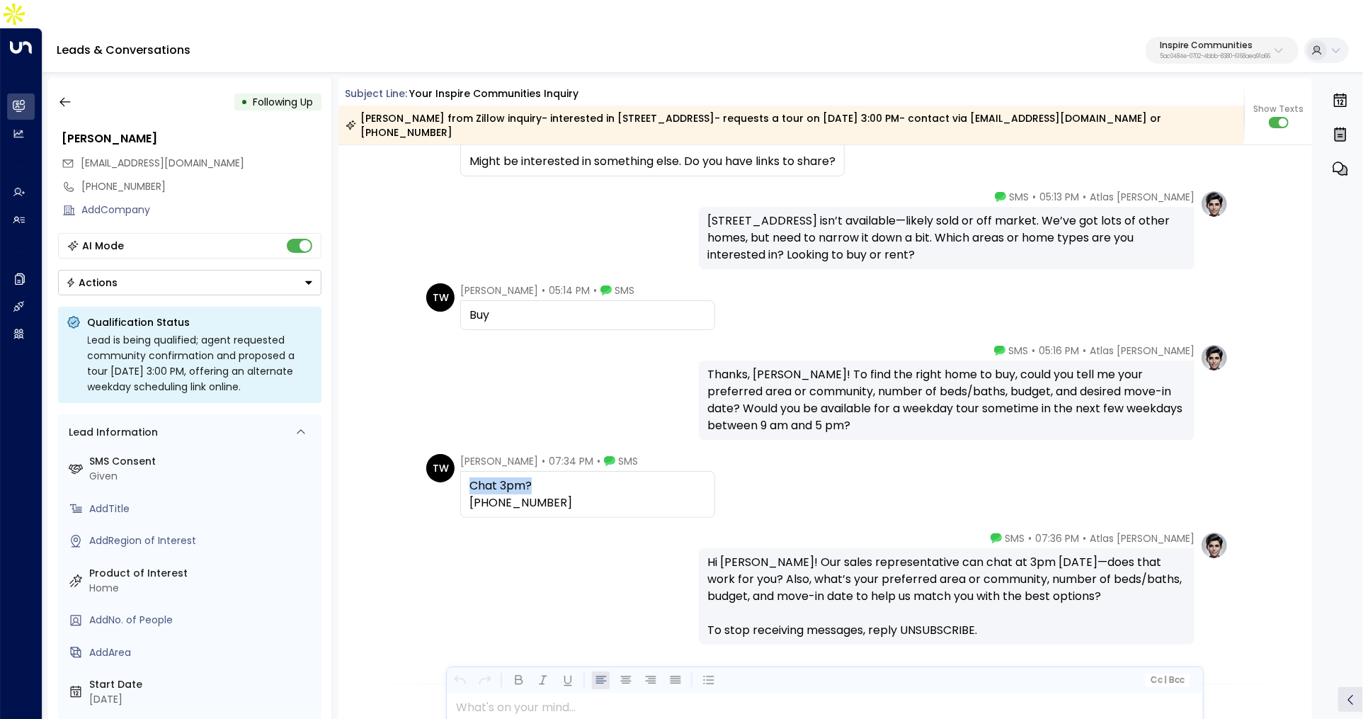
drag, startPoint x: 460, startPoint y: 434, endPoint x: 554, endPoint y: 450, distance: 94.9
click at [555, 471] on div "Chat 3pm? 404-217-1913" at bounding box center [587, 494] width 255 height 47
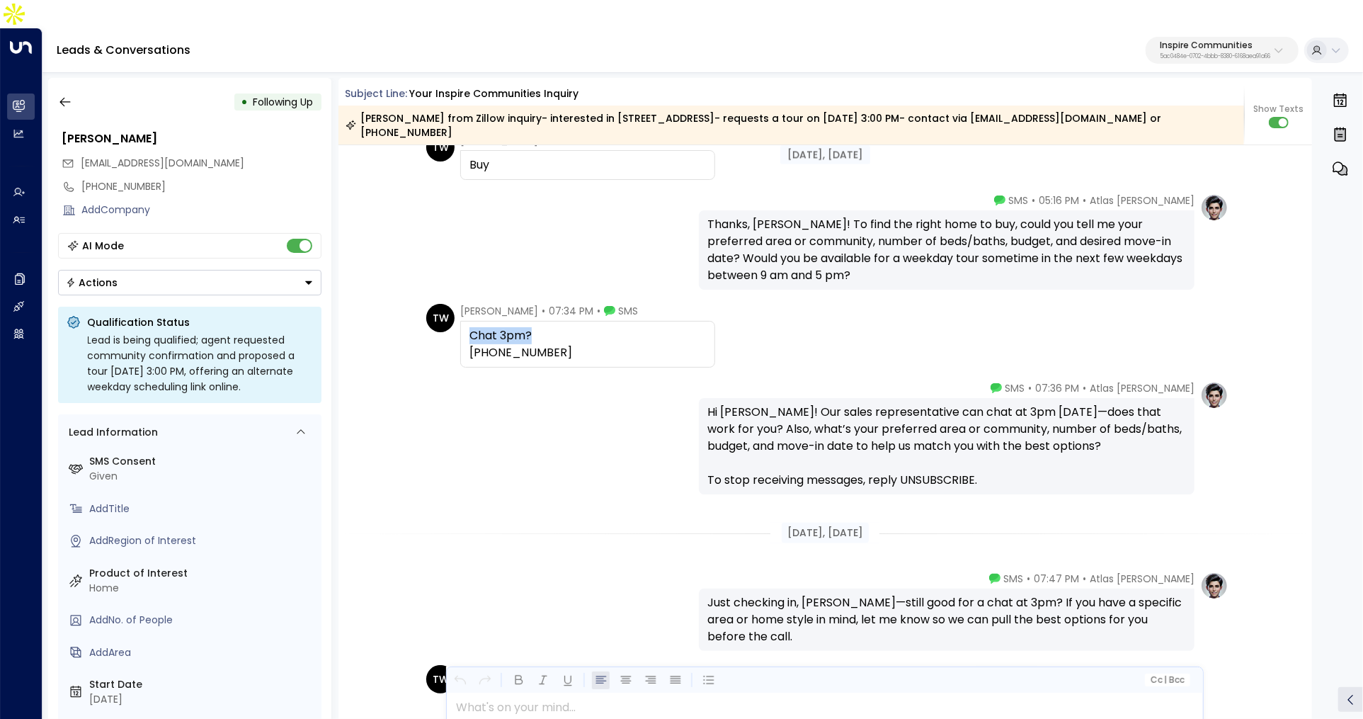
scroll to position [1639, 0]
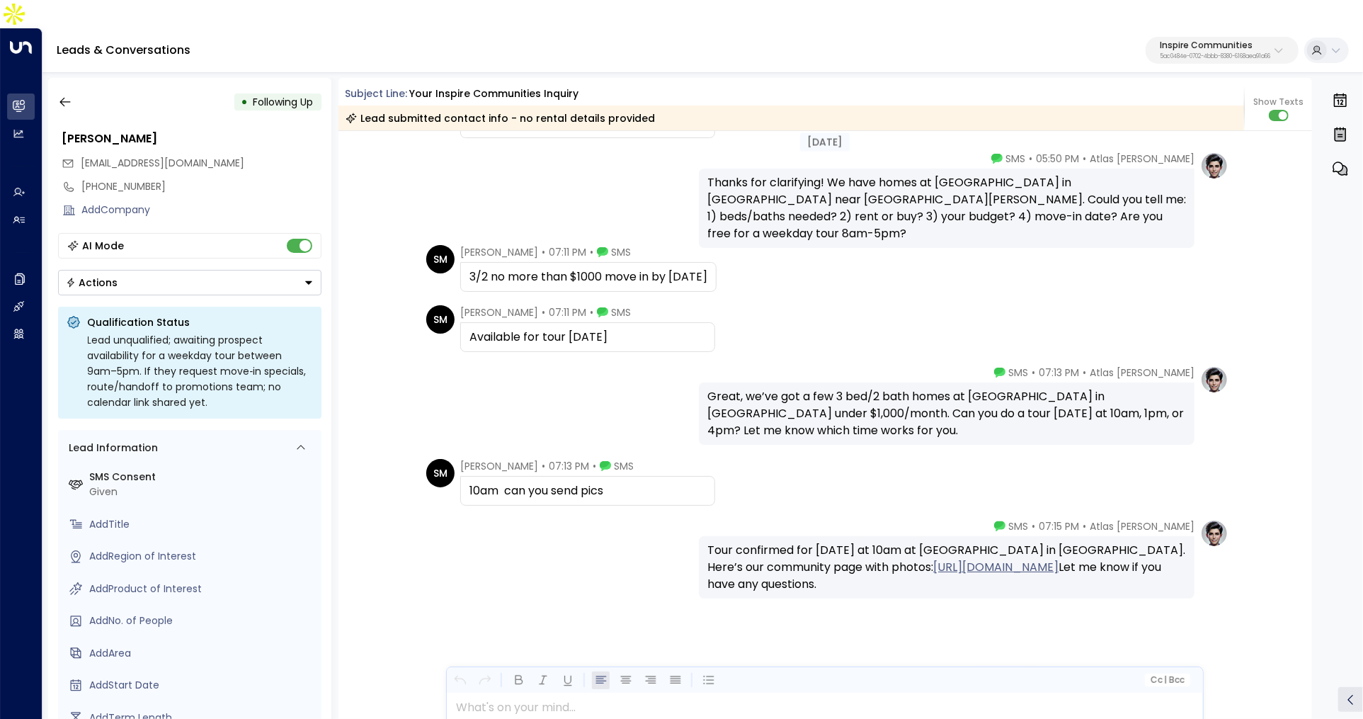
scroll to position [3766, 0]
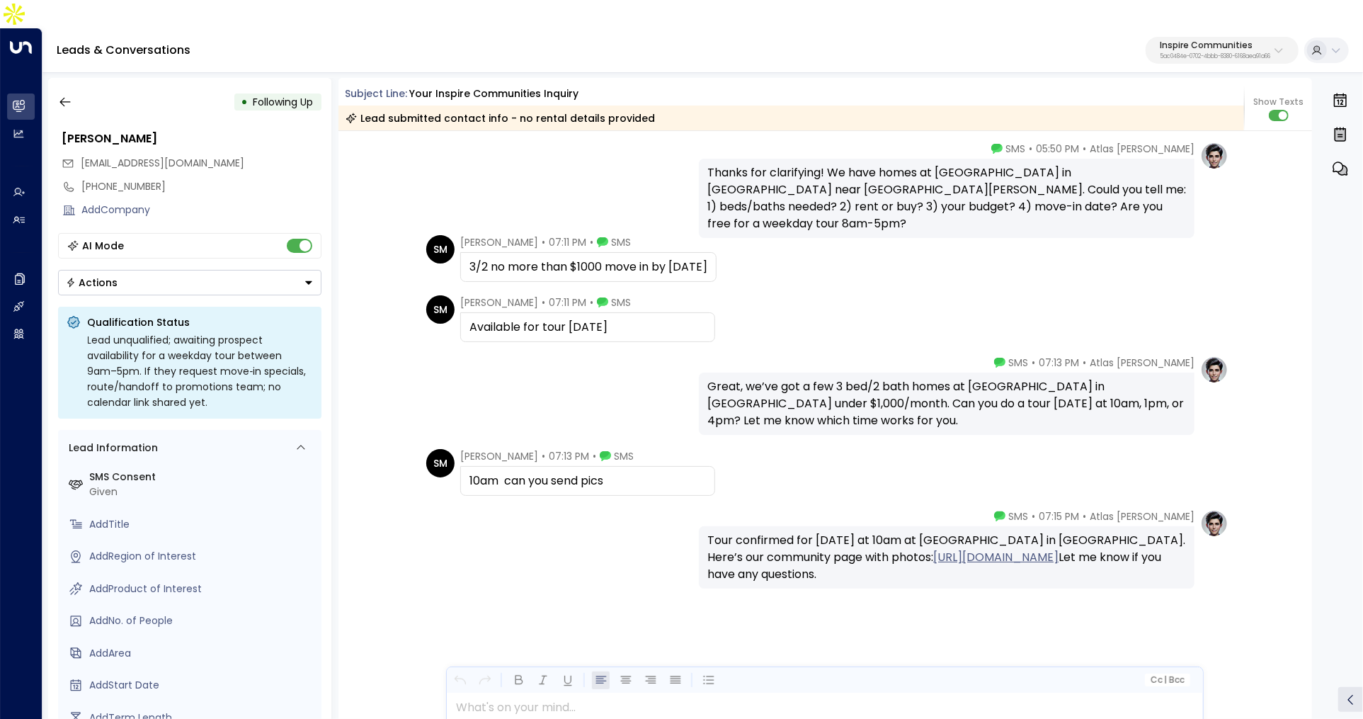
click at [1207, 41] on p "Inspire Communities" at bounding box center [1215, 45] width 110 height 8
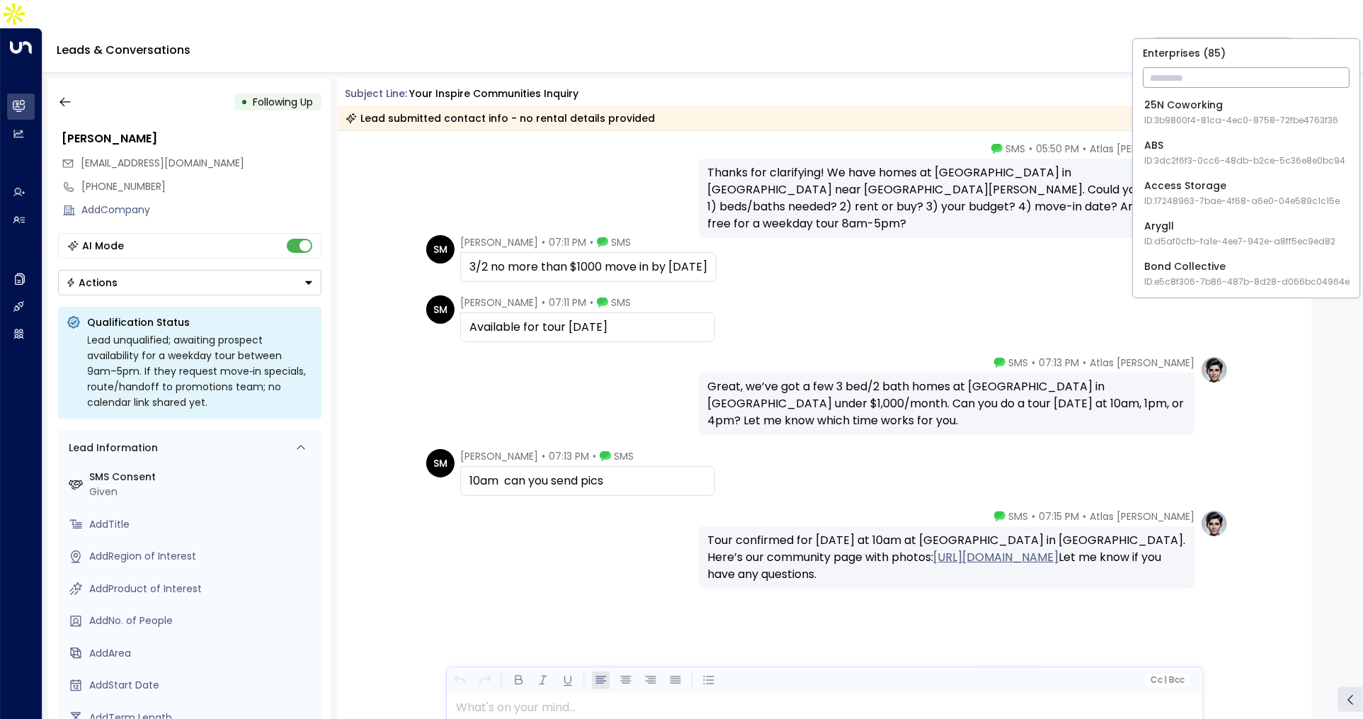
click at [1186, 76] on input "text" at bounding box center [1246, 77] width 207 height 26
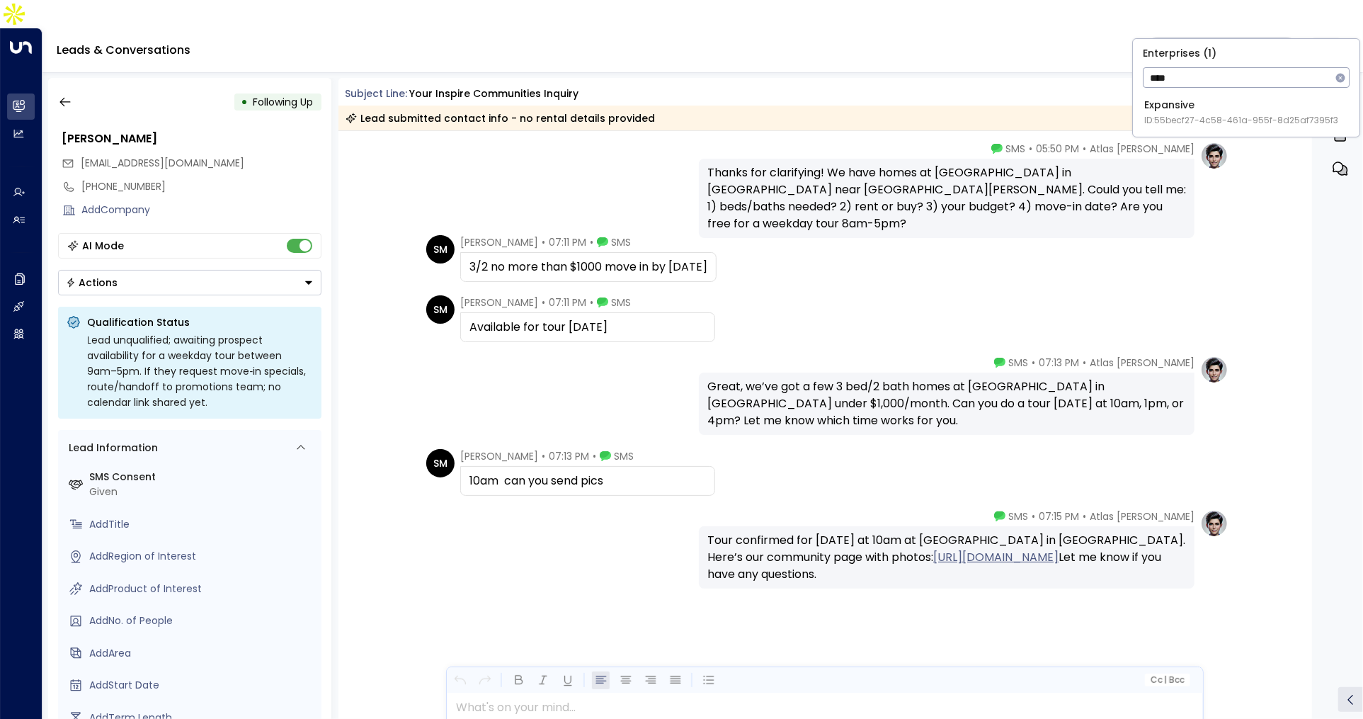
type input "****"
click at [1189, 115] on span "ID: 55becf27-4c58-461a-955f-8d25af7395f3" at bounding box center [1241, 120] width 194 height 13
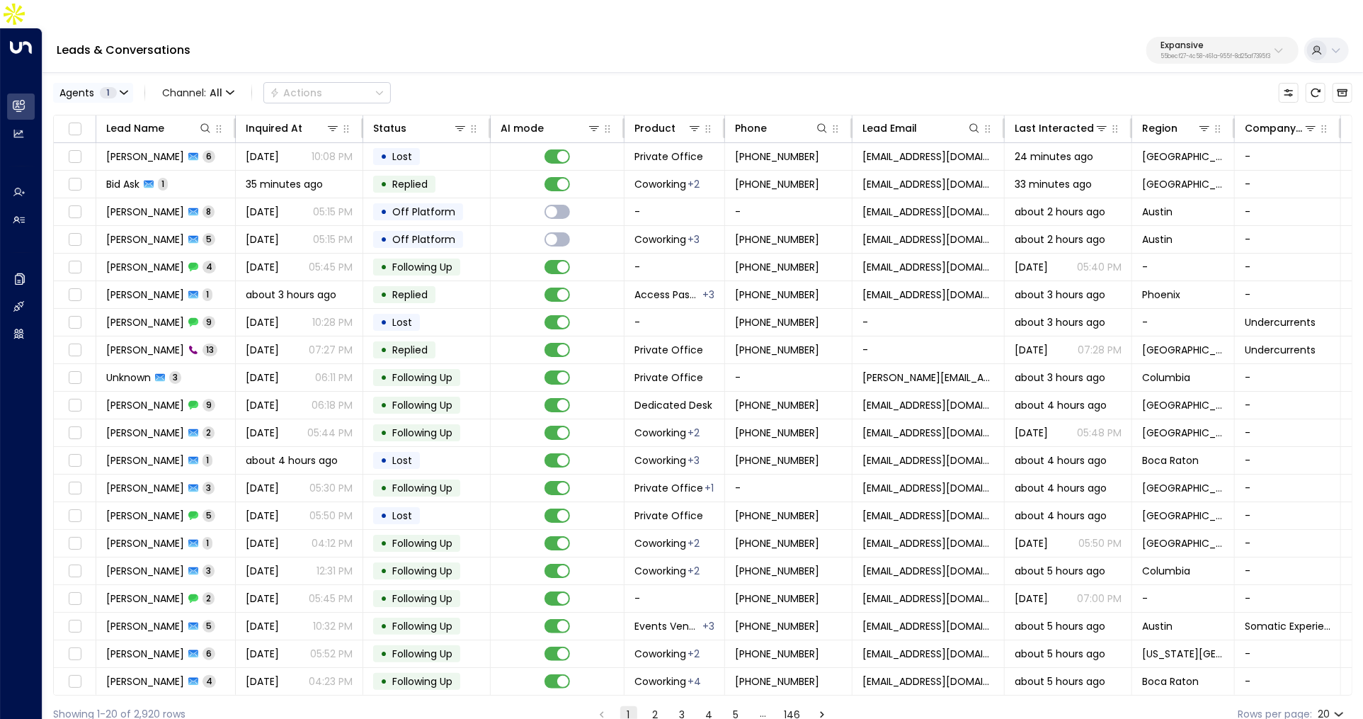
click at [115, 87] on div "Agents 1" at bounding box center [87, 92] width 57 height 11
click at [343, 24] on div at bounding box center [681, 359] width 1363 height 719
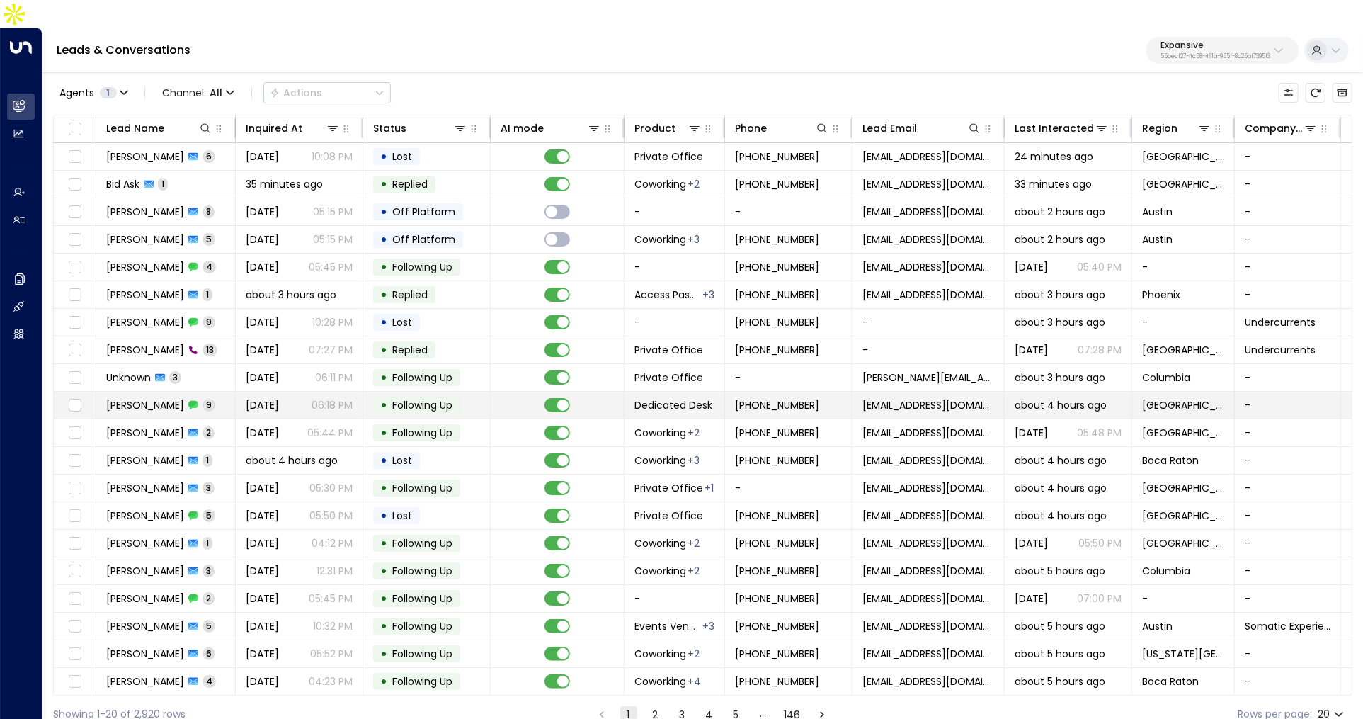
click at [203, 399] on span "9" at bounding box center [209, 405] width 13 height 12
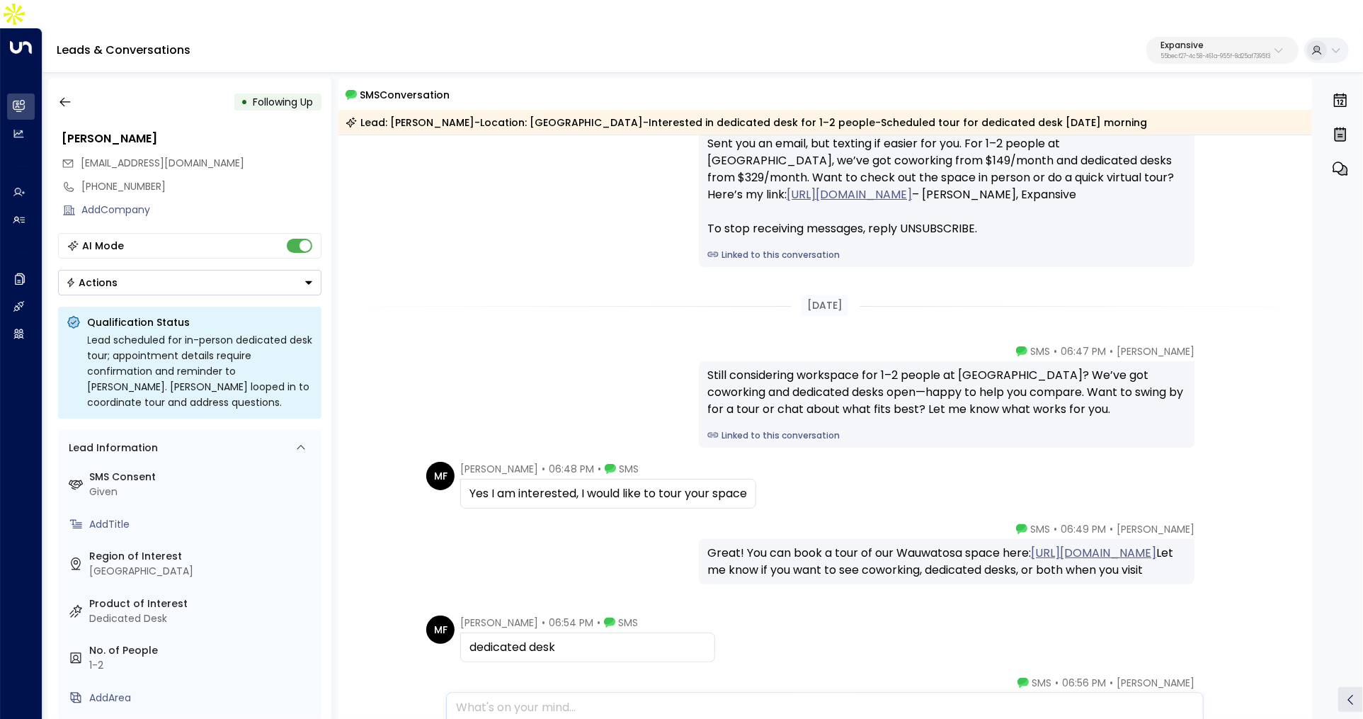
scroll to position [27, 0]
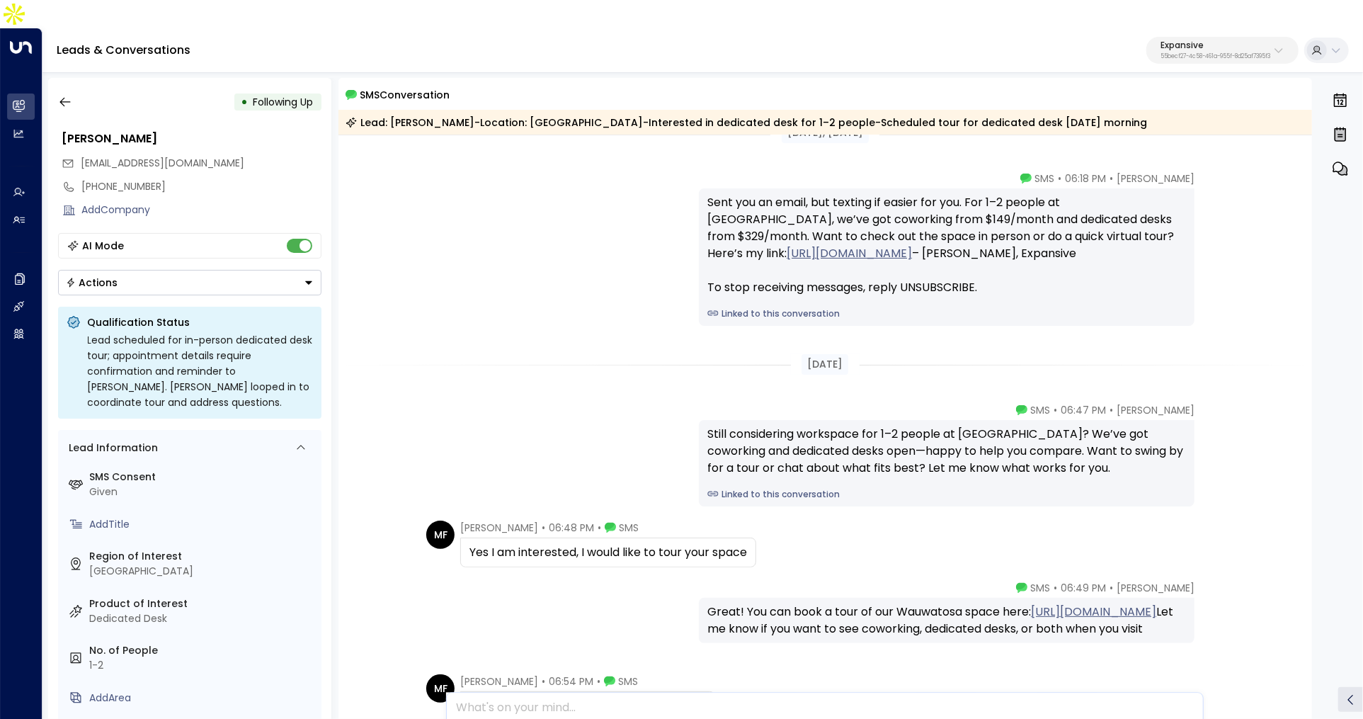
click at [749, 307] on link "Linked to this conversation" at bounding box center [946, 313] width 479 height 13
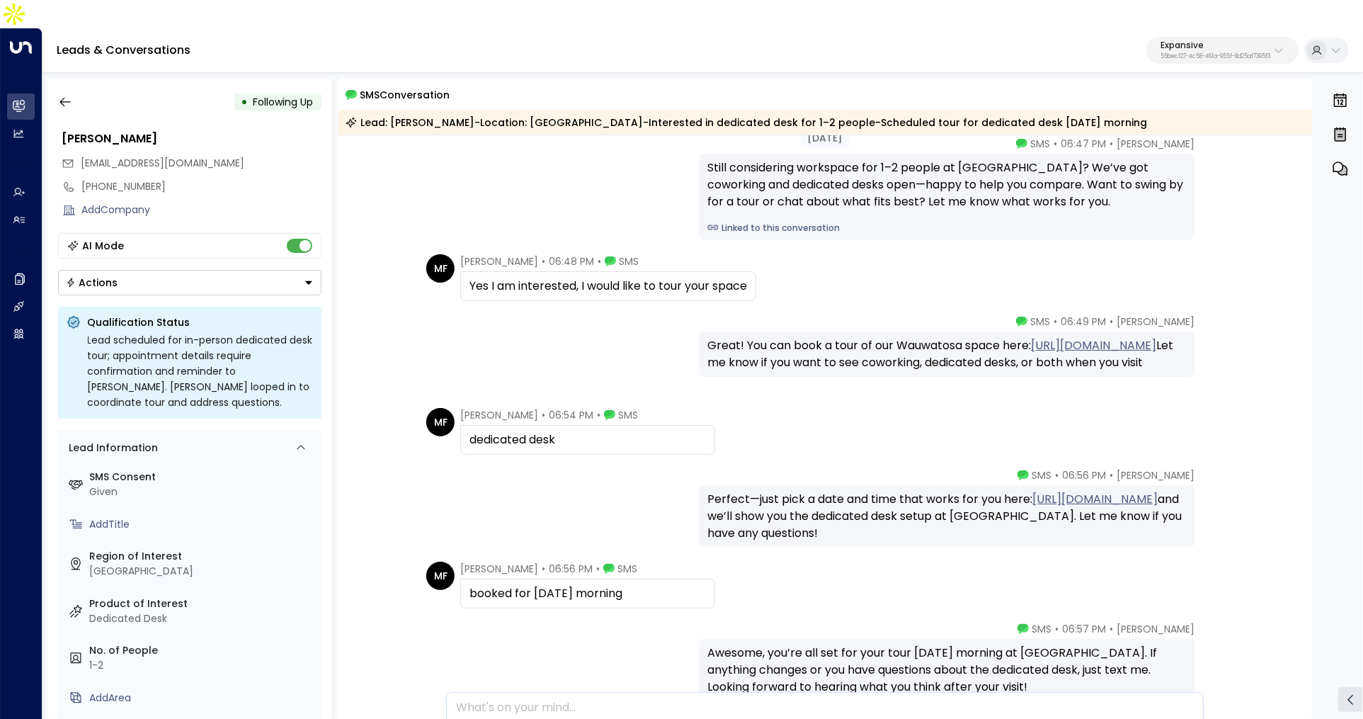
scroll to position [303, 0]
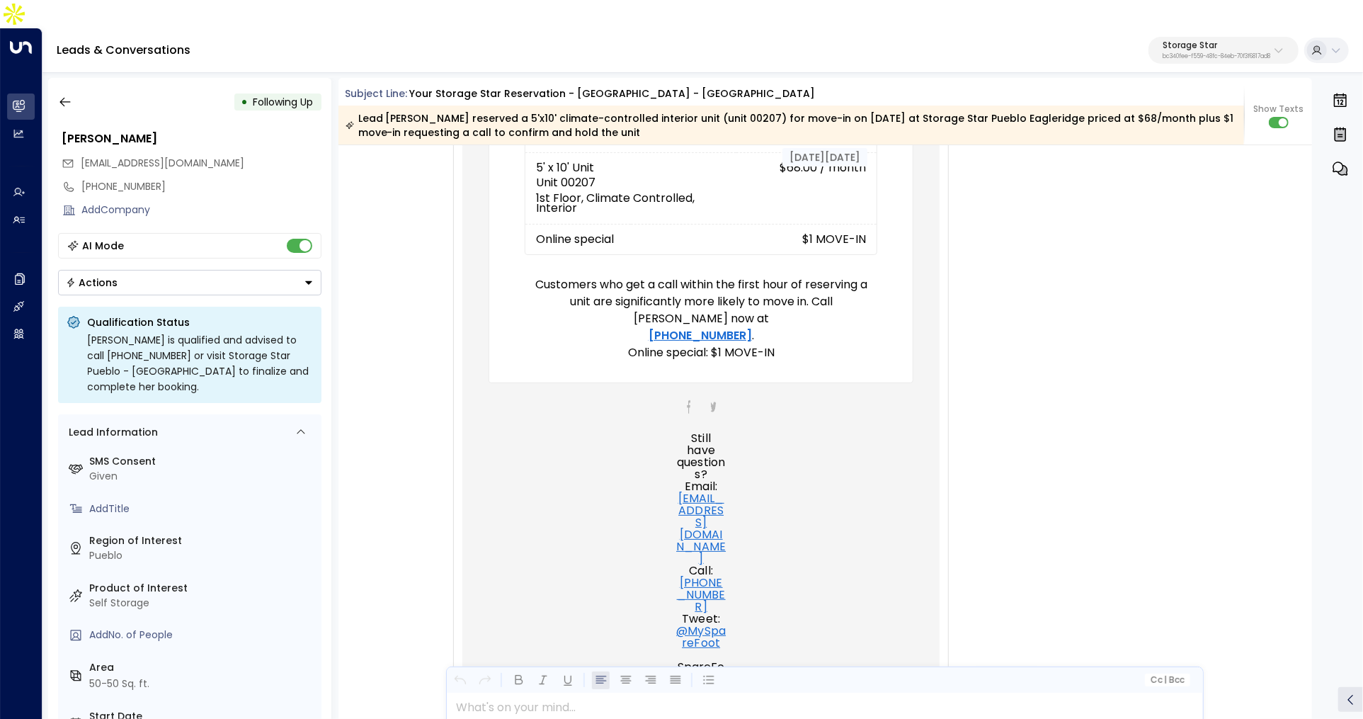
scroll to position [876, 0]
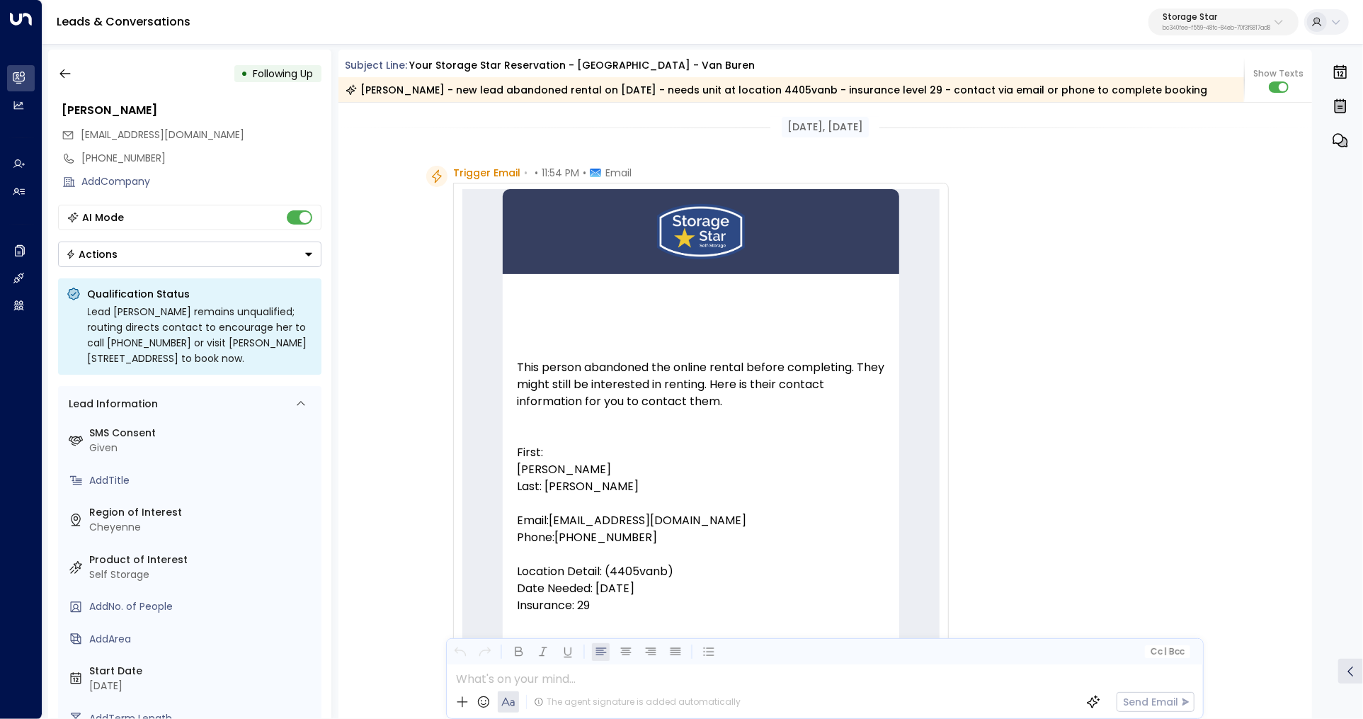
scroll to position [901, 0]
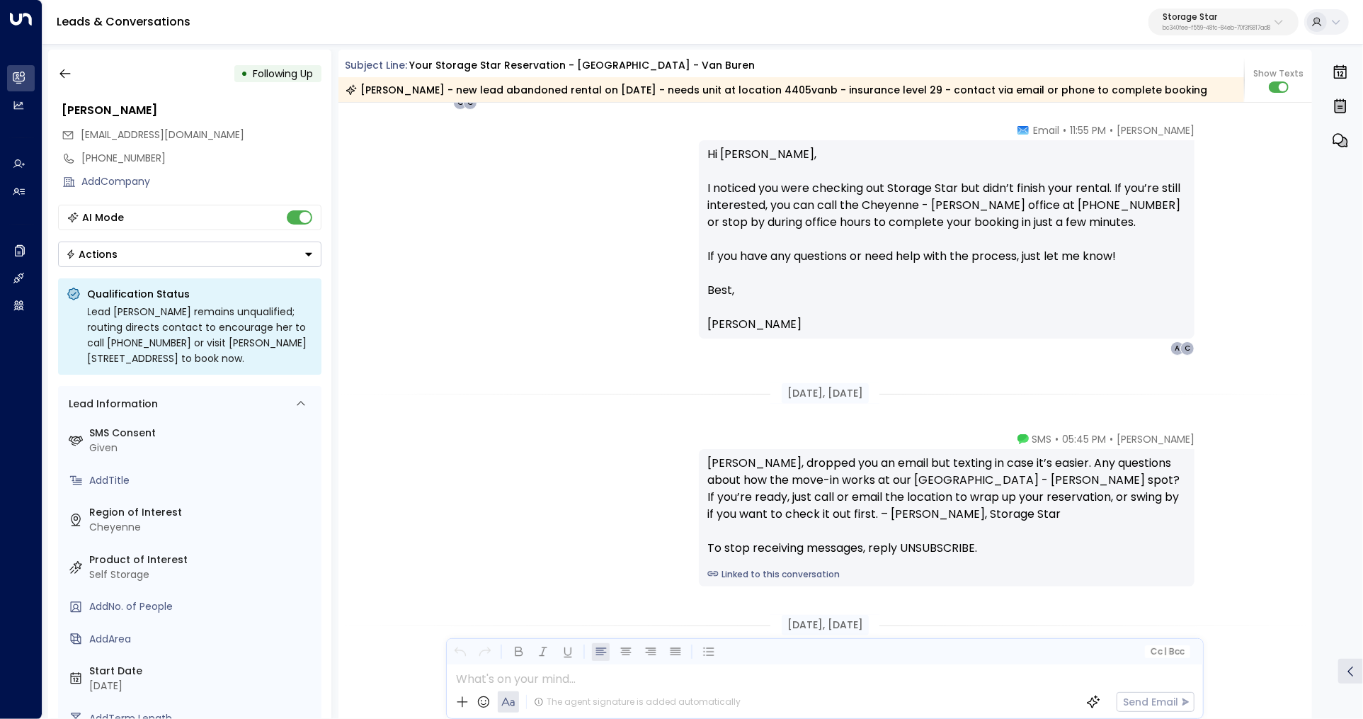
click at [1217, 23] on div "Storage Star bc340fee-f559-48fc-84eb-70f3f6817ad8" at bounding box center [1217, 22] width 108 height 18
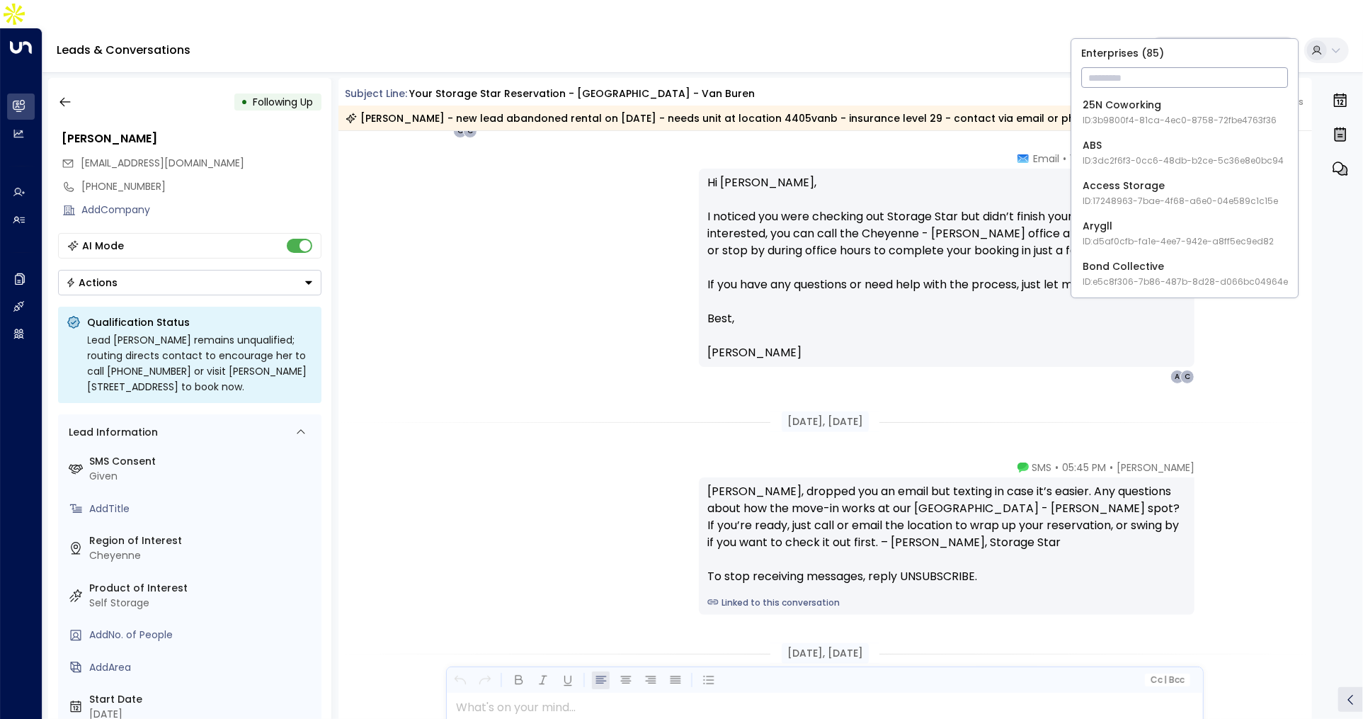
click at [1186, 69] on input "text" at bounding box center [1184, 77] width 207 height 26
type input "***"
click at [1131, 114] on span "ID: 55becf27-4c58-461a-955f-8d25af7395f3" at bounding box center [1180, 120] width 194 height 13
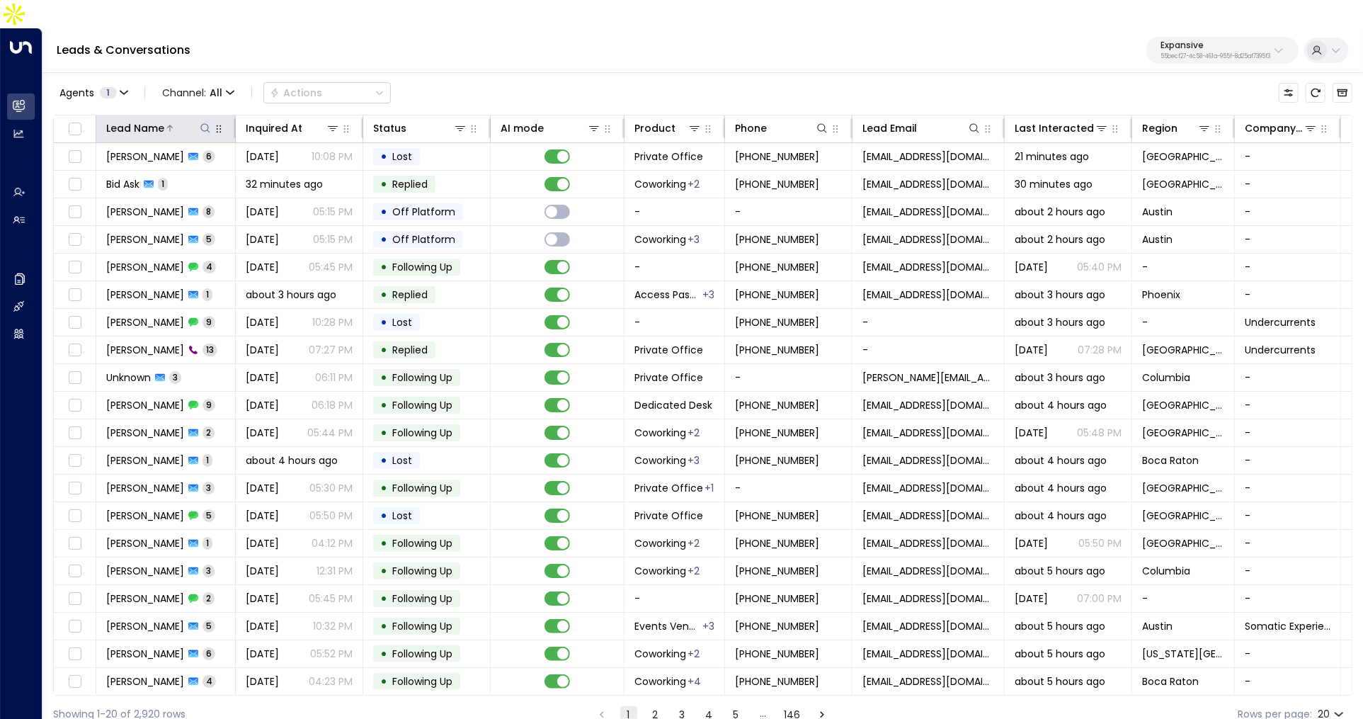
click at [201, 123] on icon at bounding box center [204, 127] width 9 height 9
click at [312, 28] on div "Leads & Conversations Expansive 55becf27-4c58-461a-955f-8d25af7395f3" at bounding box center [702, 50] width 1321 height 45
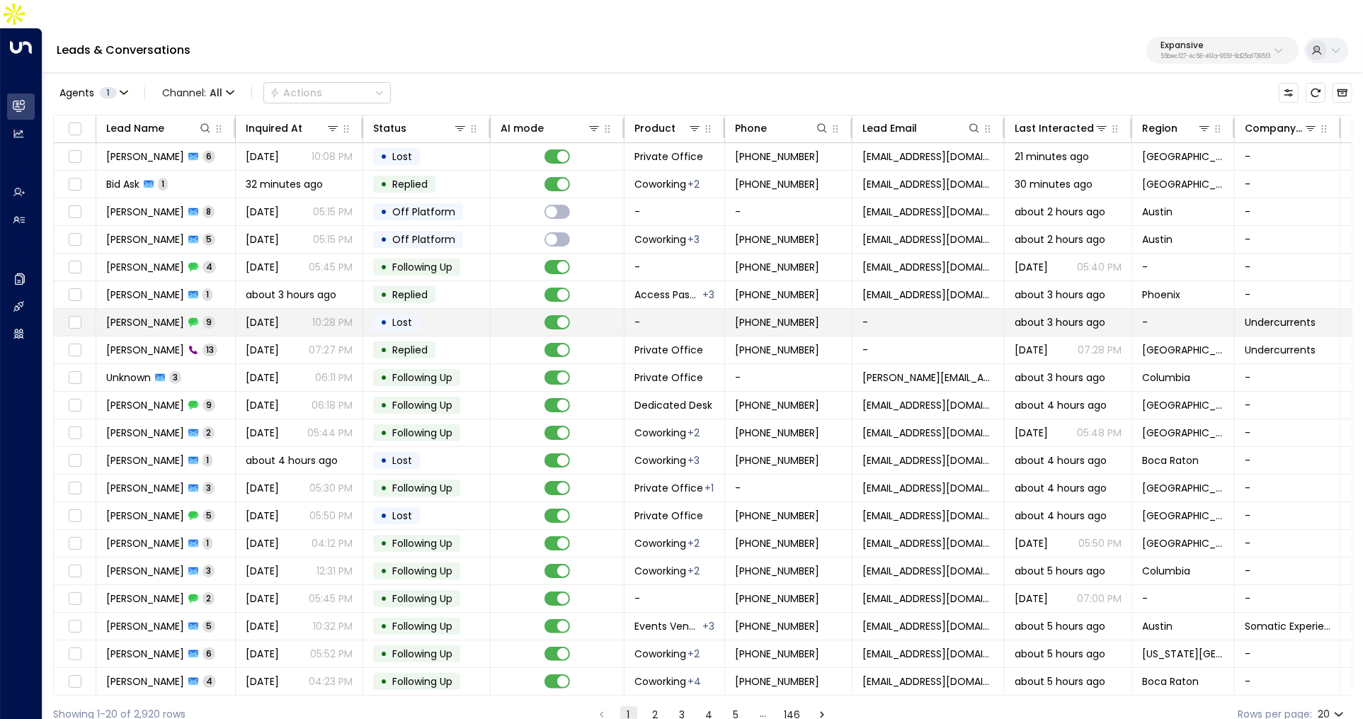
click at [169, 315] on div "Sheila Green 9" at bounding box center [160, 322] width 109 height 14
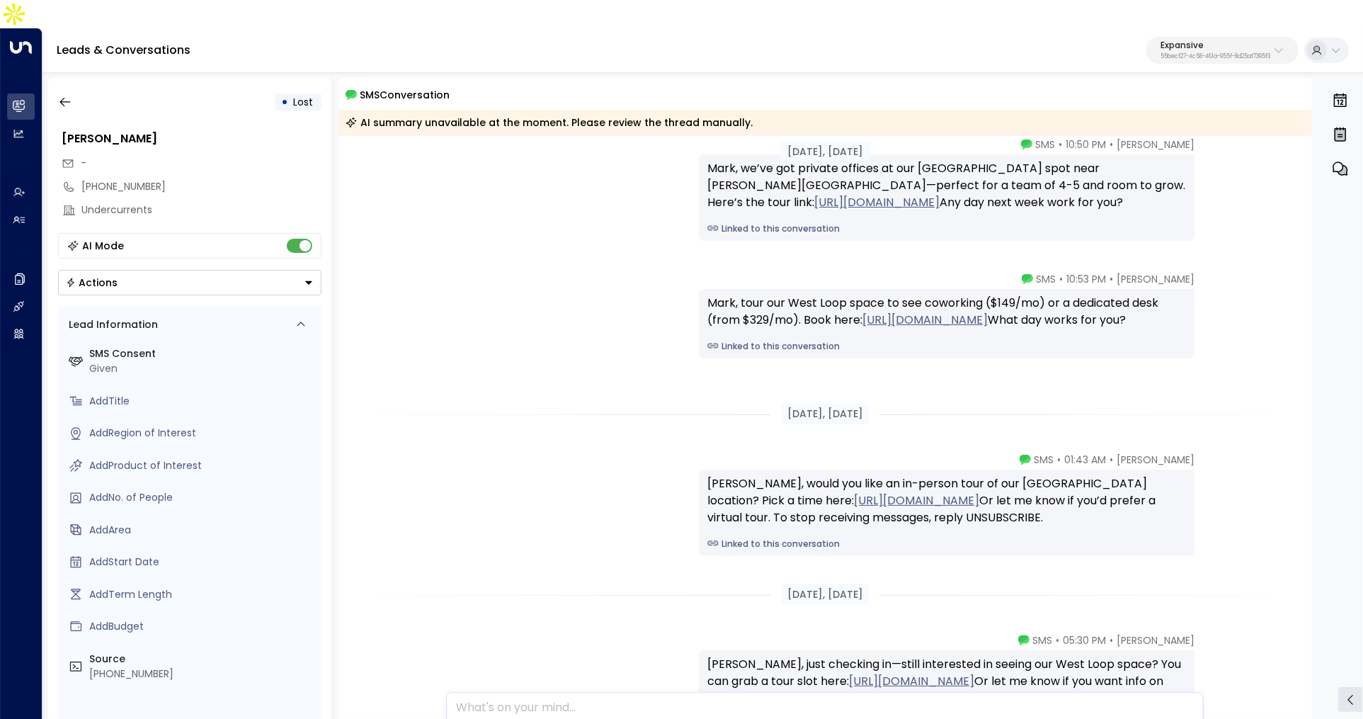
scroll to position [153, 0]
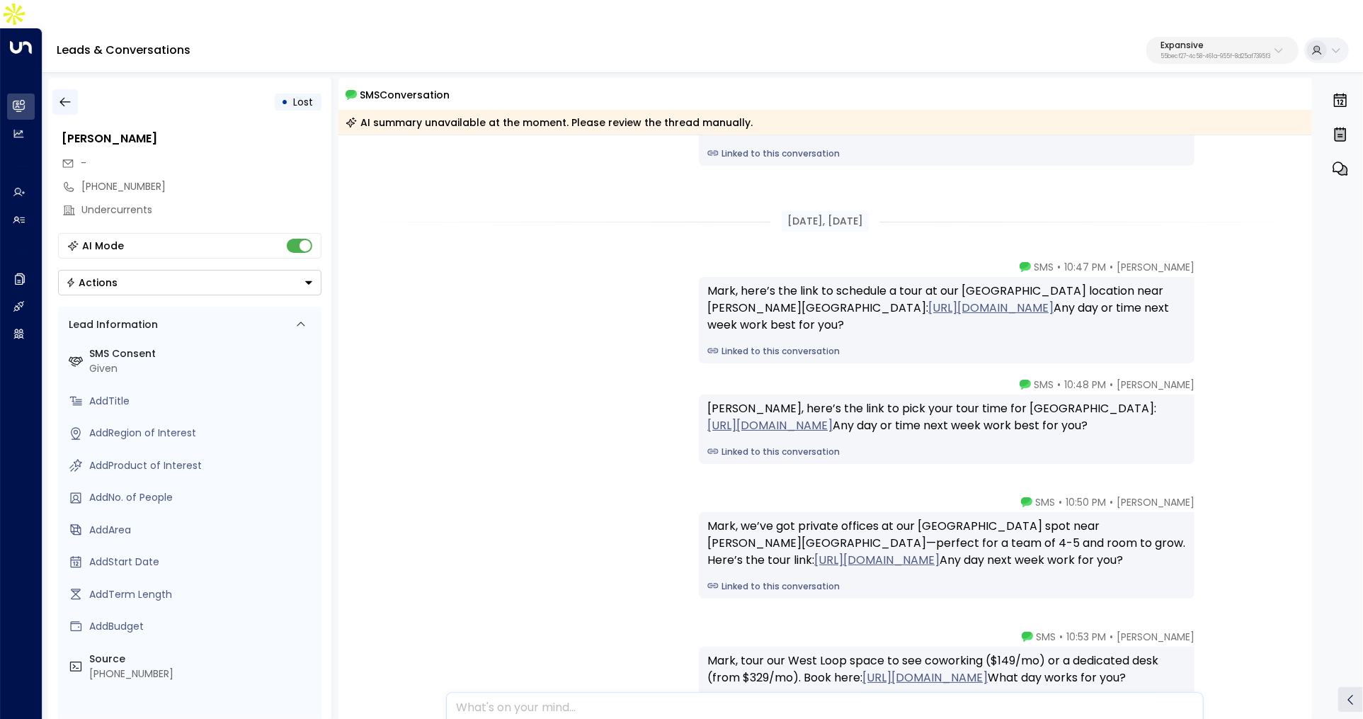
click at [67, 95] on icon "button" at bounding box center [65, 102] width 14 height 14
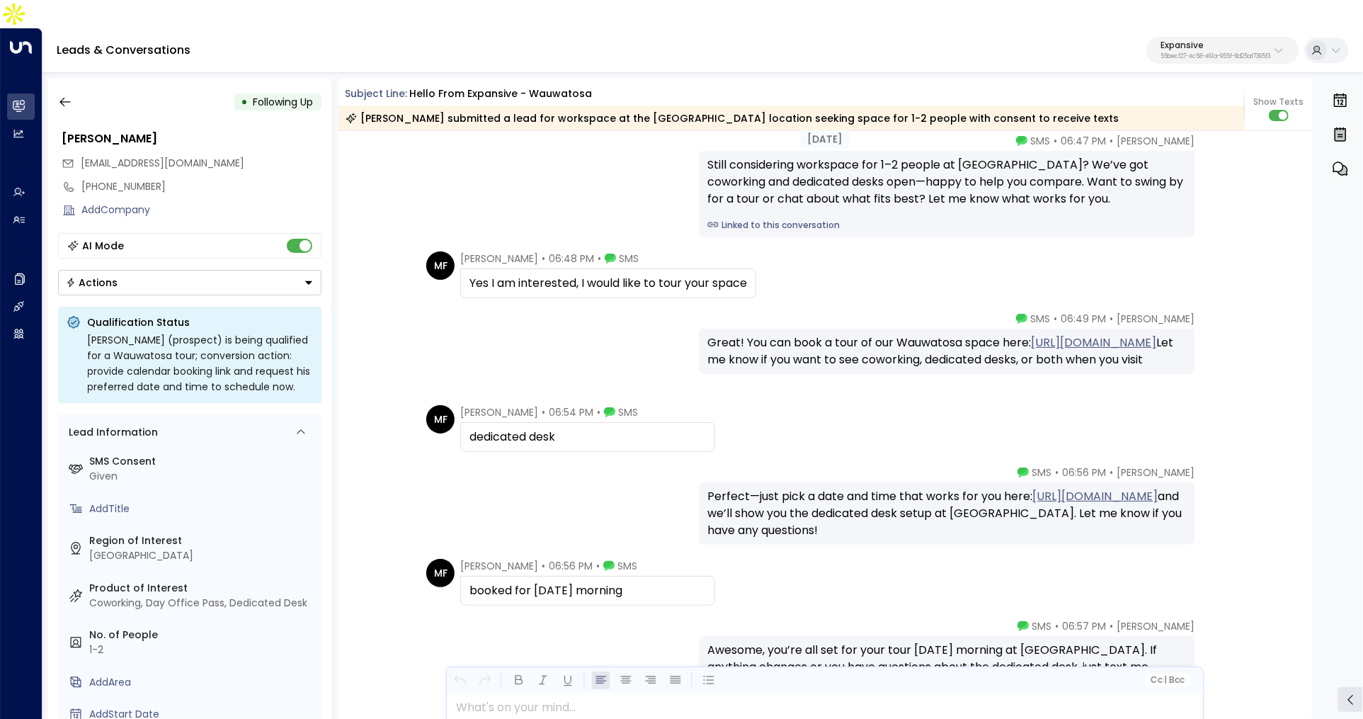
scroll to position [1777, 0]
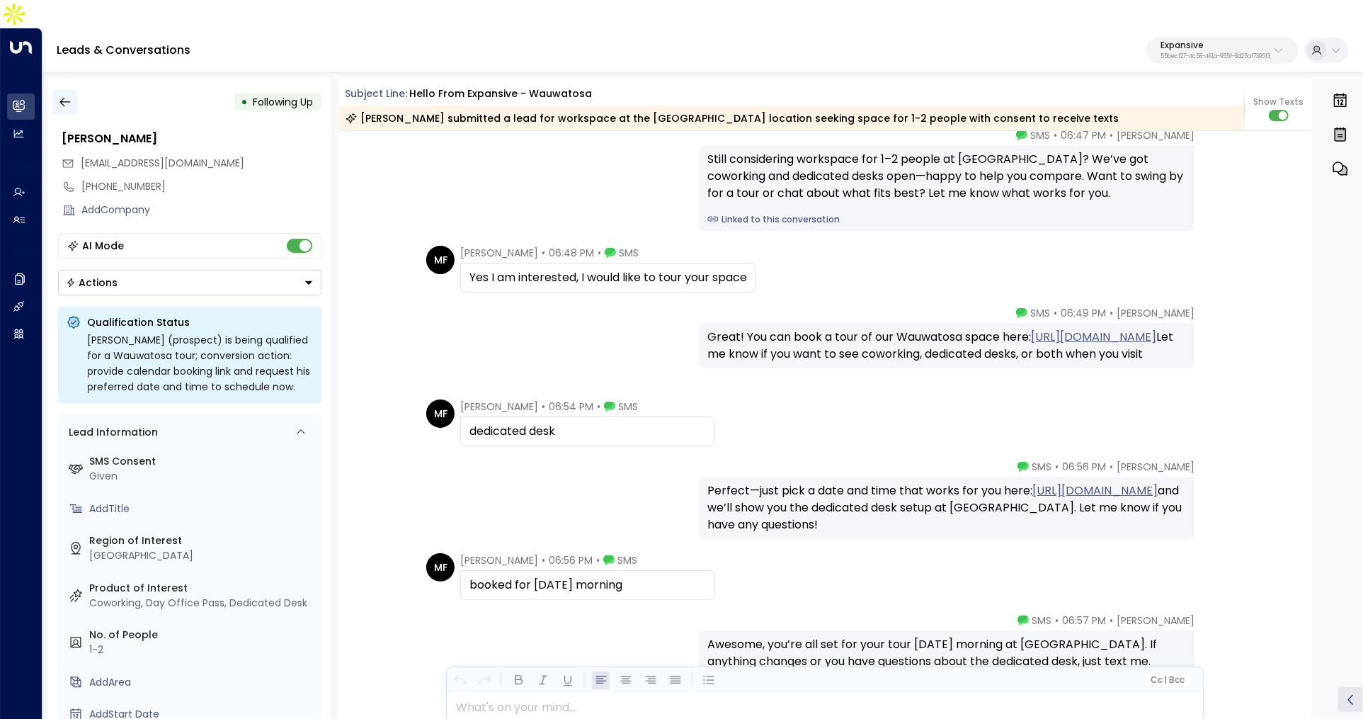
click at [60, 95] on icon "button" at bounding box center [65, 102] width 14 height 14
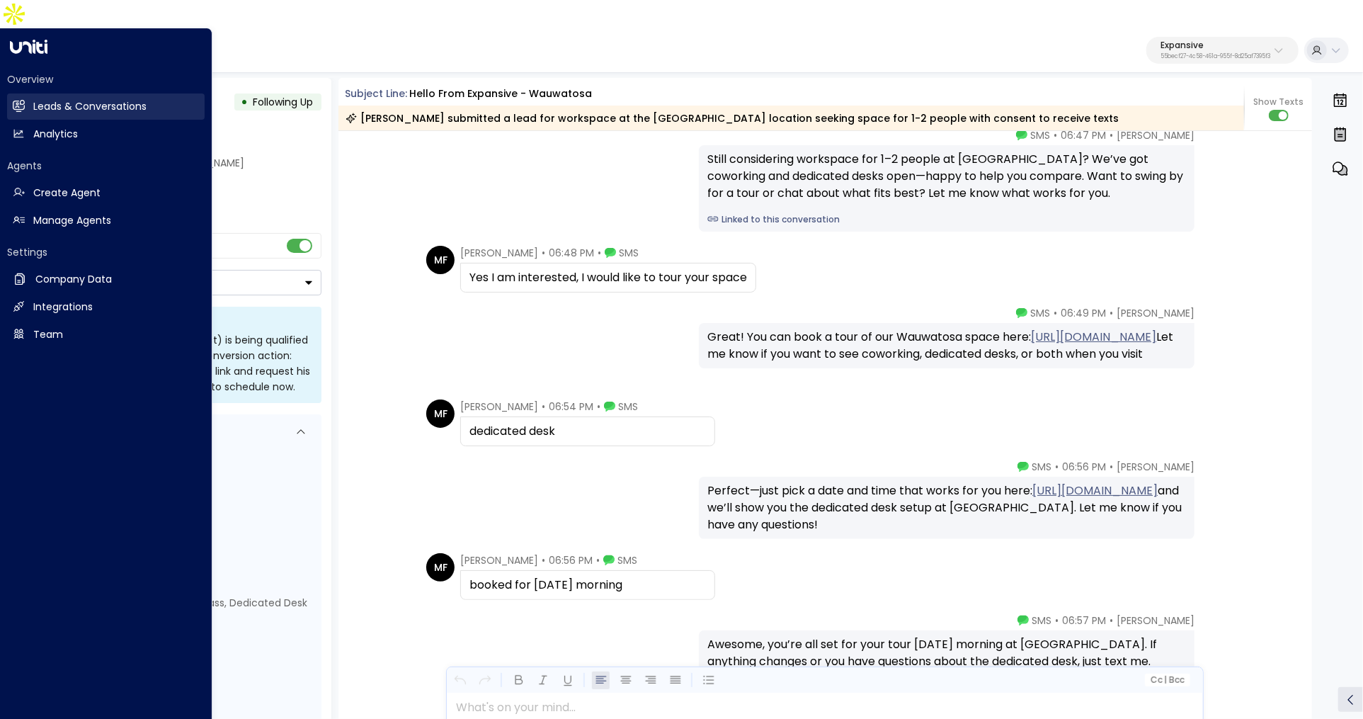
click at [30, 93] on link "Leads & Conversations Leads & Conversations" at bounding box center [106, 106] width 198 height 26
